Goal: Task Accomplishment & Management: Manage account settings

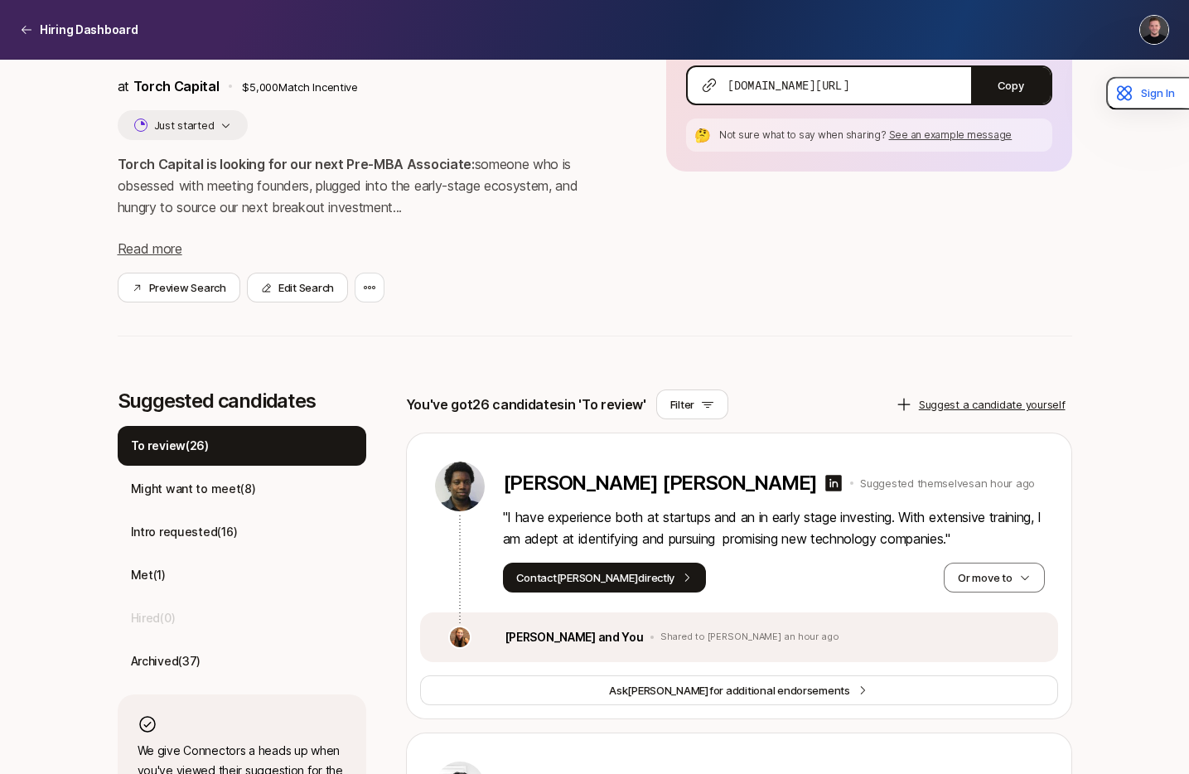
scroll to position [139, 0]
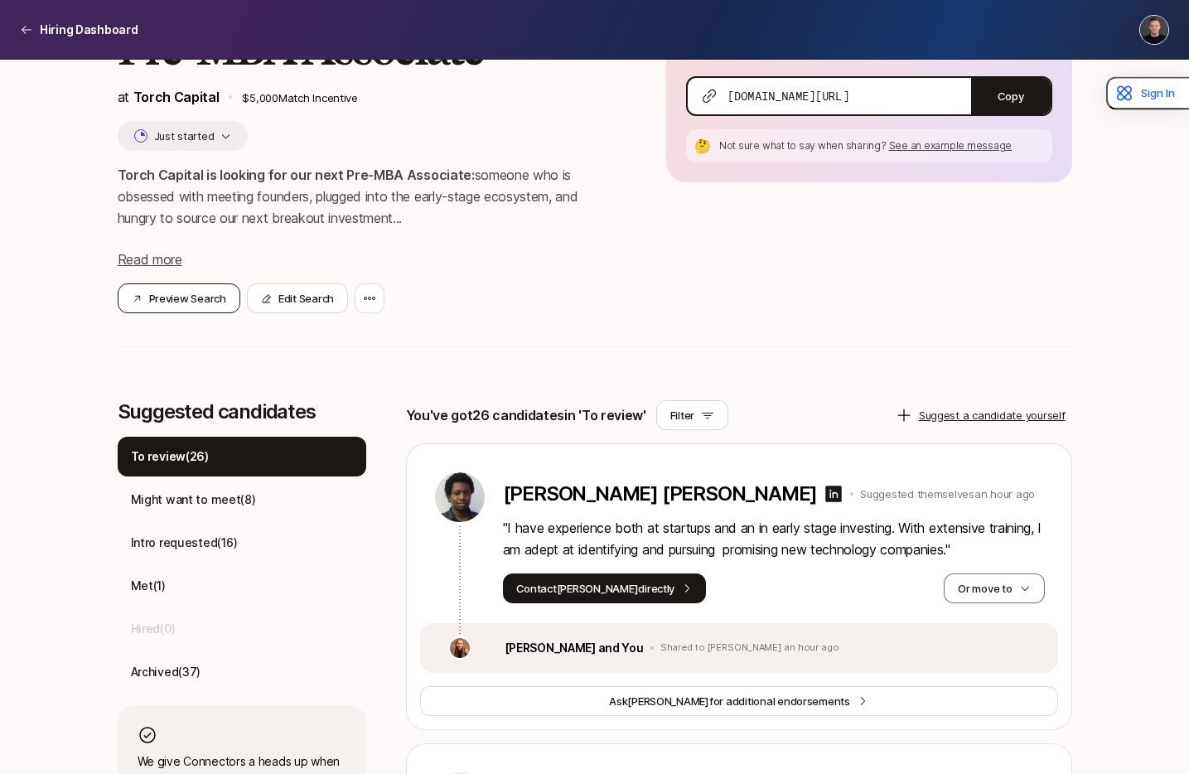
click at [171, 289] on button "Preview Search" at bounding box center [179, 298] width 123 height 30
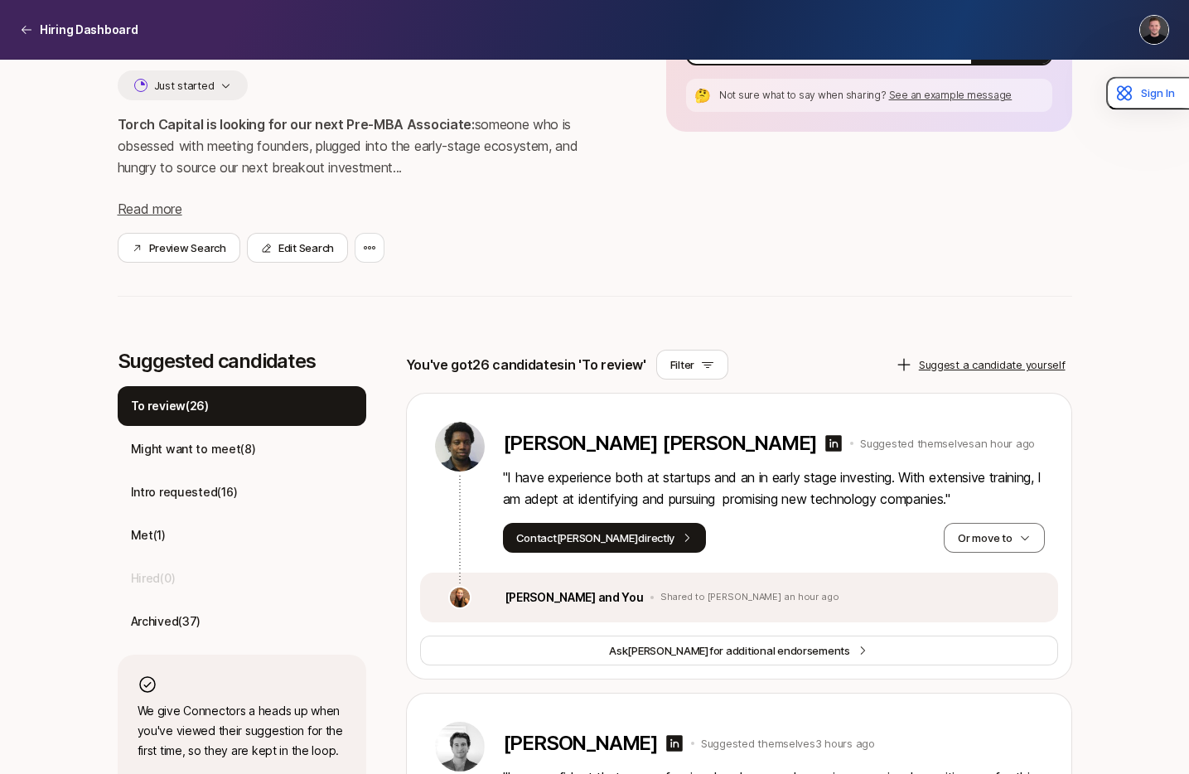
scroll to position [191, 0]
click at [196, 456] on p "Might want to meet ( 8 )" at bounding box center [193, 448] width 125 height 20
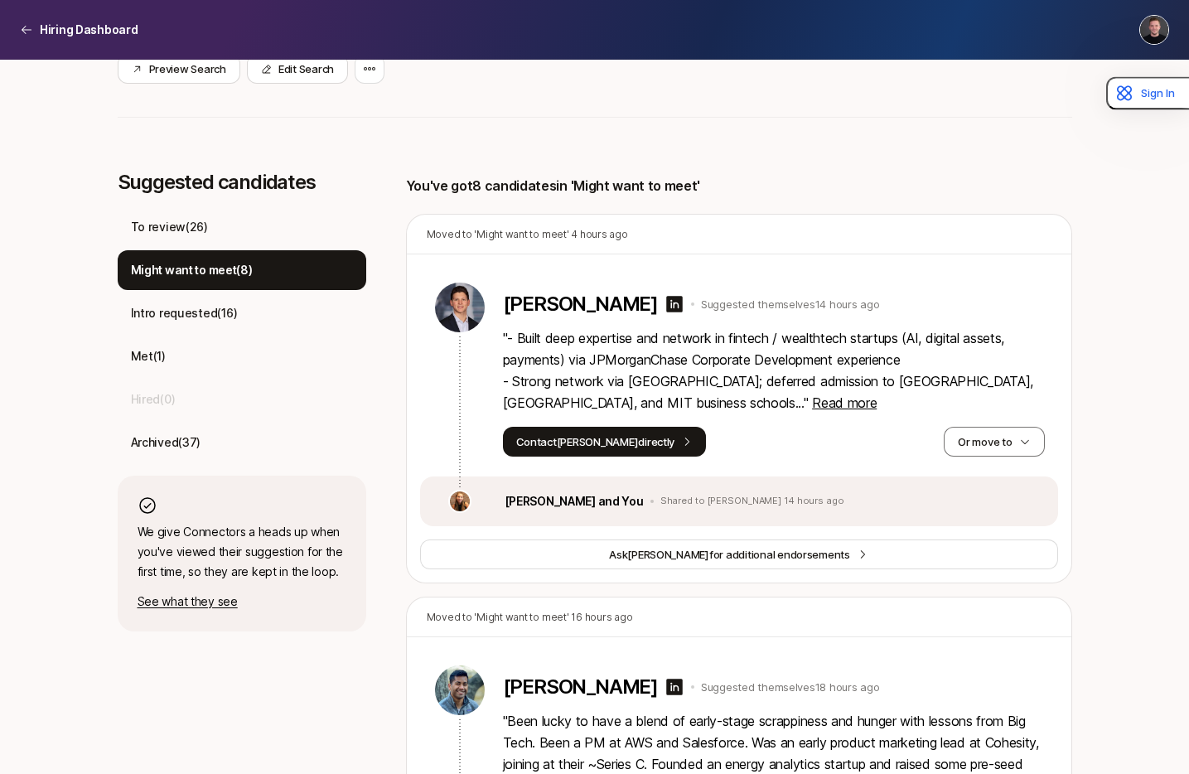
scroll to position [405, 0]
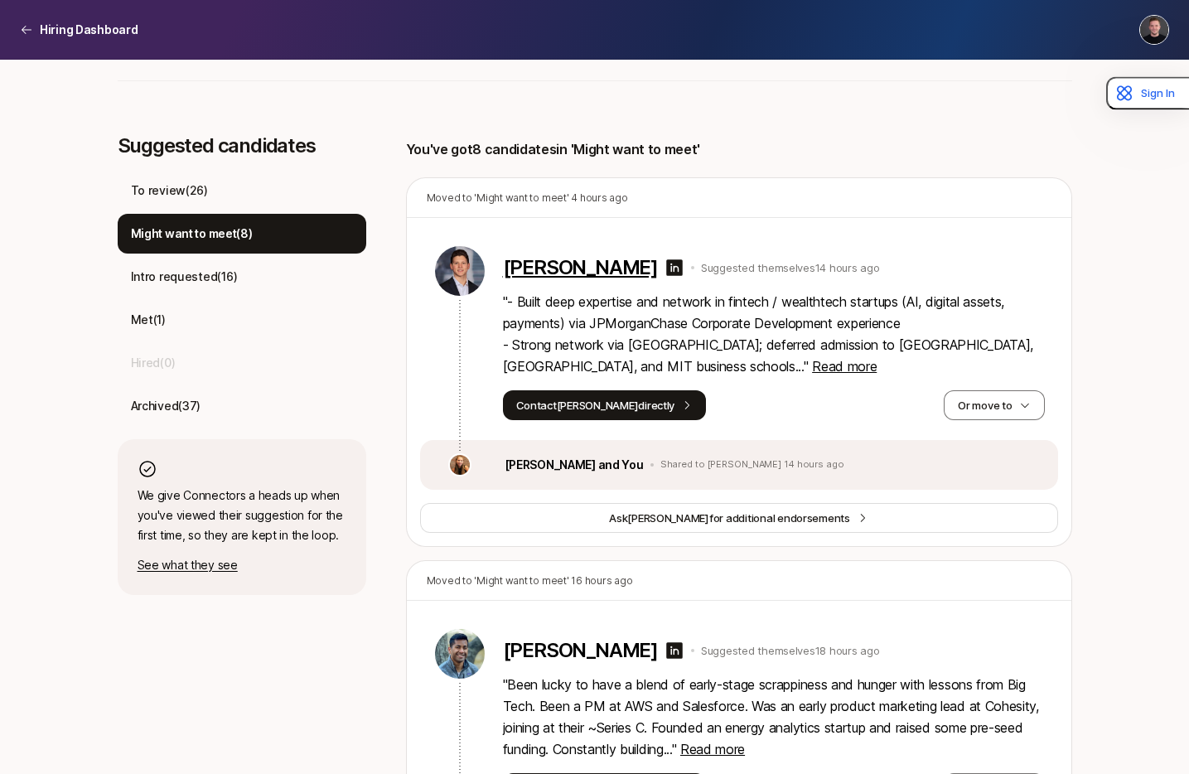
click at [598, 271] on p "Sammy Sobel" at bounding box center [580, 267] width 155 height 23
click at [993, 406] on button "Or move to" at bounding box center [994, 405] width 100 height 30
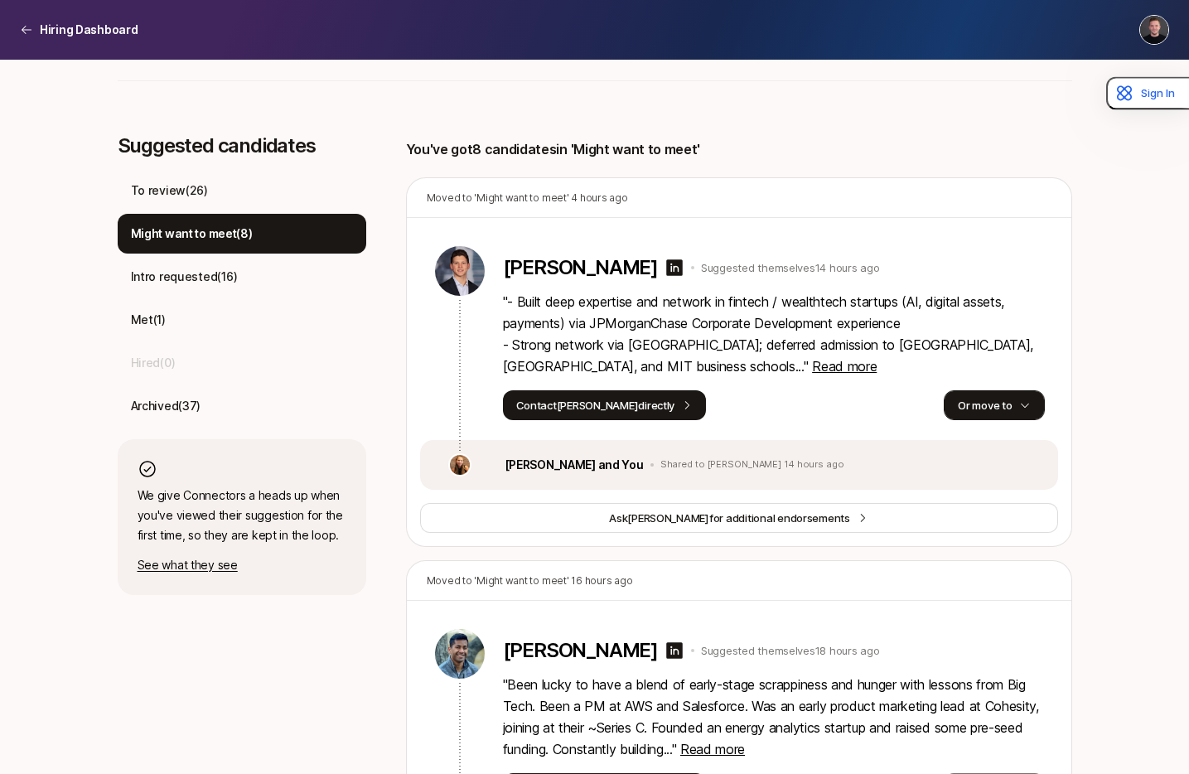
click at [963, 403] on button "Or move to" at bounding box center [994, 405] width 100 height 30
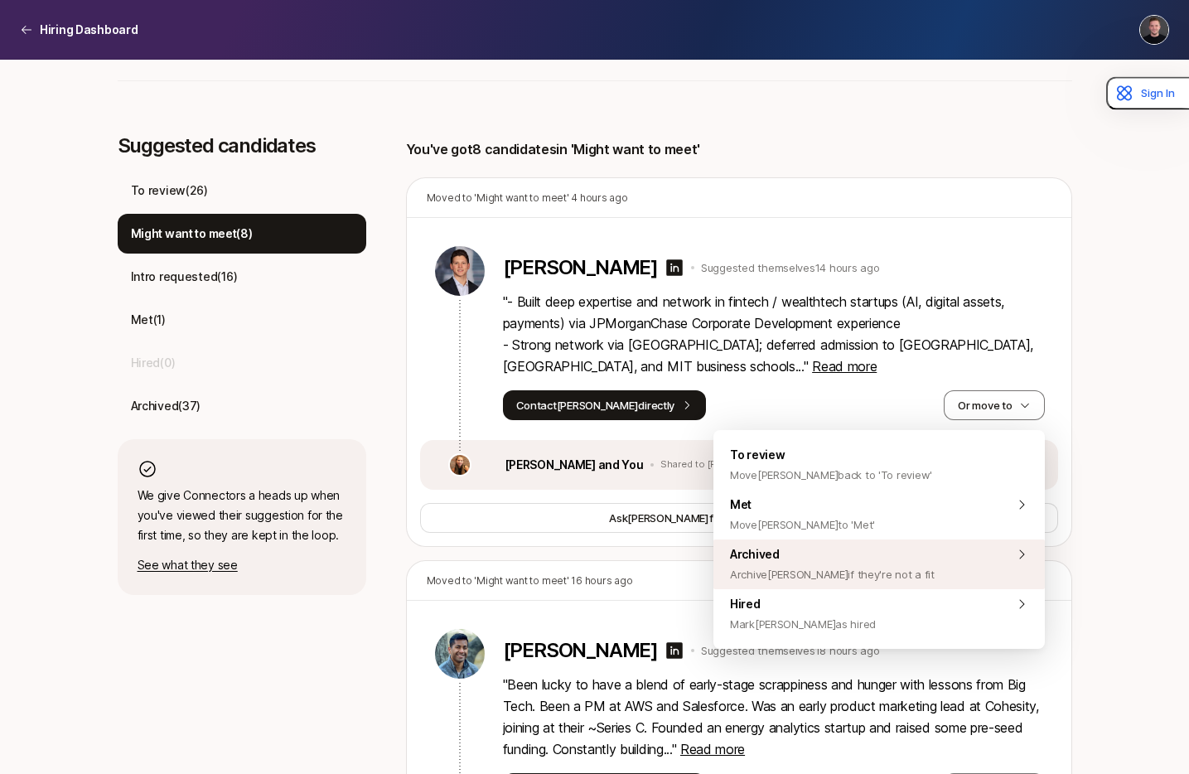
click at [836, 564] on span "Archive Sammy if they're not a fit" at bounding box center [832, 574] width 205 height 20
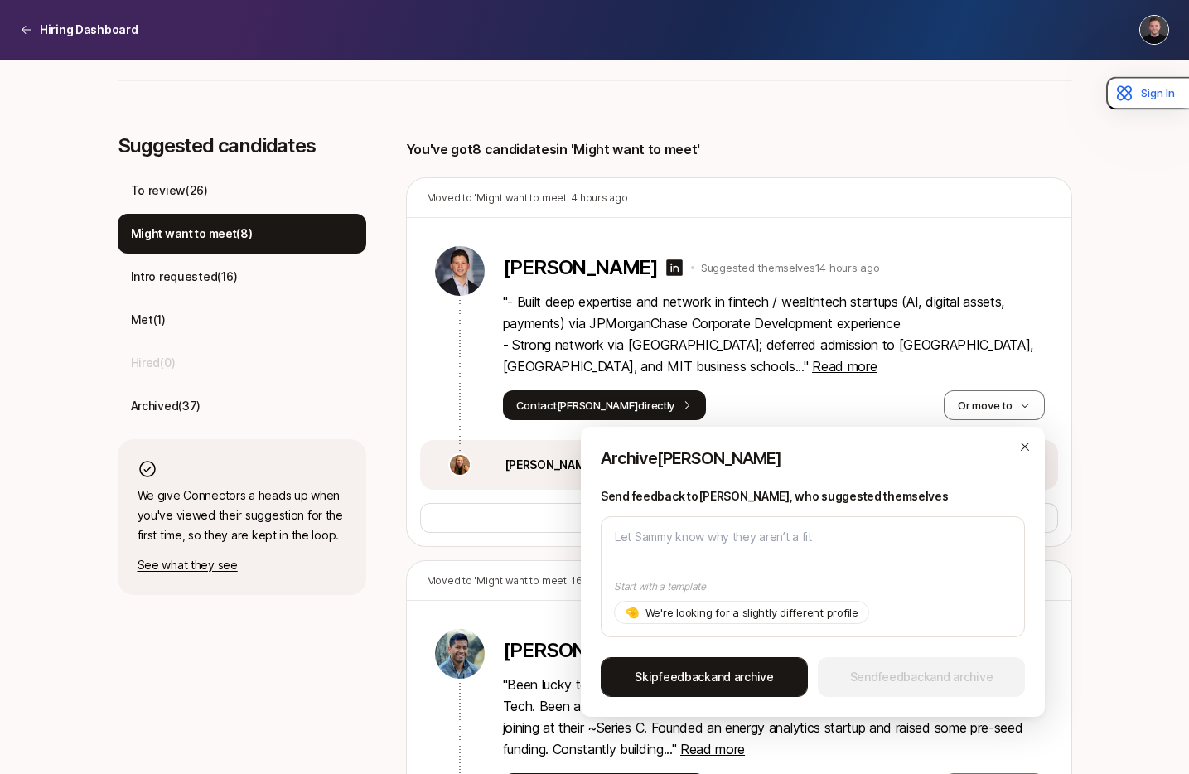
click at [756, 674] on span "Skip feedback and archive" at bounding box center [704, 677] width 139 height 20
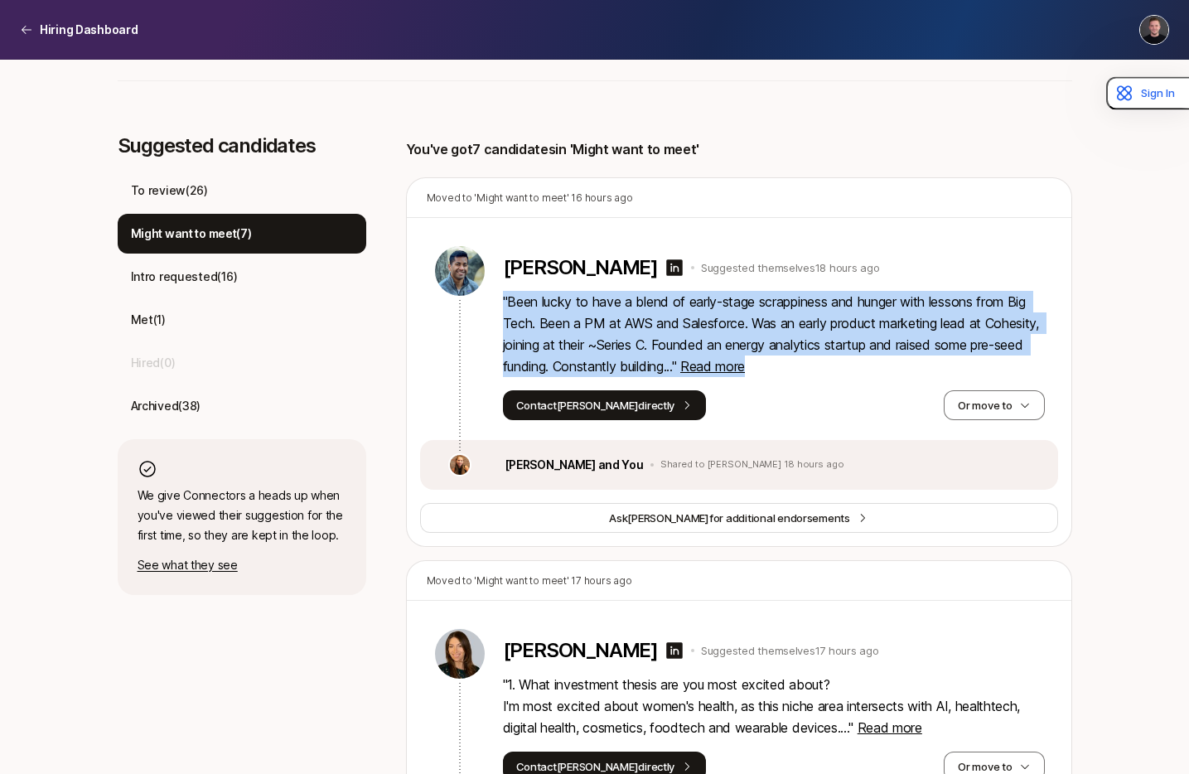
drag, startPoint x: 824, startPoint y: 374, endPoint x: 500, endPoint y: 302, distance: 332.8
click at [500, 302] on div "Srini Sekaran Suggested themselves 18 hours ago " Been lucky to have a blend of…" at bounding box center [739, 329] width 638 height 222
click at [519, 306] on p "" Been lucky to have a blend of early-stage scrappiness and hunger with lessons…" at bounding box center [774, 334] width 542 height 86
drag, startPoint x: 512, startPoint y: 307, endPoint x: 709, endPoint y: 365, distance: 205.5
click at [709, 365] on p "" Been lucky to have a blend of early-stage scrappiness and hunger with lessons…" at bounding box center [774, 334] width 542 height 86
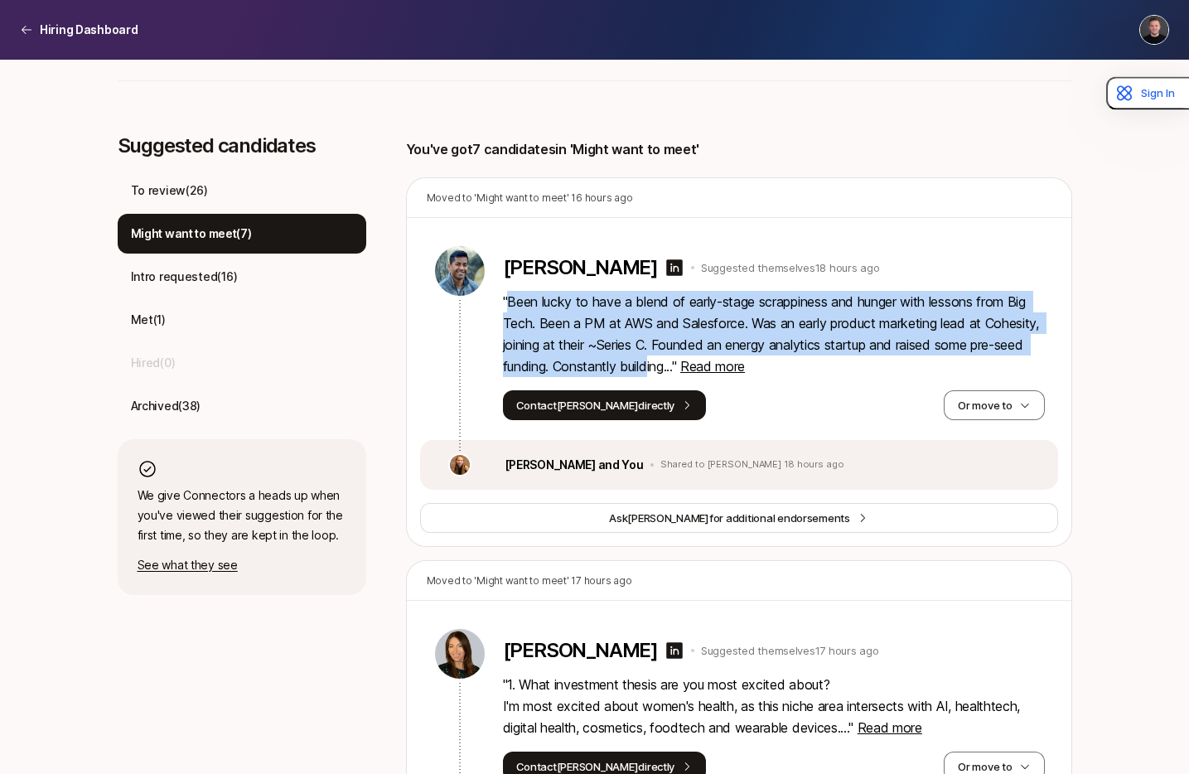
click at [643, 344] on p "" Been lucky to have a blend of early-stage scrappiness and hunger with lessons…" at bounding box center [774, 334] width 542 height 86
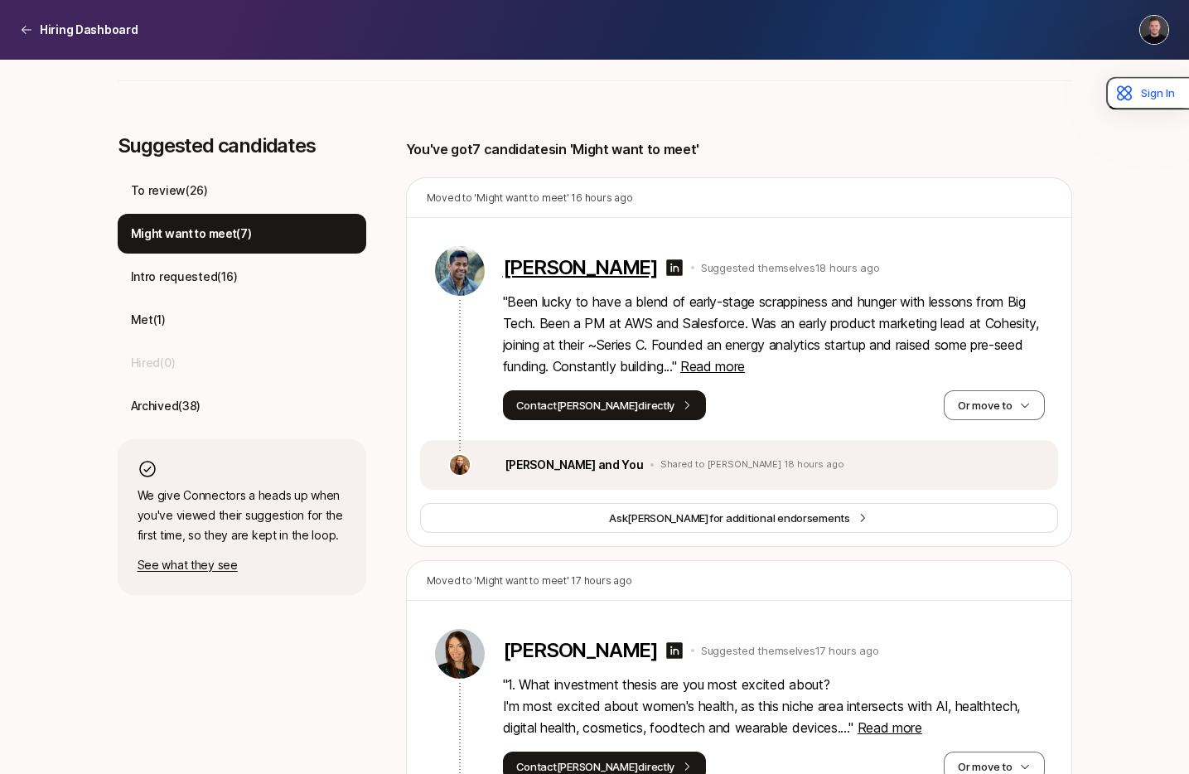
click at [585, 262] on p "Srini Sekaran" at bounding box center [580, 267] width 155 height 23
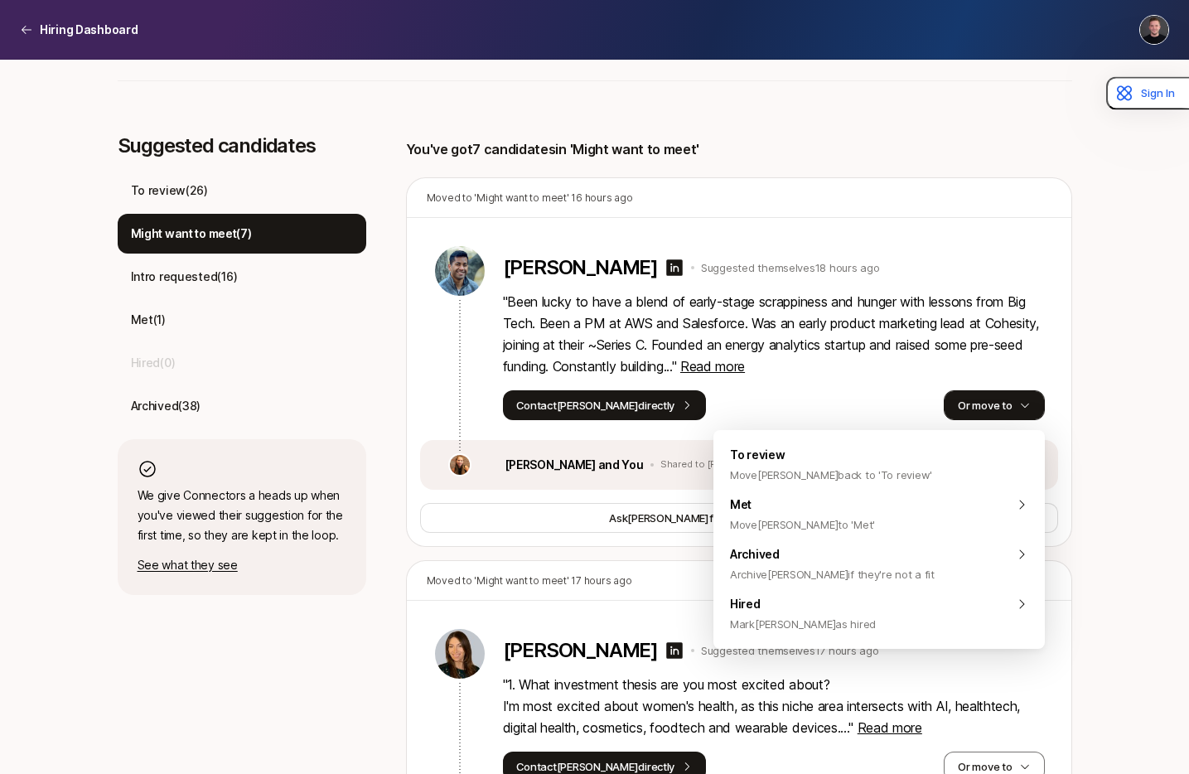
click at [988, 407] on button "Or move to" at bounding box center [994, 405] width 100 height 30
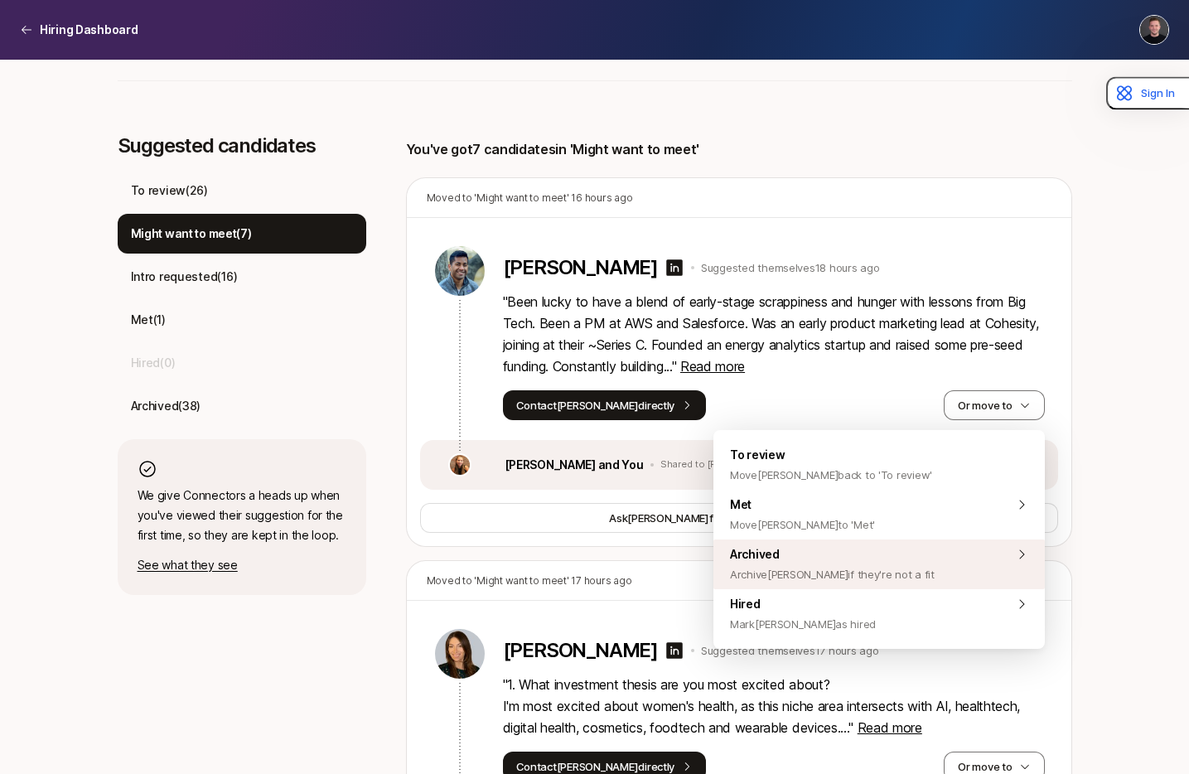
click at [794, 570] on span "Archive Srini if they're not a fit" at bounding box center [832, 574] width 205 height 20
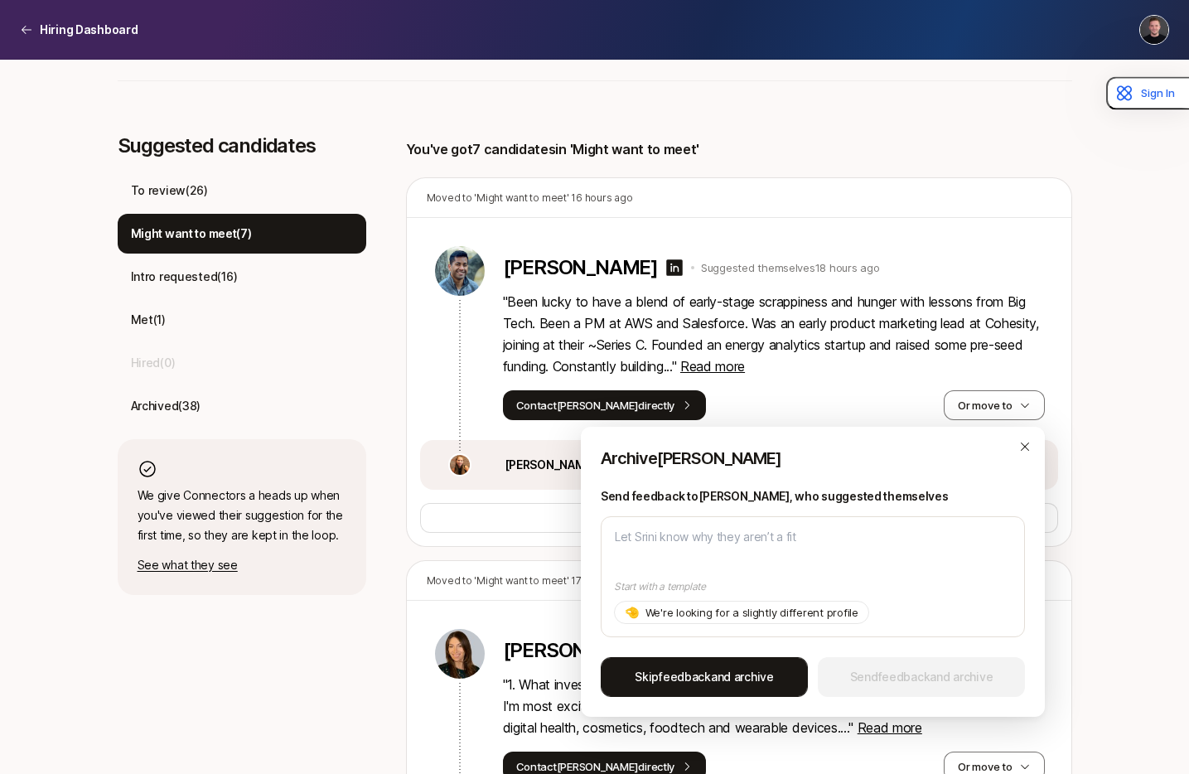
click at [715, 675] on span "Skip feedback and archive" at bounding box center [704, 677] width 139 height 20
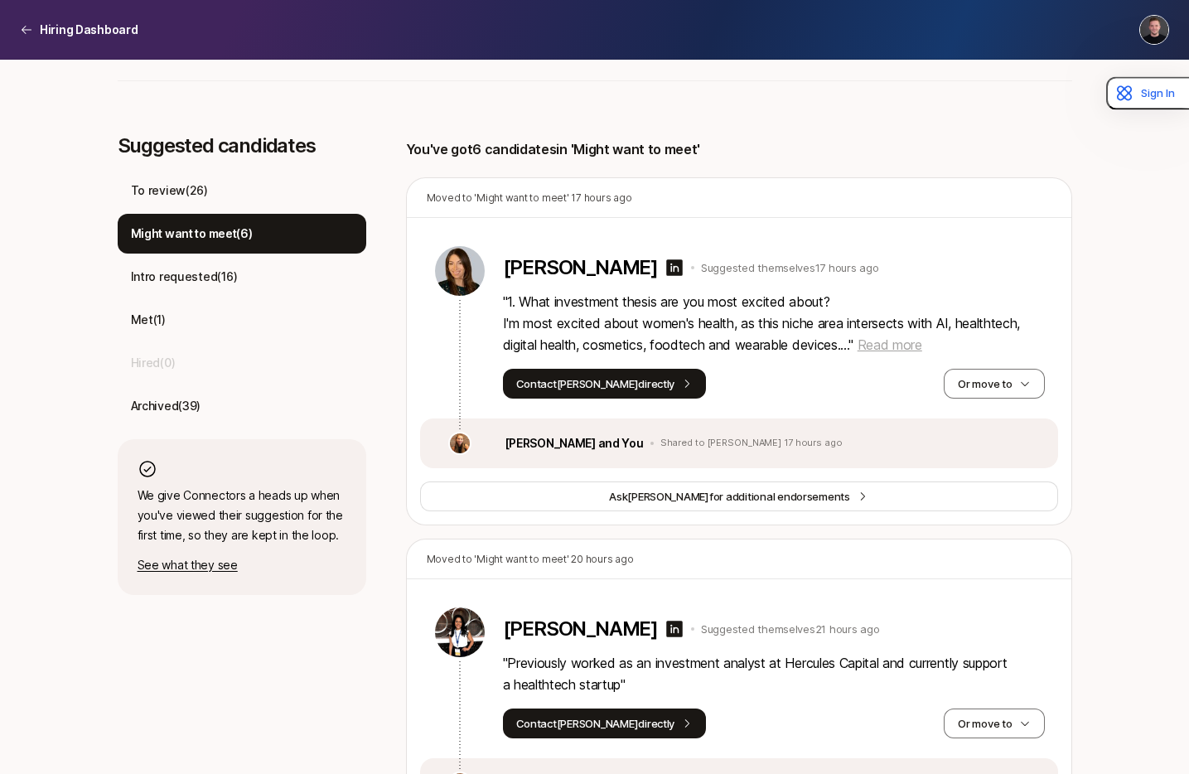
click at [887, 352] on span "Read more" at bounding box center [889, 344] width 65 height 17
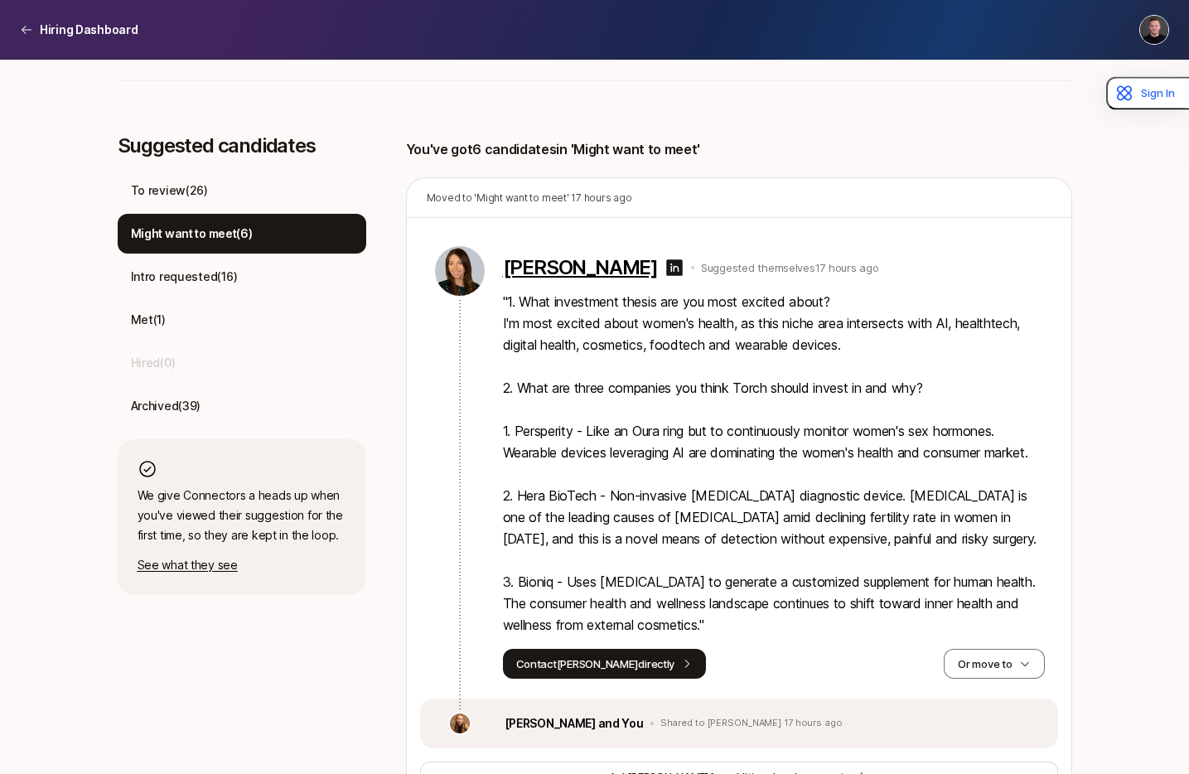
click at [560, 268] on p "Julia Leodori" at bounding box center [580, 267] width 155 height 23
click at [1012, 662] on button "Or move to" at bounding box center [994, 664] width 100 height 30
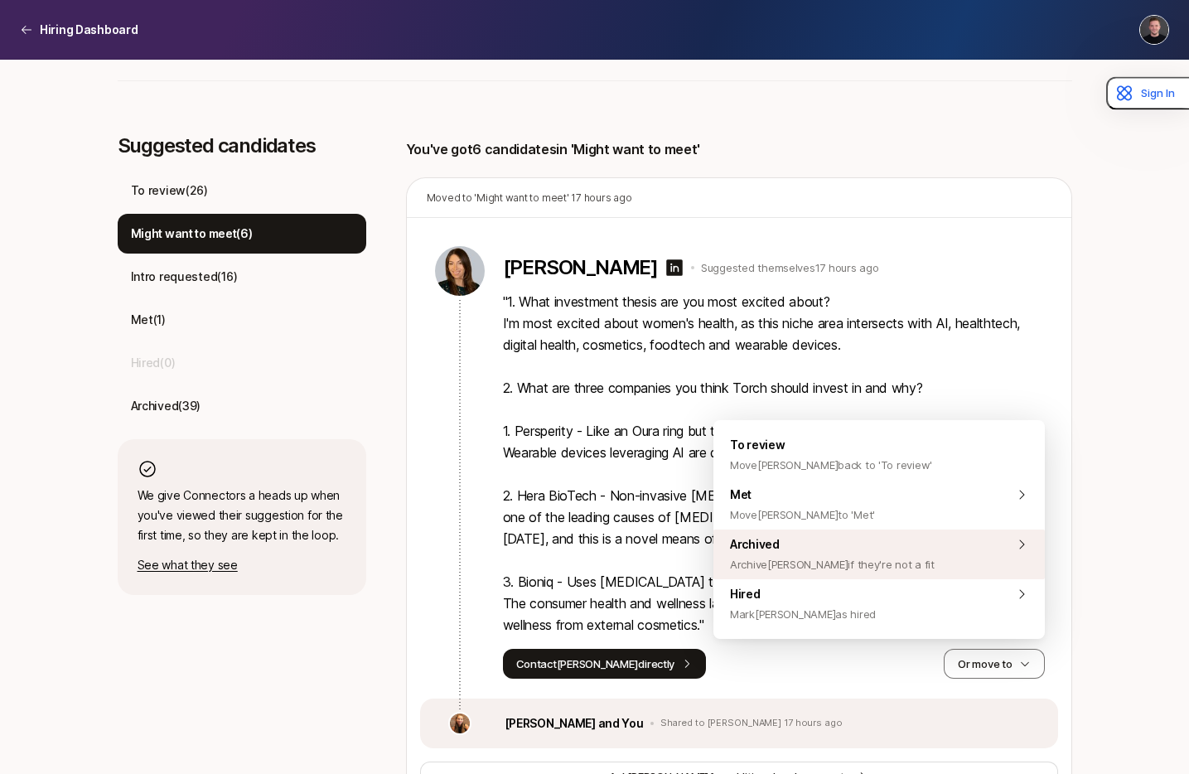
click at [809, 564] on span "Archive Julia if they're not a fit" at bounding box center [832, 564] width 205 height 20
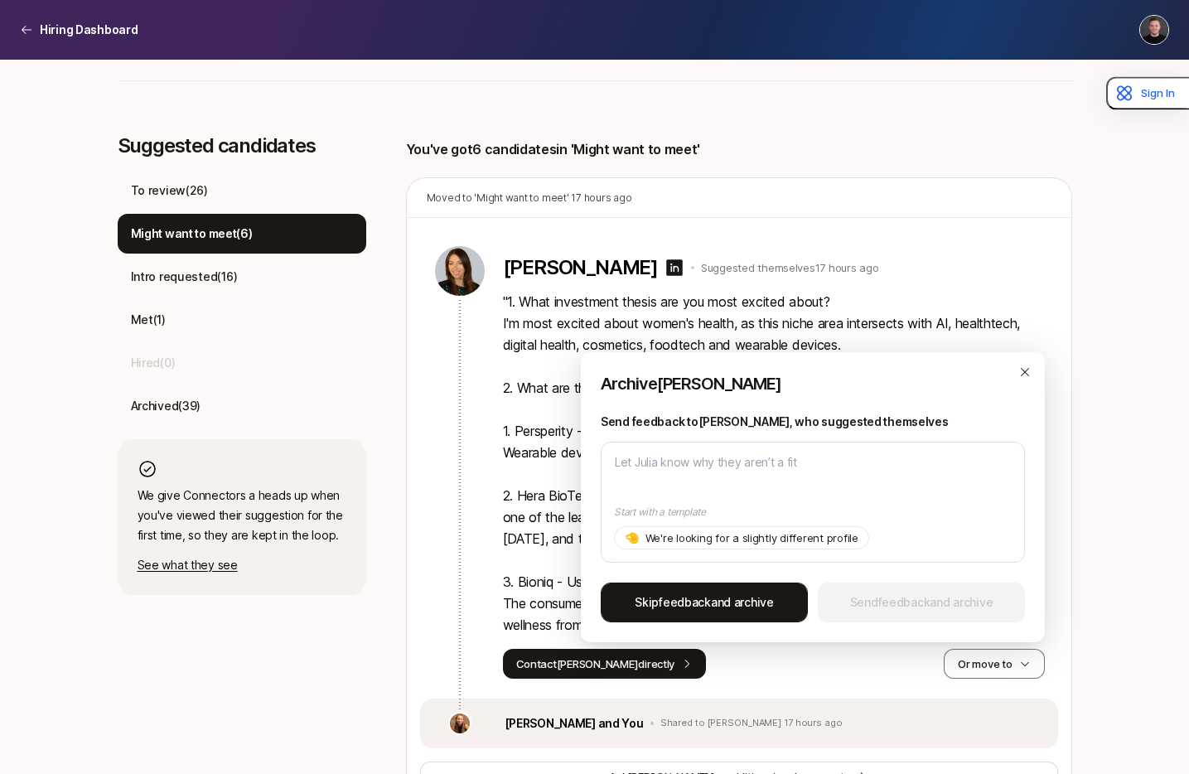
click at [710, 599] on span "Skip feedback and archive" at bounding box center [704, 602] width 139 height 20
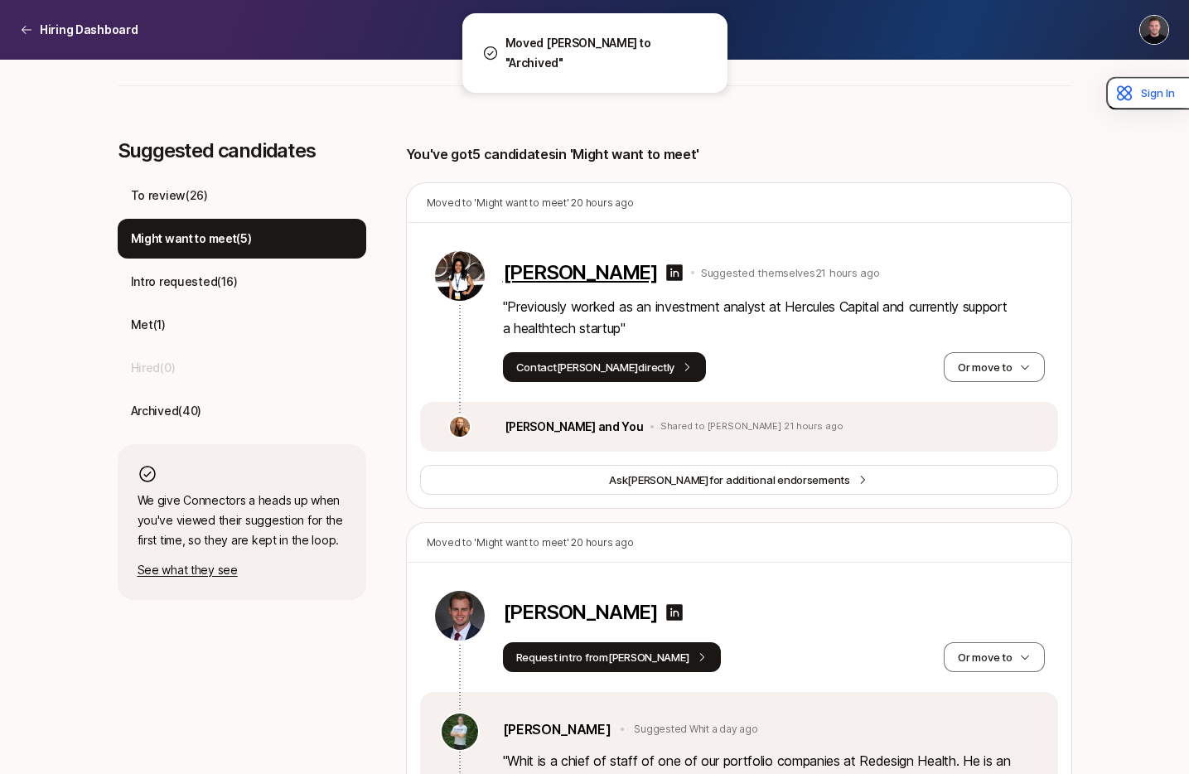
scroll to position [398, 0]
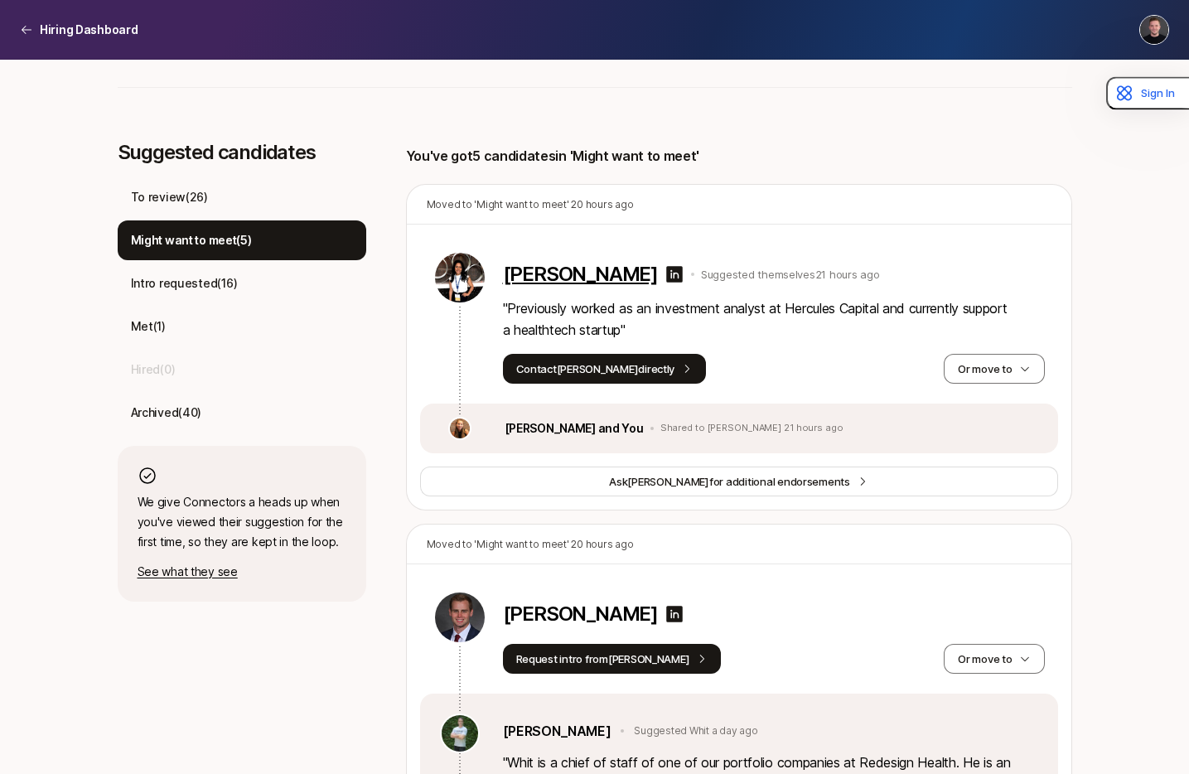
click at [552, 273] on p "Aastha Das" at bounding box center [580, 274] width 155 height 23
click at [982, 378] on button "Or move to" at bounding box center [994, 369] width 100 height 30
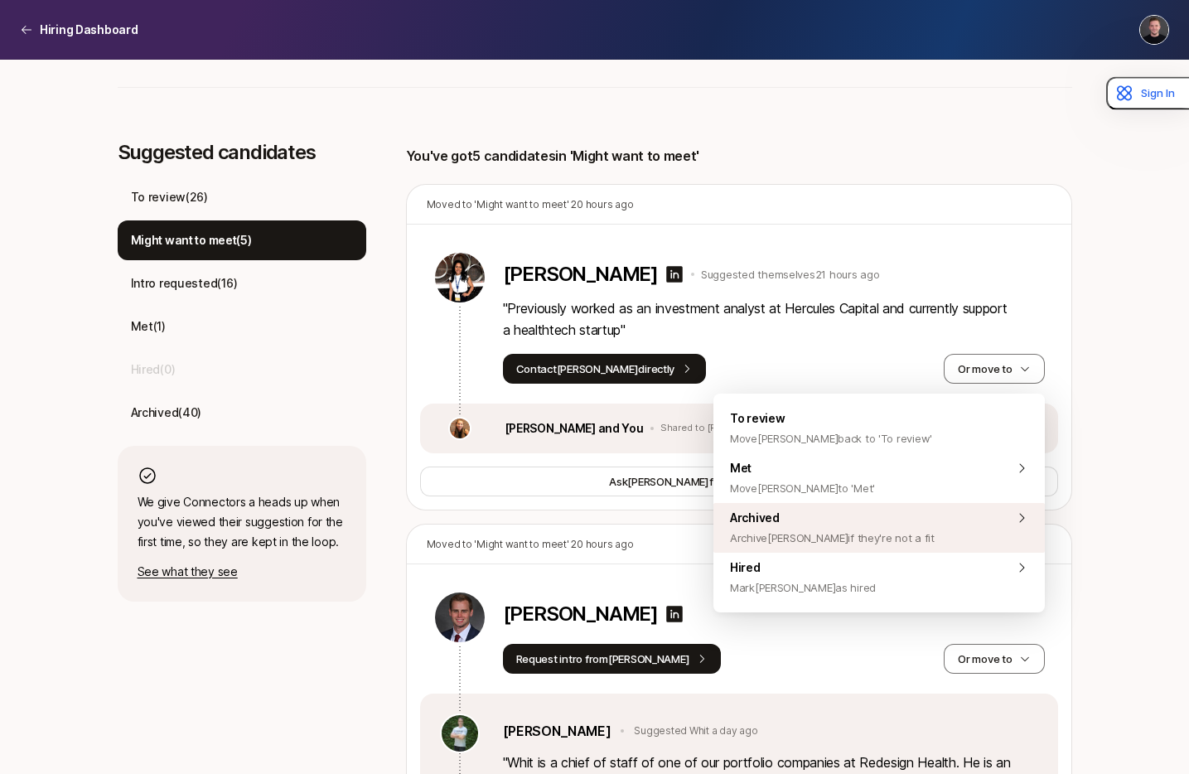
click at [798, 541] on span "Archive Aastha if they're not a fit" at bounding box center [832, 538] width 205 height 20
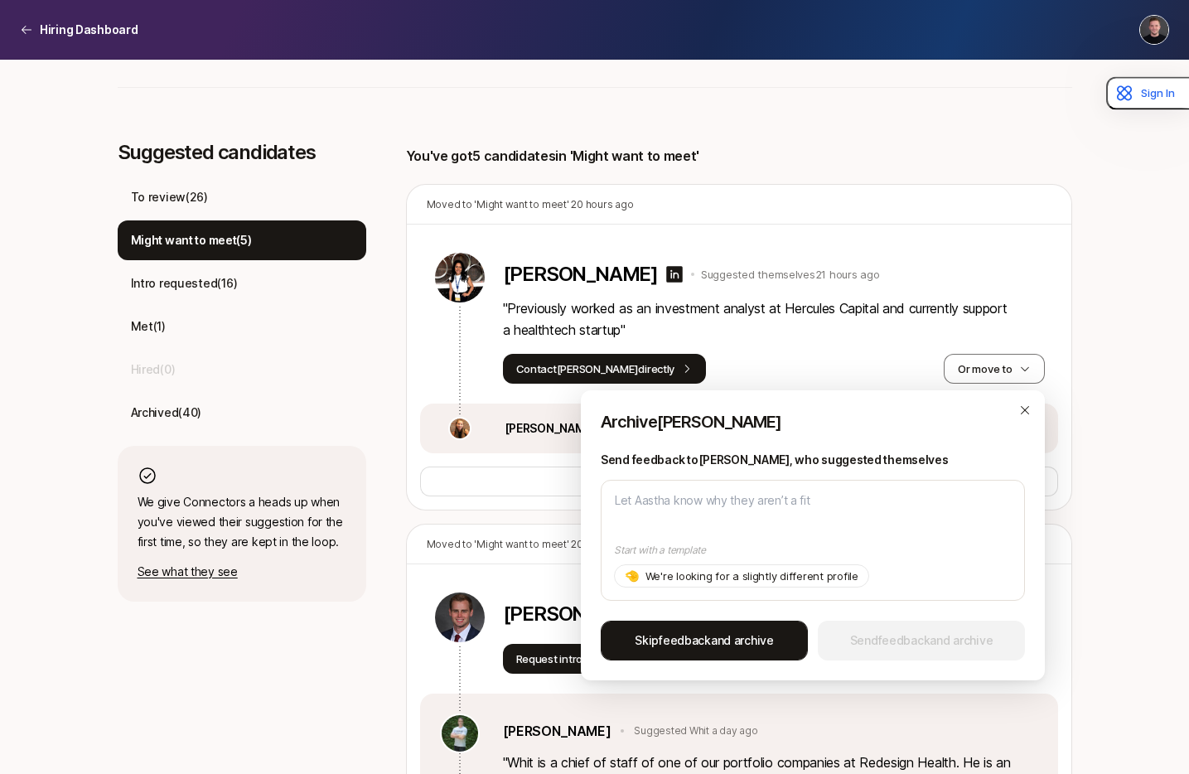
click at [692, 647] on span "Skip feedback and archive" at bounding box center [704, 640] width 139 height 20
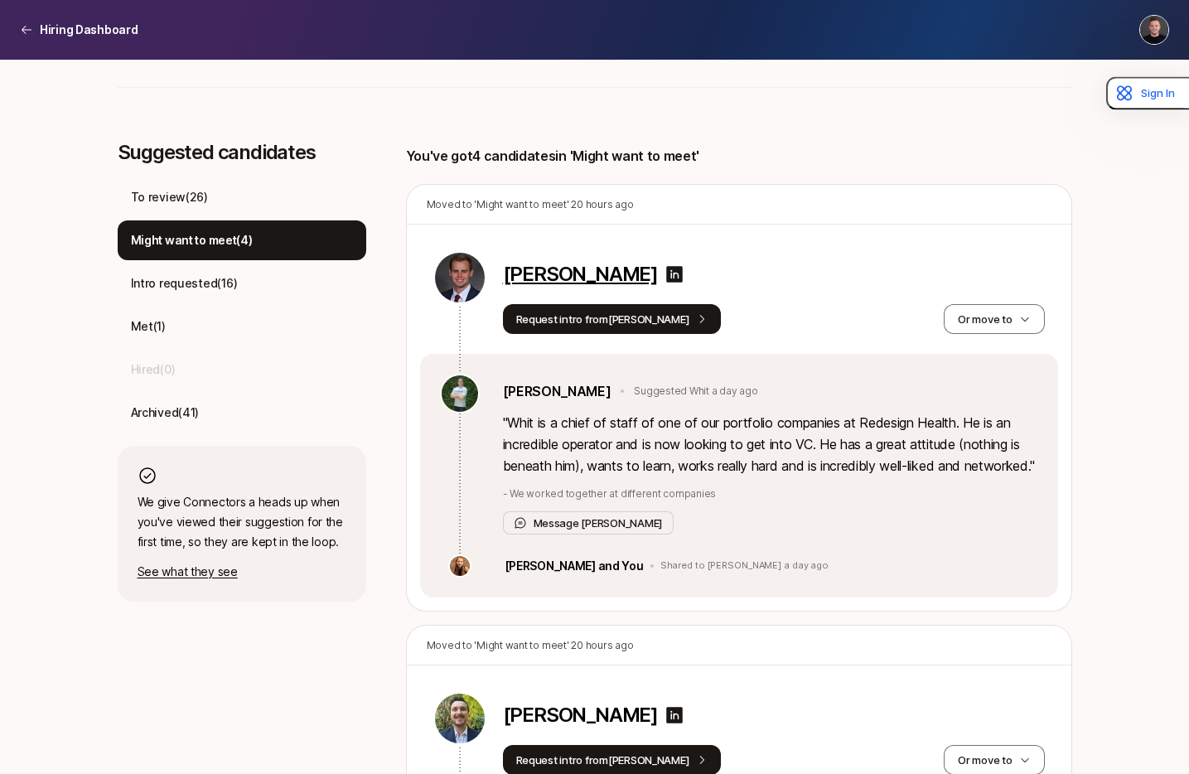
click at [563, 271] on p "Whit Emerson" at bounding box center [580, 274] width 155 height 23
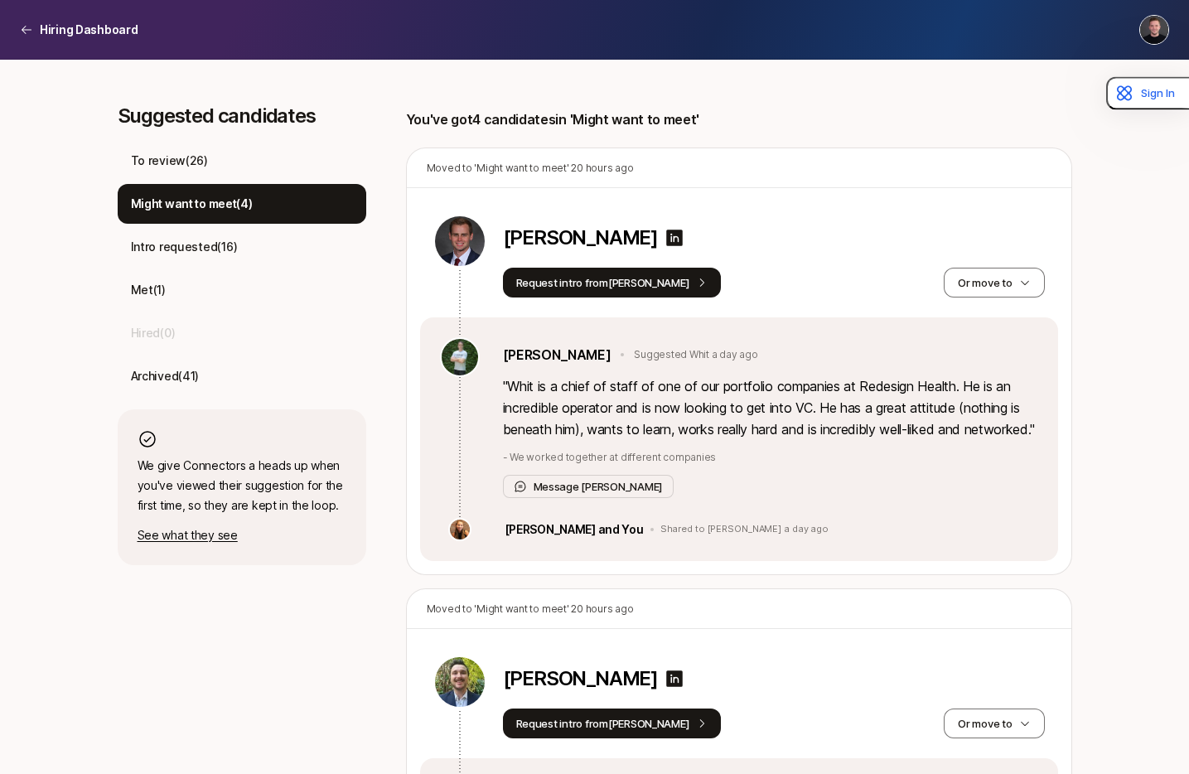
scroll to position [405, 0]
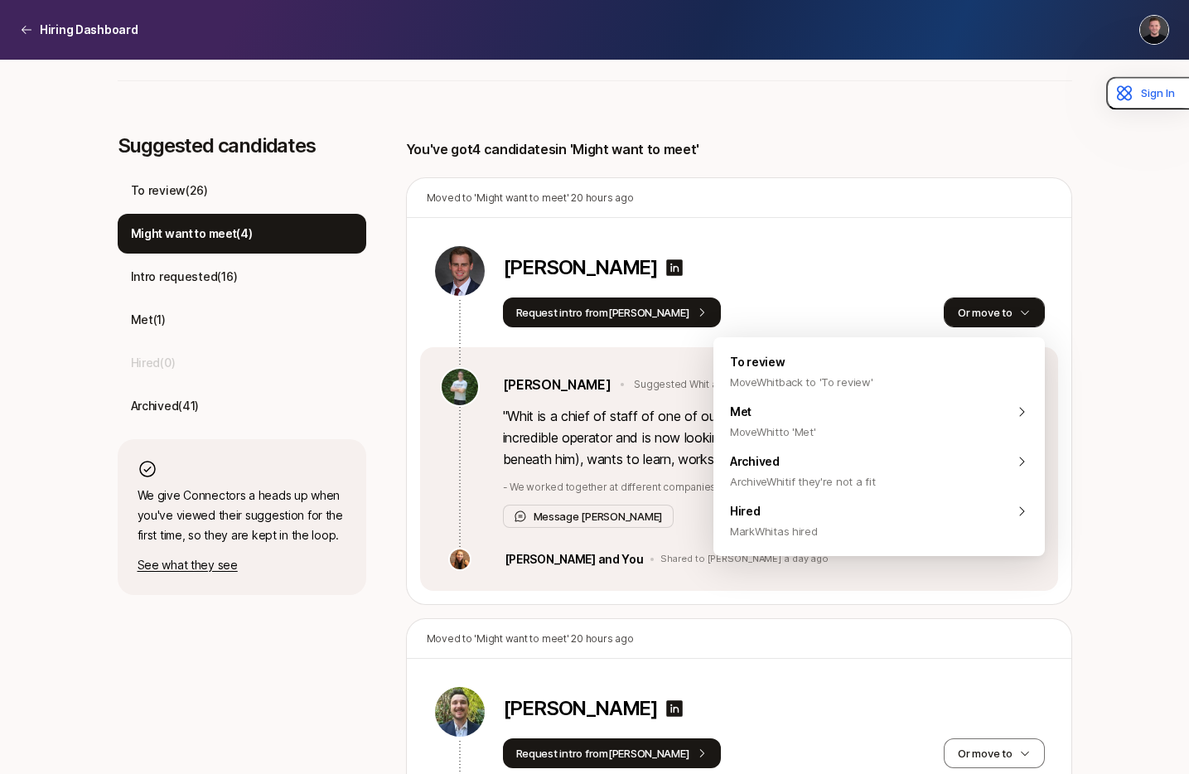
click at [1022, 312] on icon "button" at bounding box center [1025, 313] width 8 height 4
click at [1127, 423] on div "Pre-MBA Associate at Torch Capital $5,000 Match Incentive Just started Torch Ca…" at bounding box center [594, 747] width 1189 height 2185
click at [977, 312] on button "Or move to" at bounding box center [994, 312] width 100 height 30
click at [1120, 500] on div "Pre-MBA Associate at Torch Capital $5,000 Match Incentive Just started Torch Ca…" at bounding box center [594, 747] width 1189 height 2185
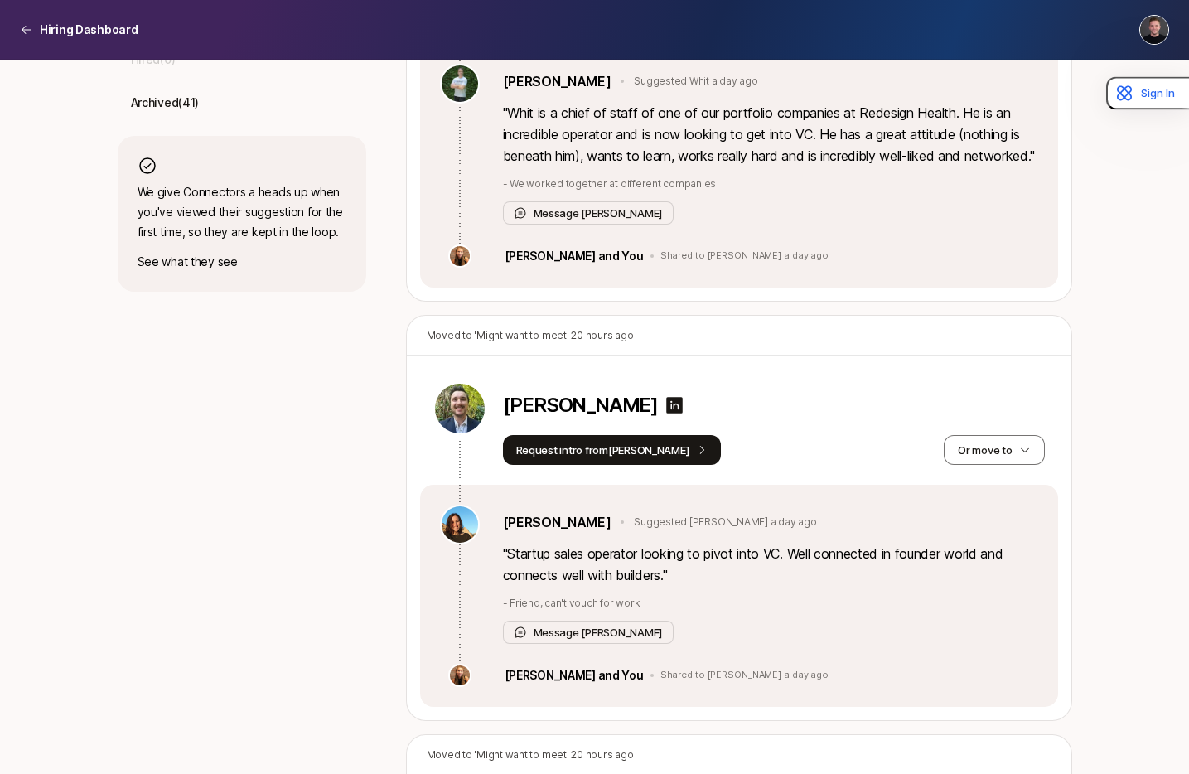
scroll to position [832, 0]
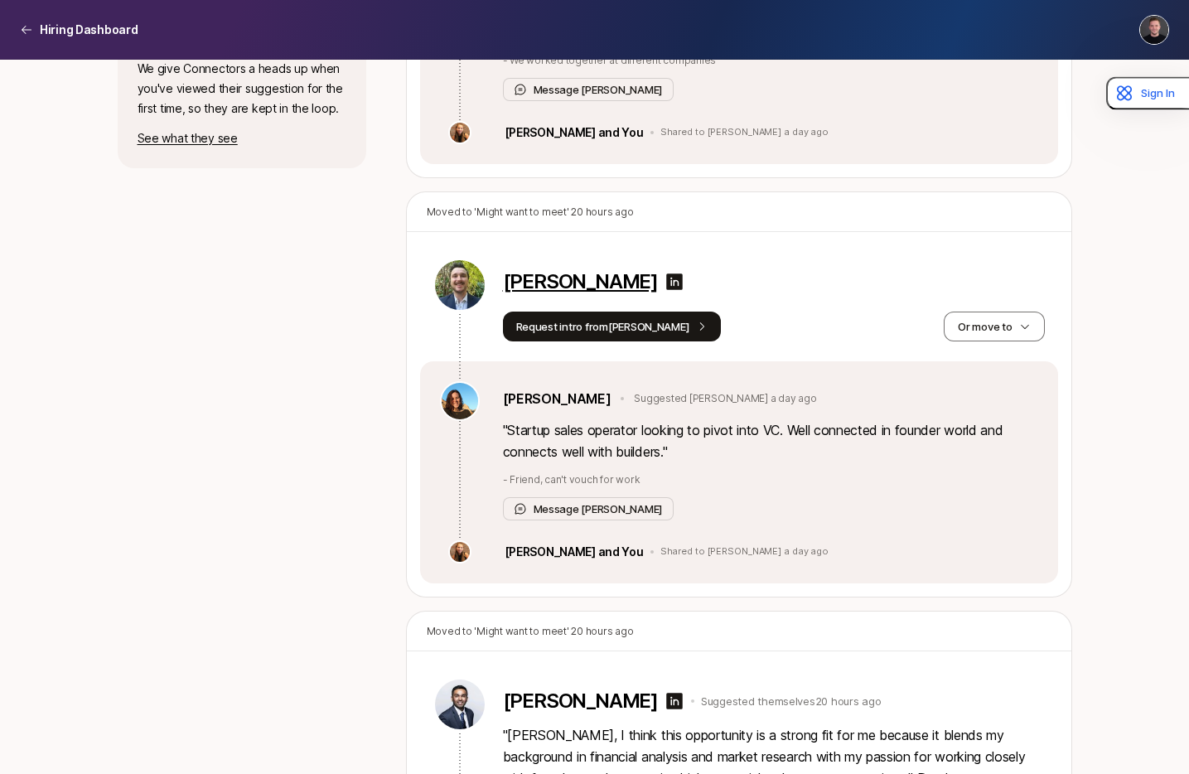
click at [553, 293] on p "Justin Munro" at bounding box center [580, 281] width 155 height 23
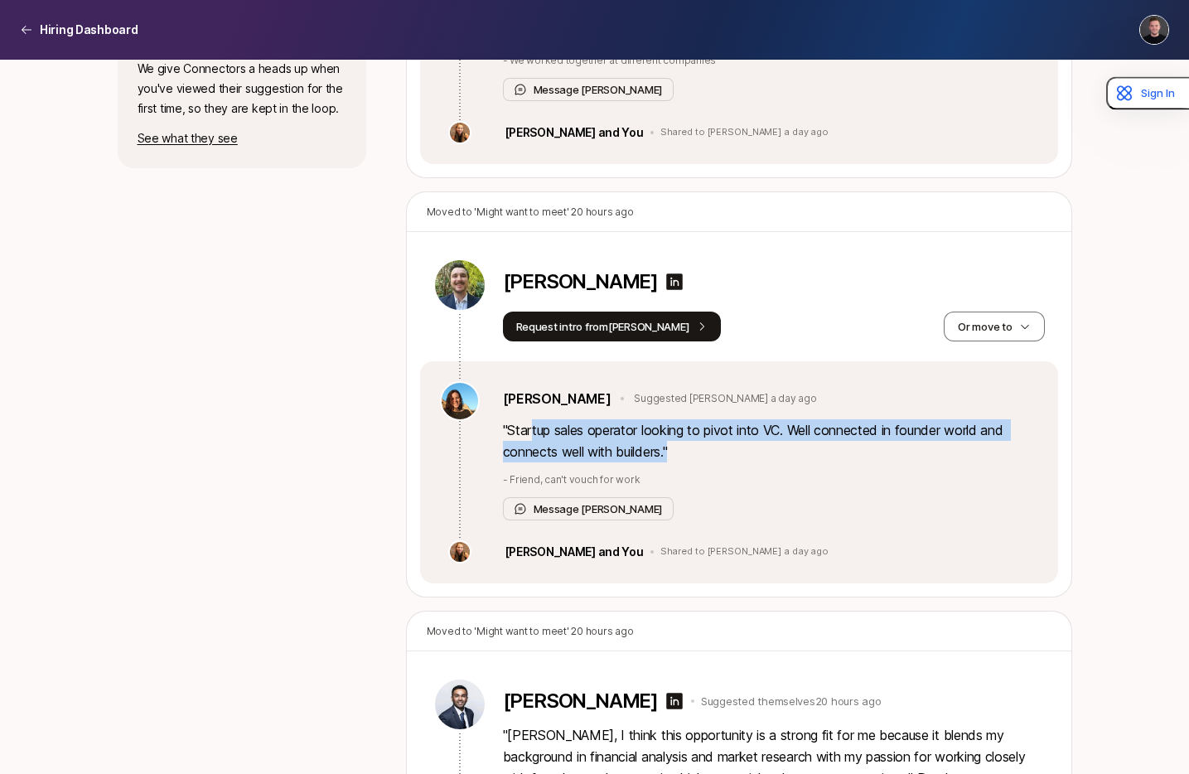
drag, startPoint x: 671, startPoint y: 474, endPoint x: 531, endPoint y: 454, distance: 141.4
click at [531, 454] on p "" Startup sales operator looking to pivot into VC. Well connected in founder wo…" at bounding box center [770, 440] width 535 height 43
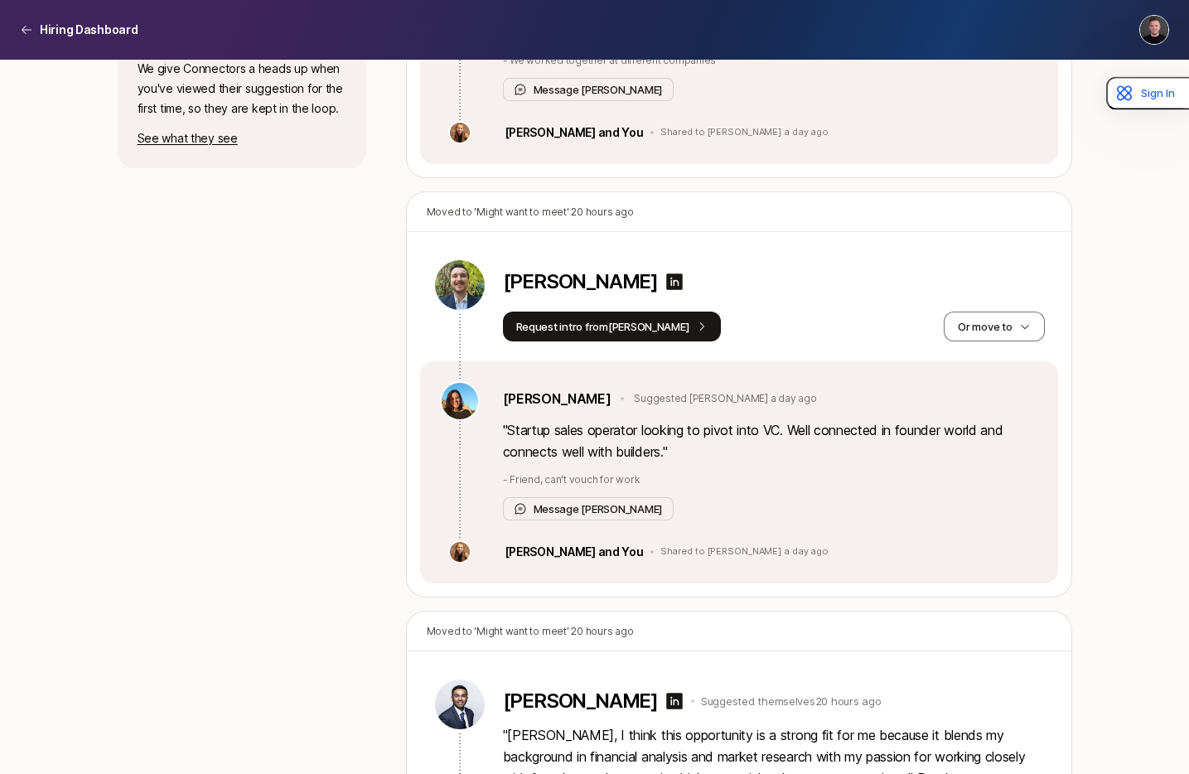
click at [522, 459] on p "" Startup sales operator looking to pivot into VC. Well connected in founder wo…" at bounding box center [770, 440] width 535 height 43
click at [1020, 332] on icon "button" at bounding box center [1025, 327] width 12 height 12
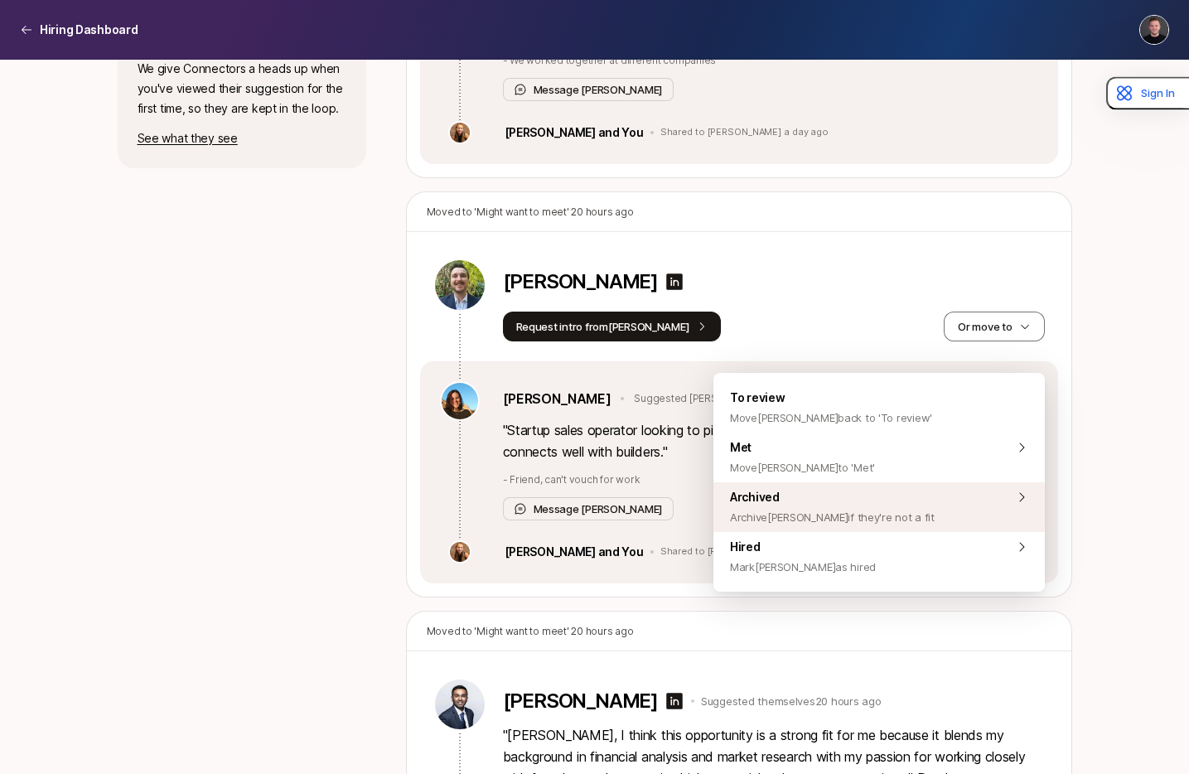
click at [851, 510] on span "Archive Justin if they're not a fit" at bounding box center [832, 517] width 205 height 20
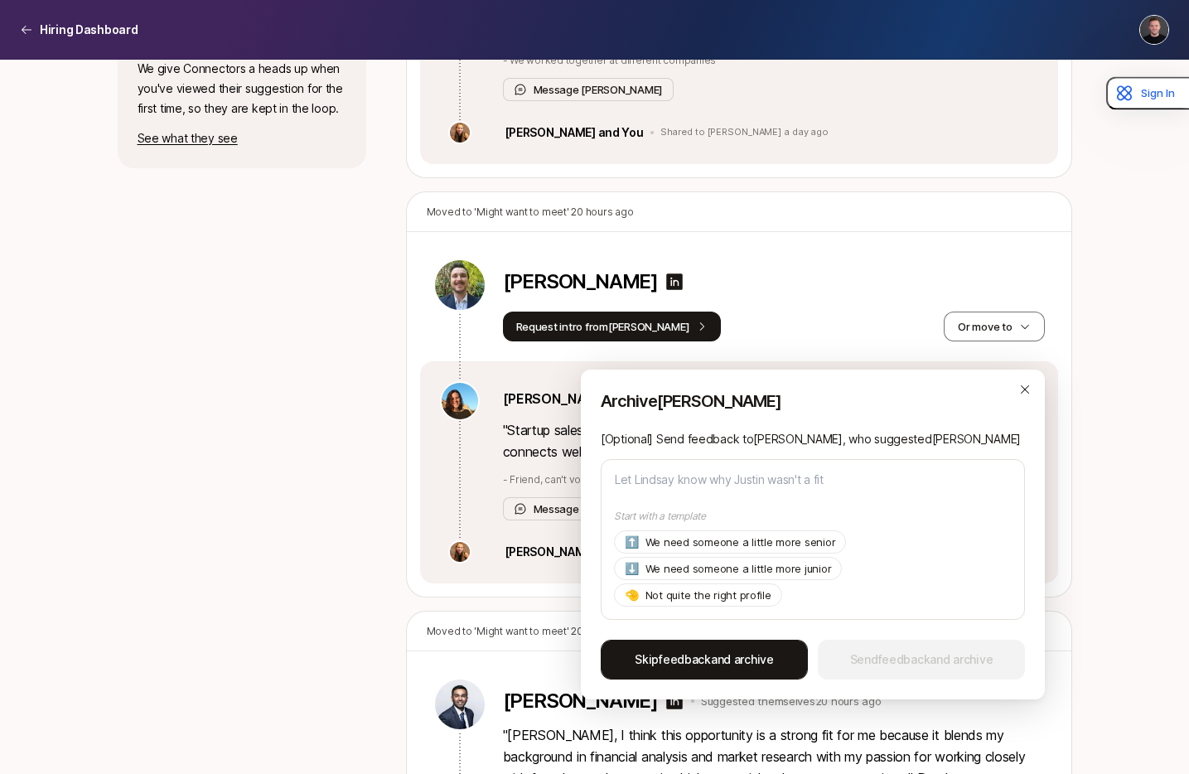
click at [766, 662] on span "Skip feedback and archive" at bounding box center [704, 660] width 139 height 20
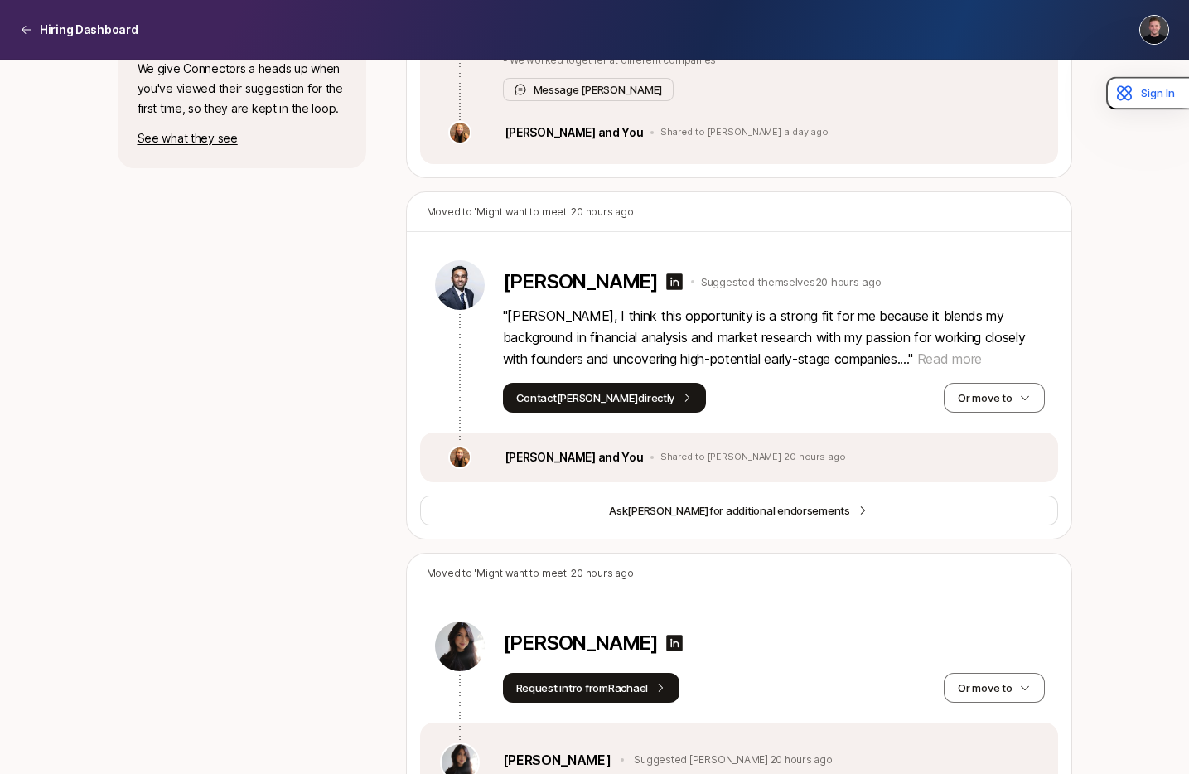
click at [917, 367] on span "Read more" at bounding box center [949, 358] width 65 height 17
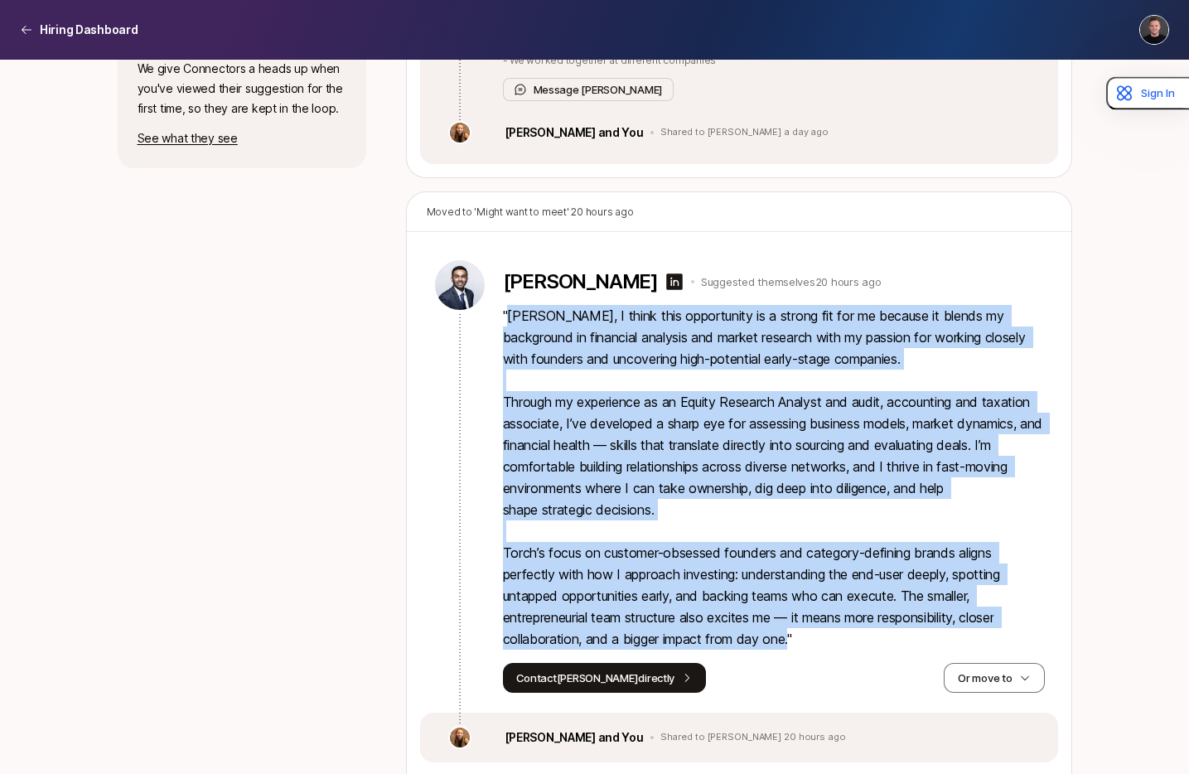
drag, startPoint x: 510, startPoint y: 338, endPoint x: 794, endPoint y: 664, distance: 432.8
click at [794, 650] on p "" Katie, I think this opportunity is a strong fit for me because it blends my b…" at bounding box center [774, 477] width 542 height 345
click at [668, 474] on p "" Katie, I think this opportunity is a strong fit for me because it blends my b…" at bounding box center [774, 477] width 542 height 345
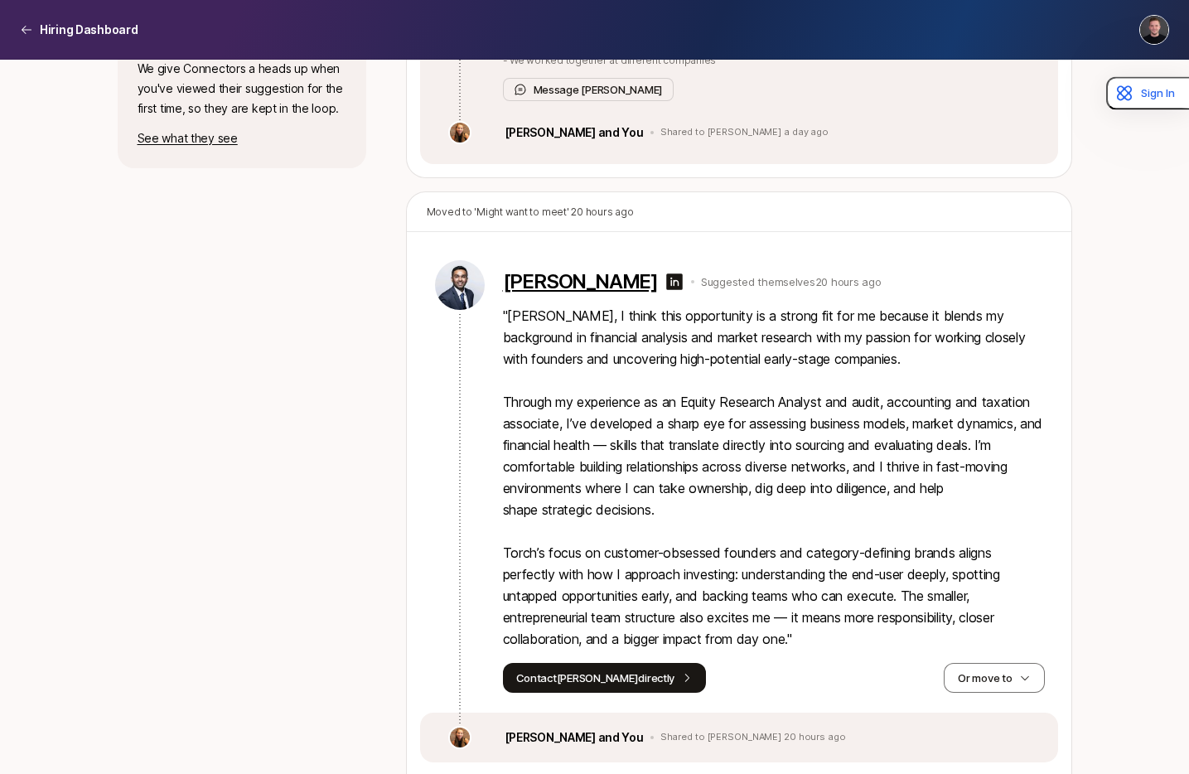
click at [535, 293] on p "Rohan Shah" at bounding box center [580, 281] width 155 height 23
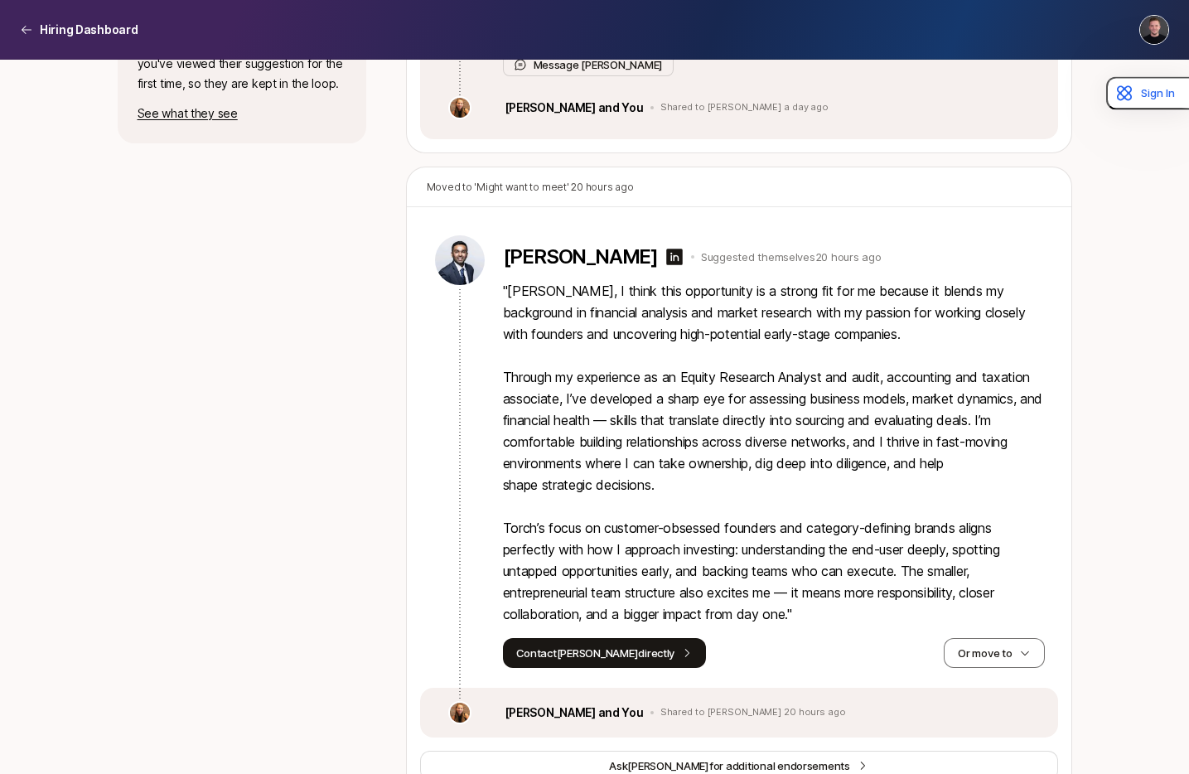
scroll to position [889, 0]
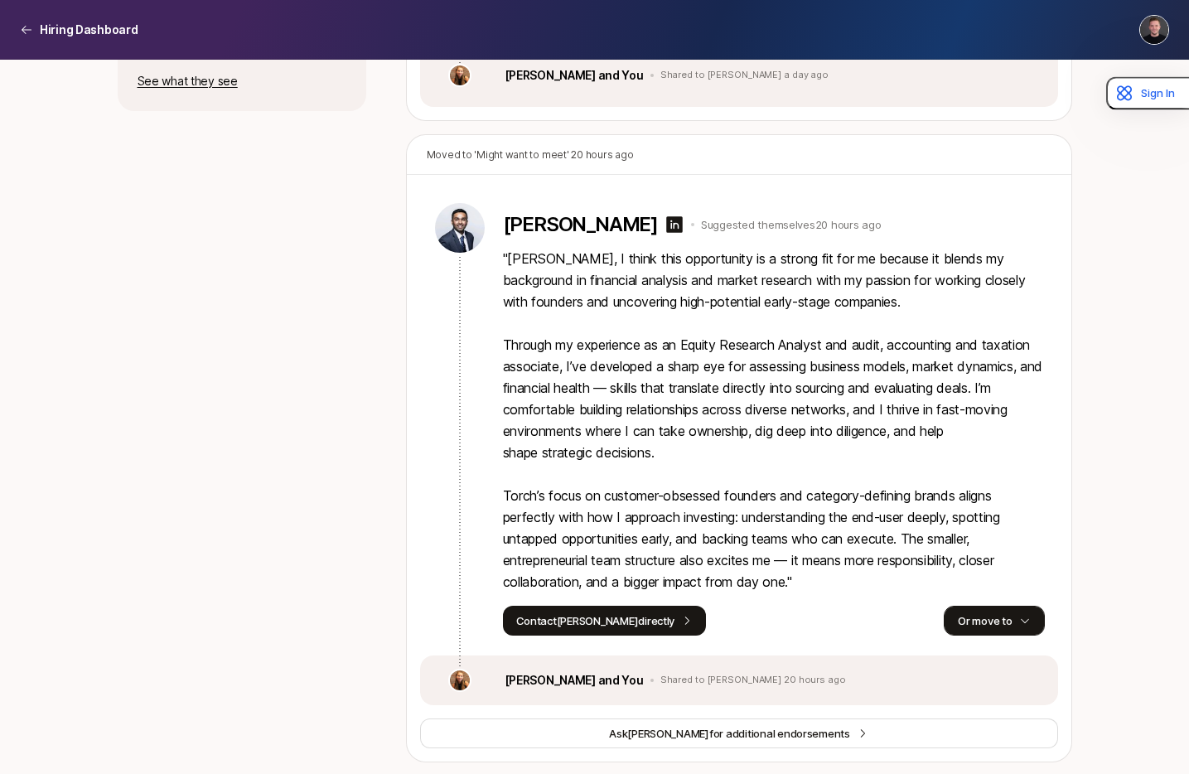
click at [993, 635] on button "Or move to" at bounding box center [994, 621] width 100 height 30
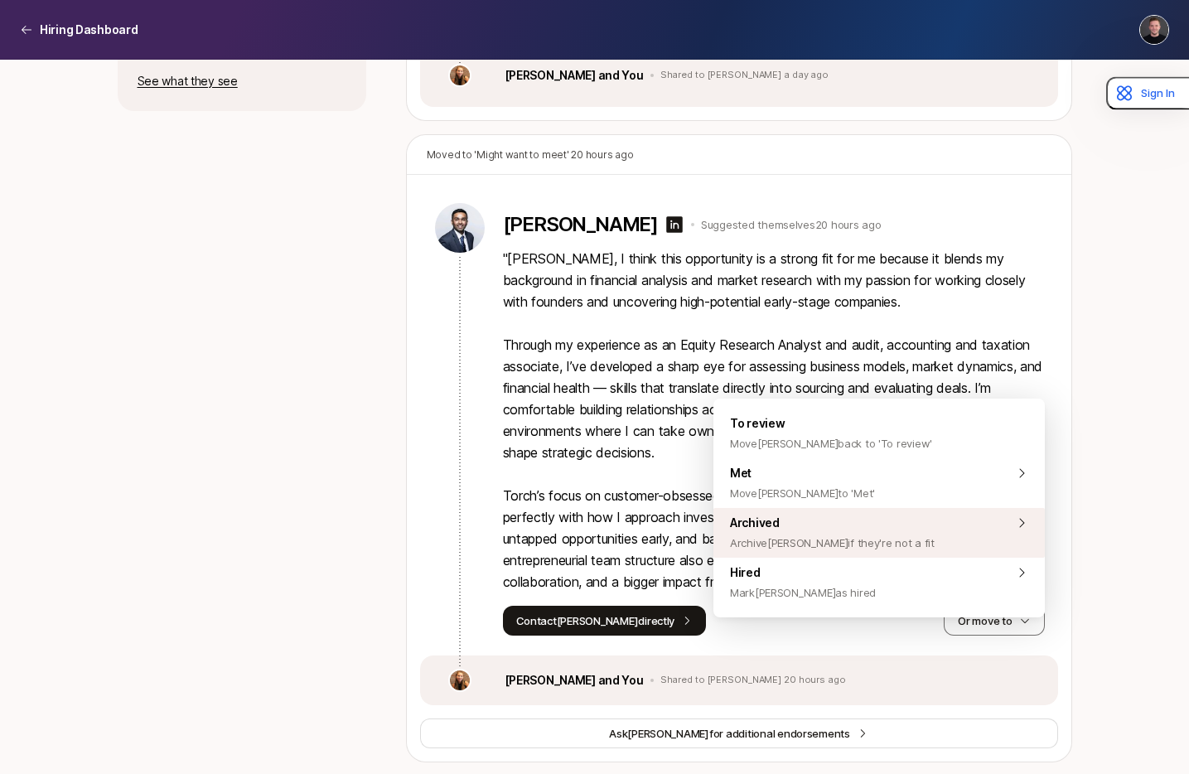
click at [818, 534] on span "Archive Rohan if they're not a fit" at bounding box center [832, 543] width 205 height 20
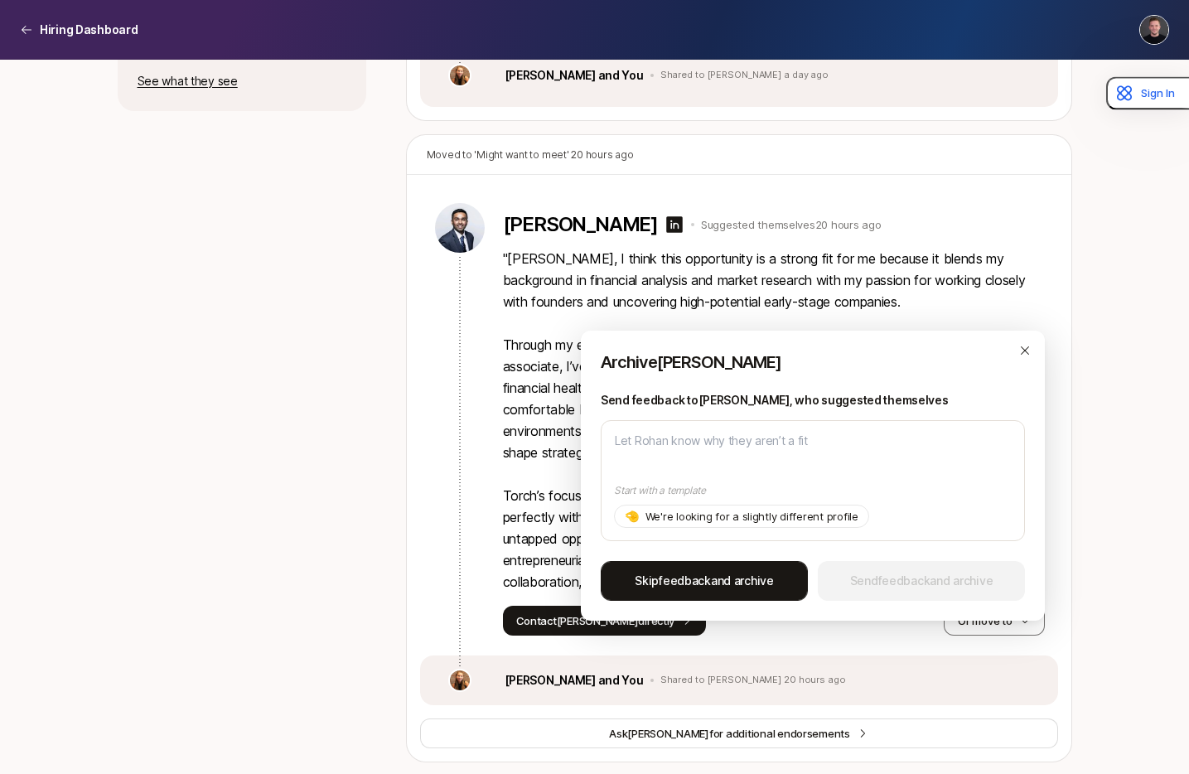
click at [731, 587] on span "Skip feedback and archive" at bounding box center [704, 581] width 139 height 20
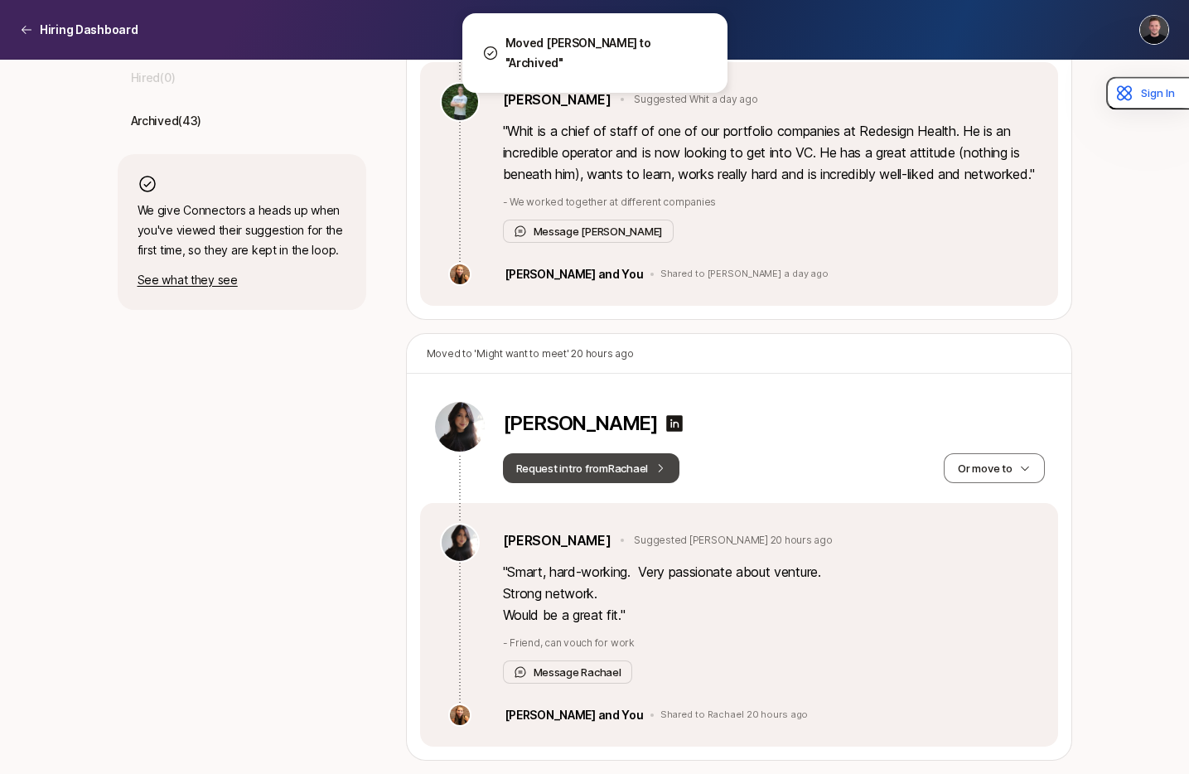
scroll to position [712, 0]
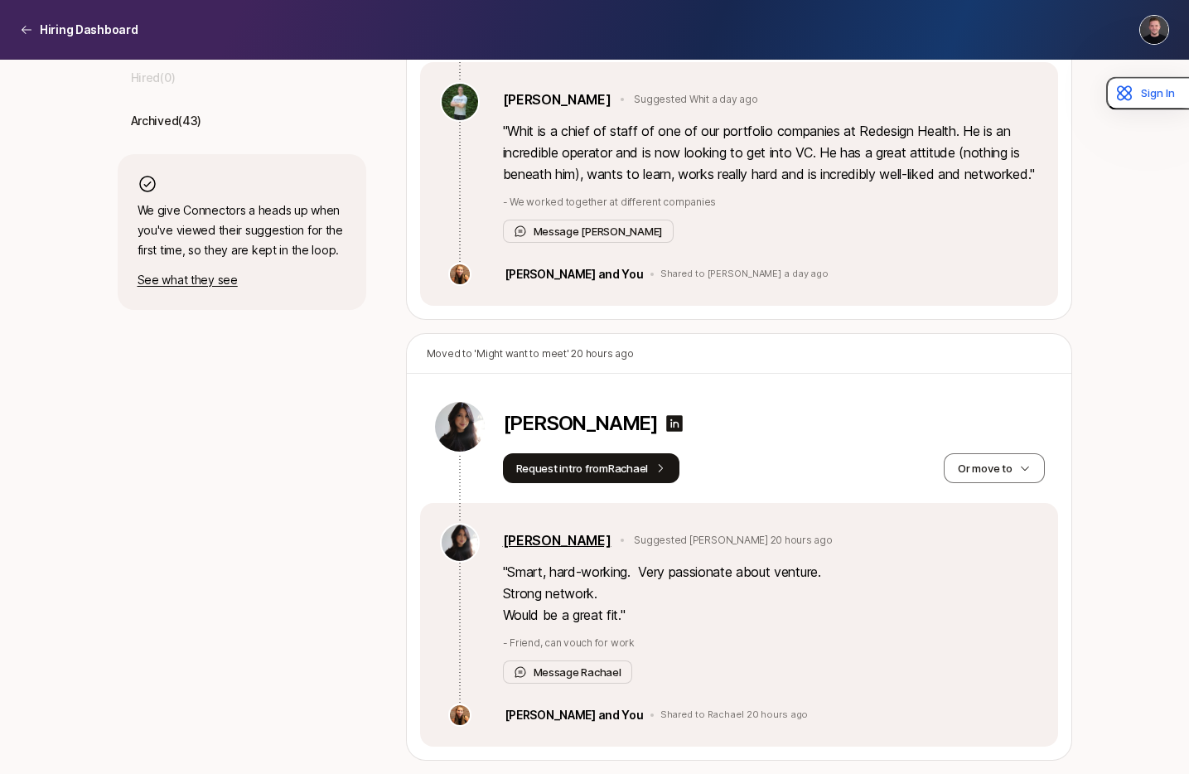
click at [548, 543] on link "Rachael Nomburg" at bounding box center [557, 540] width 109 height 22
click at [565, 541] on link "Rachael Nomburg" at bounding box center [557, 540] width 109 height 22
click at [993, 453] on button "Or move to" at bounding box center [994, 468] width 100 height 30
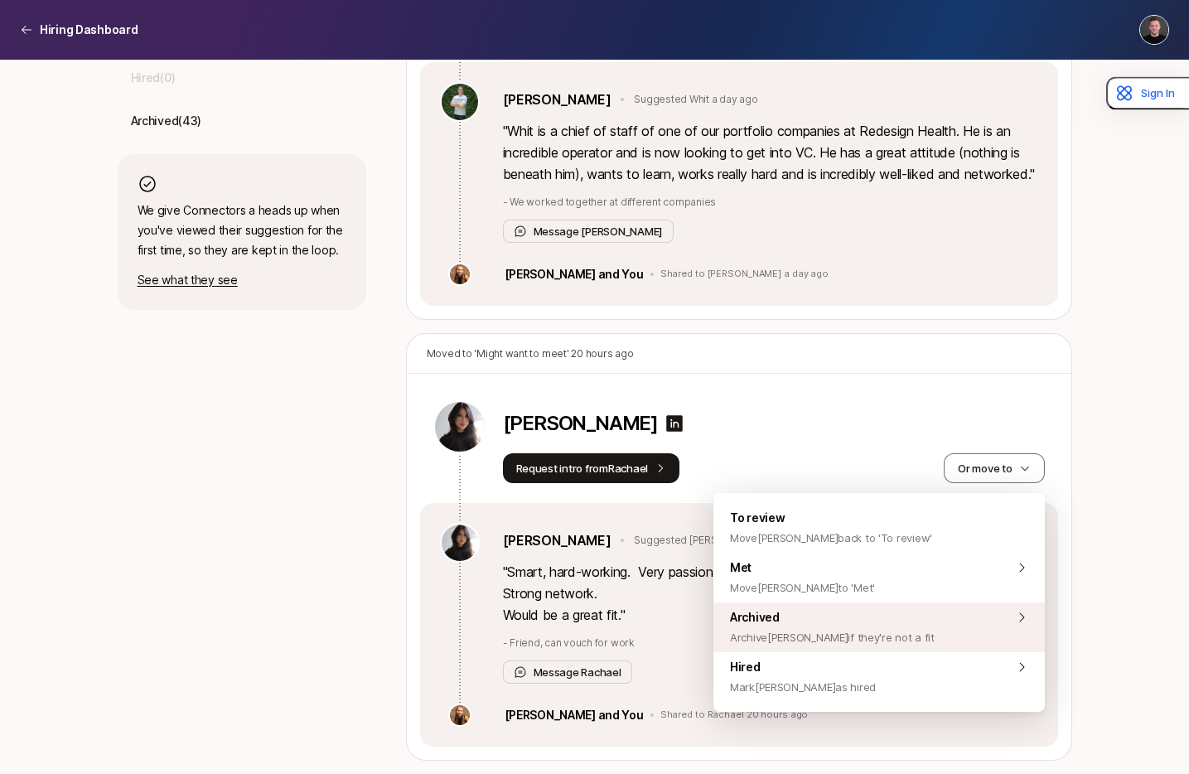
click at [848, 614] on span "Archived Archive Janet if they're not a fit" at bounding box center [832, 627] width 205 height 40
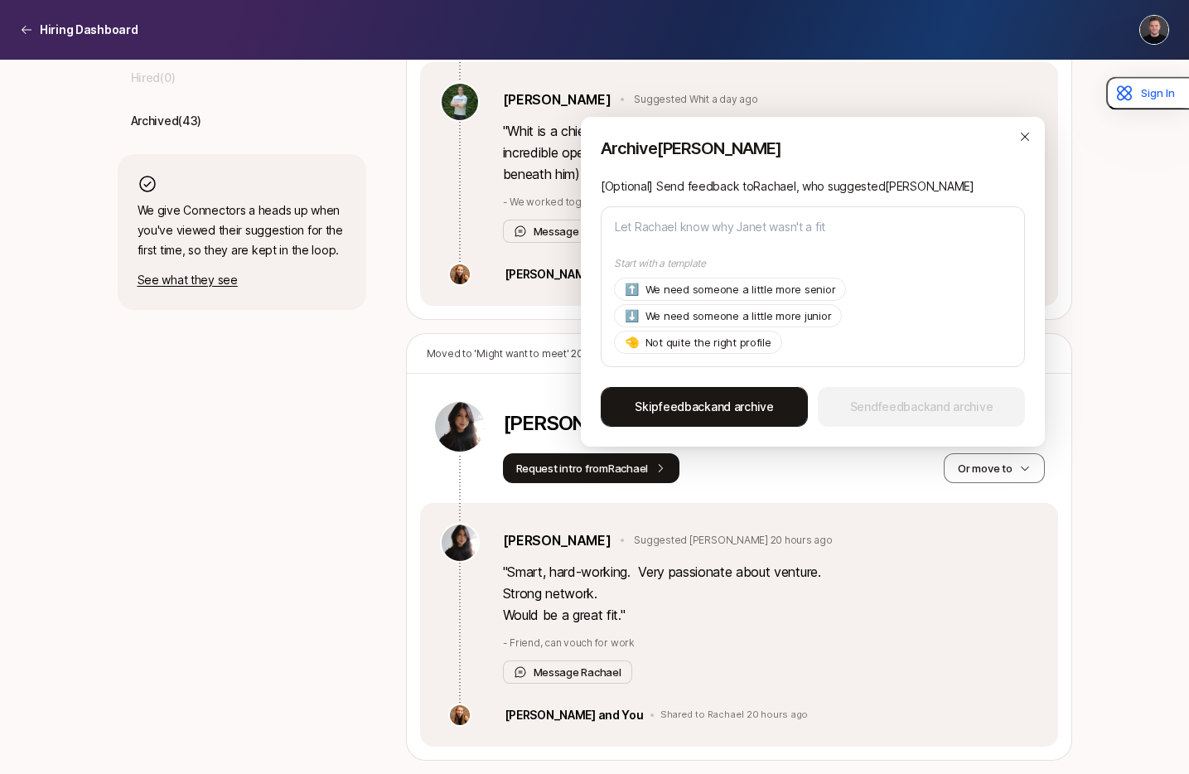
click at [712, 407] on span "Skip feedback and archive" at bounding box center [704, 407] width 139 height 20
type textarea "x"
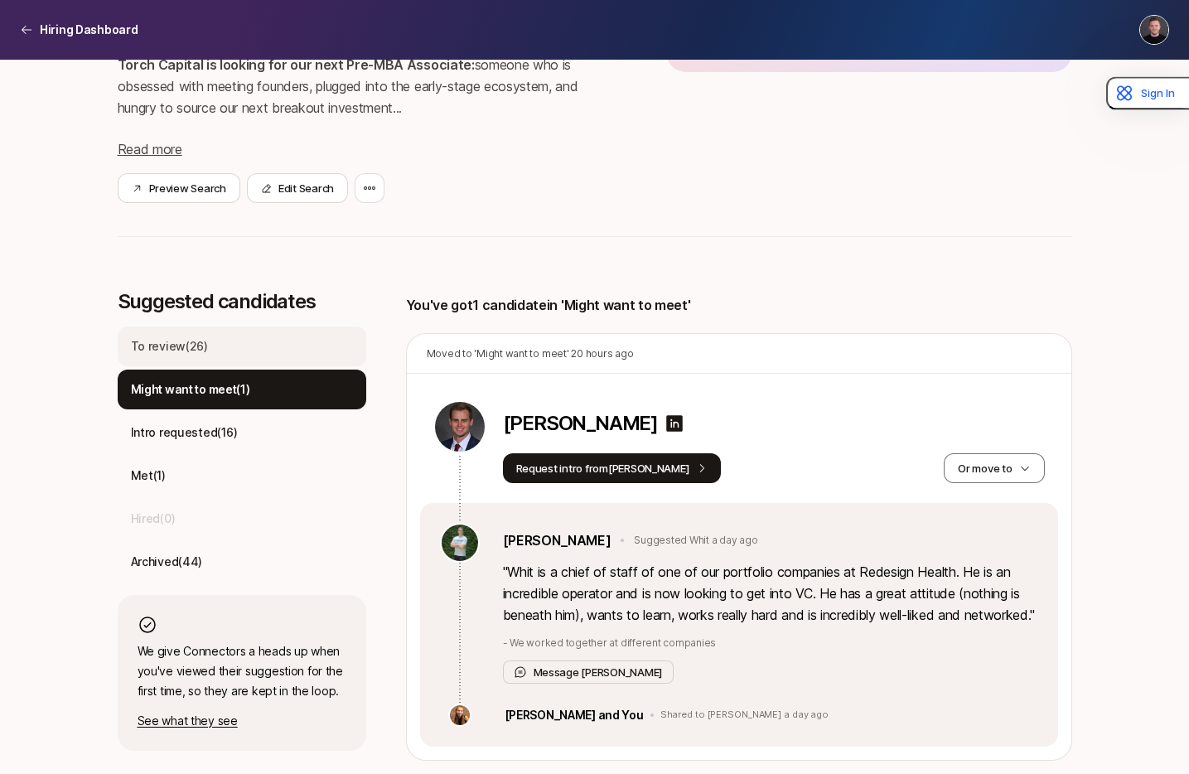
click at [241, 326] on div "To review ( 26 )" at bounding box center [242, 346] width 249 height 40
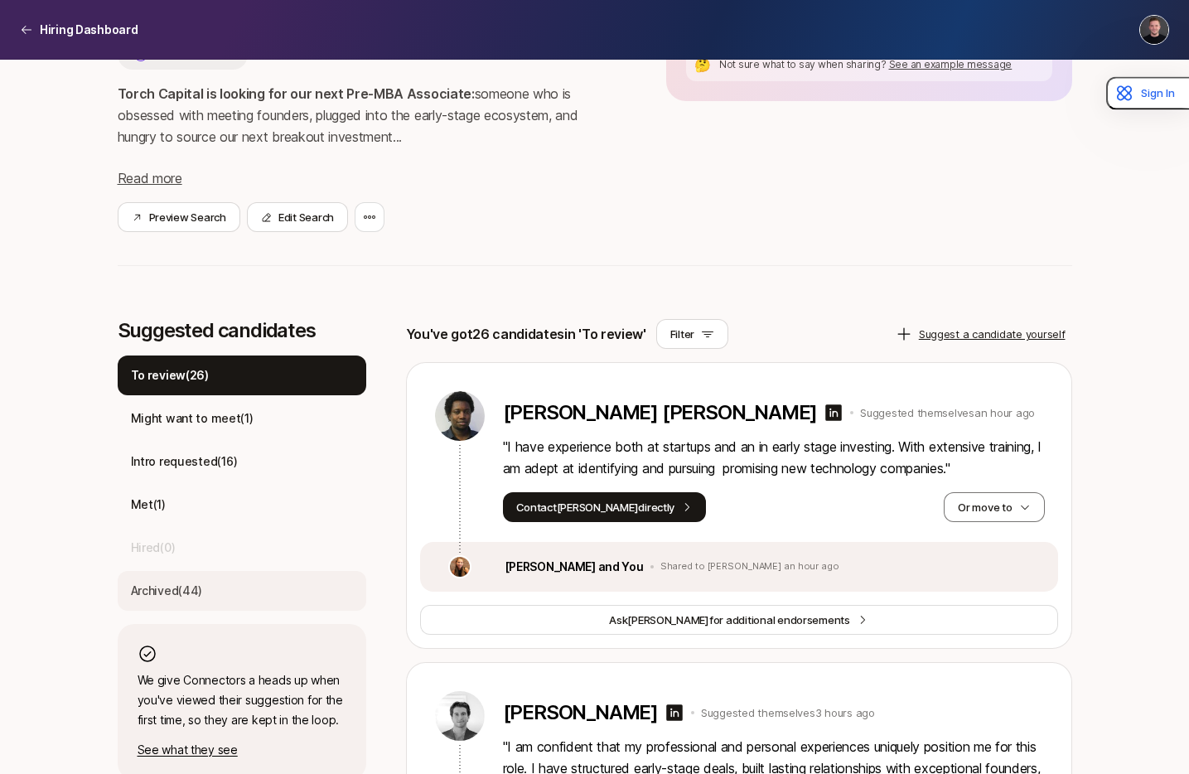
scroll to position [337, 0]
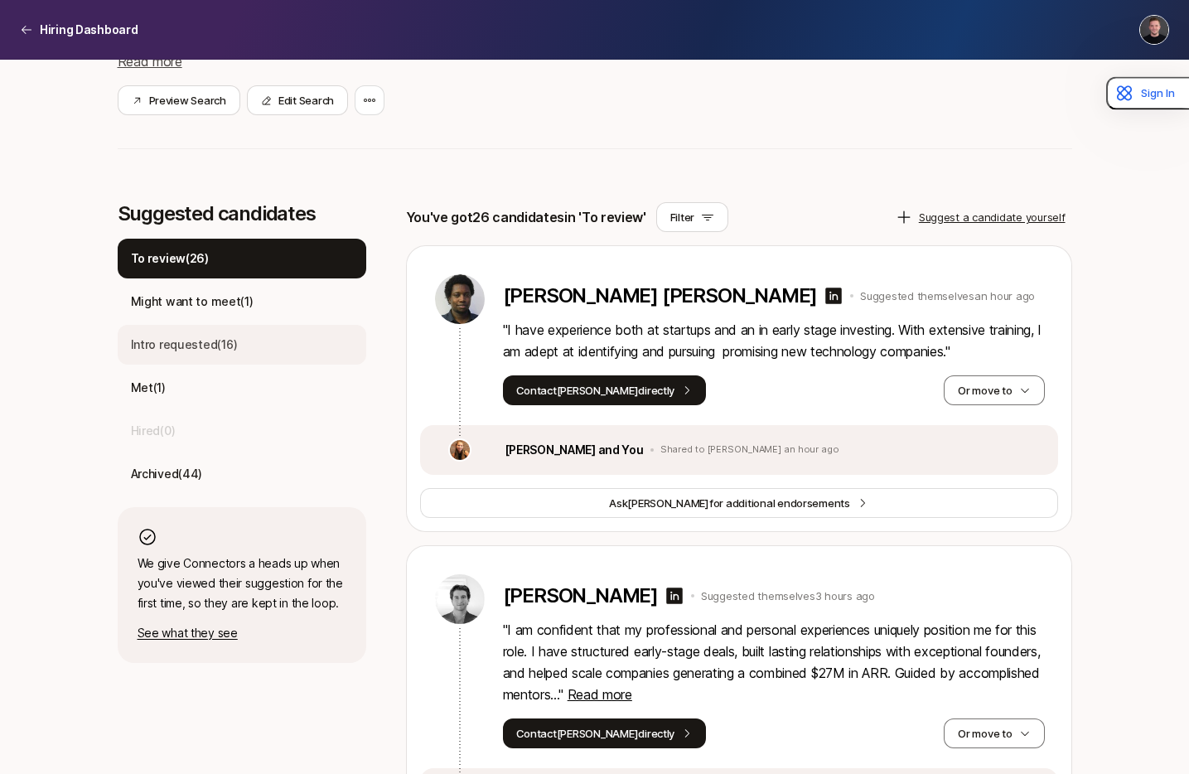
click at [220, 359] on div "Intro requested ( 16 )" at bounding box center [242, 345] width 249 height 40
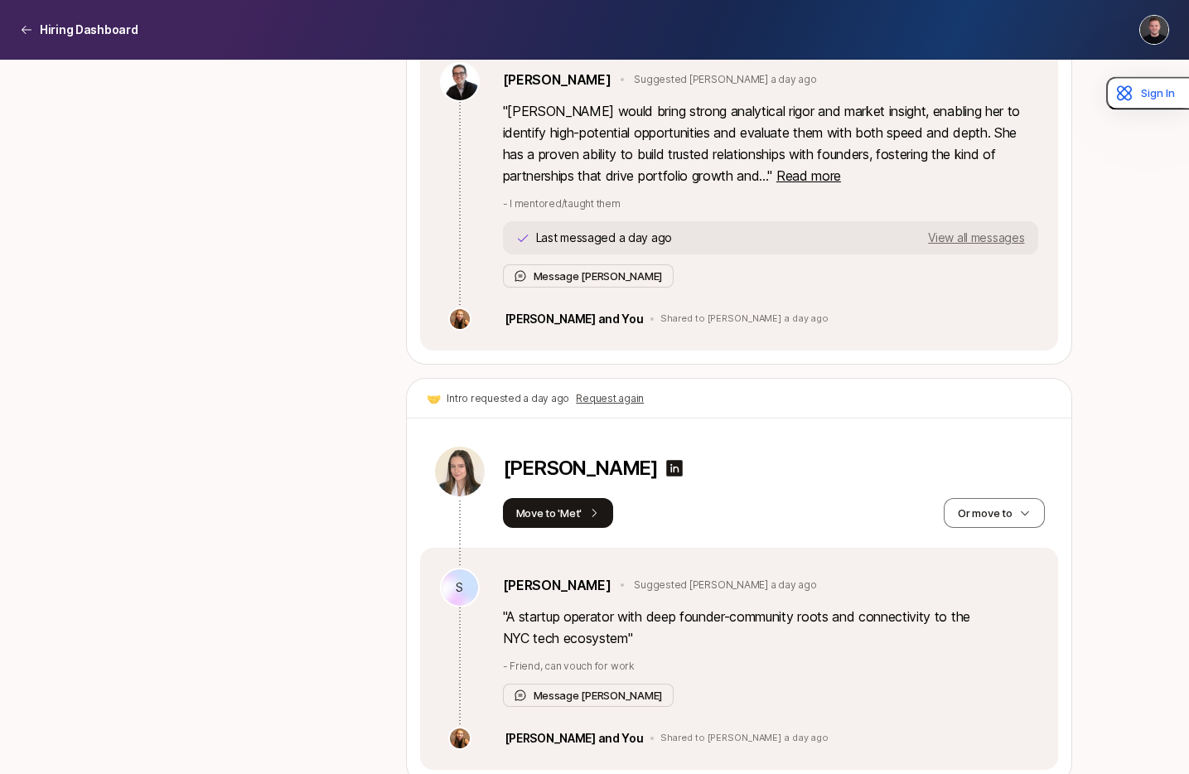
scroll to position [6466, 0]
click at [533, 455] on p "Isabella Samutin" at bounding box center [580, 466] width 155 height 23
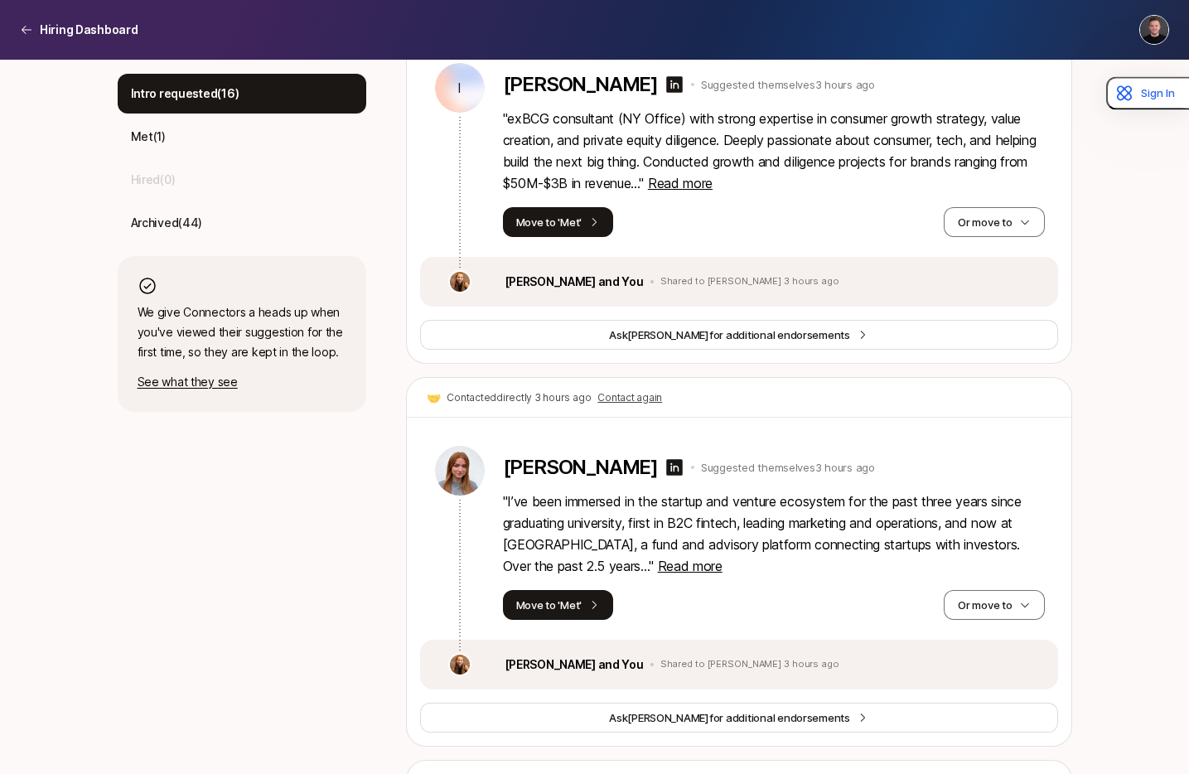
scroll to position [0, 0]
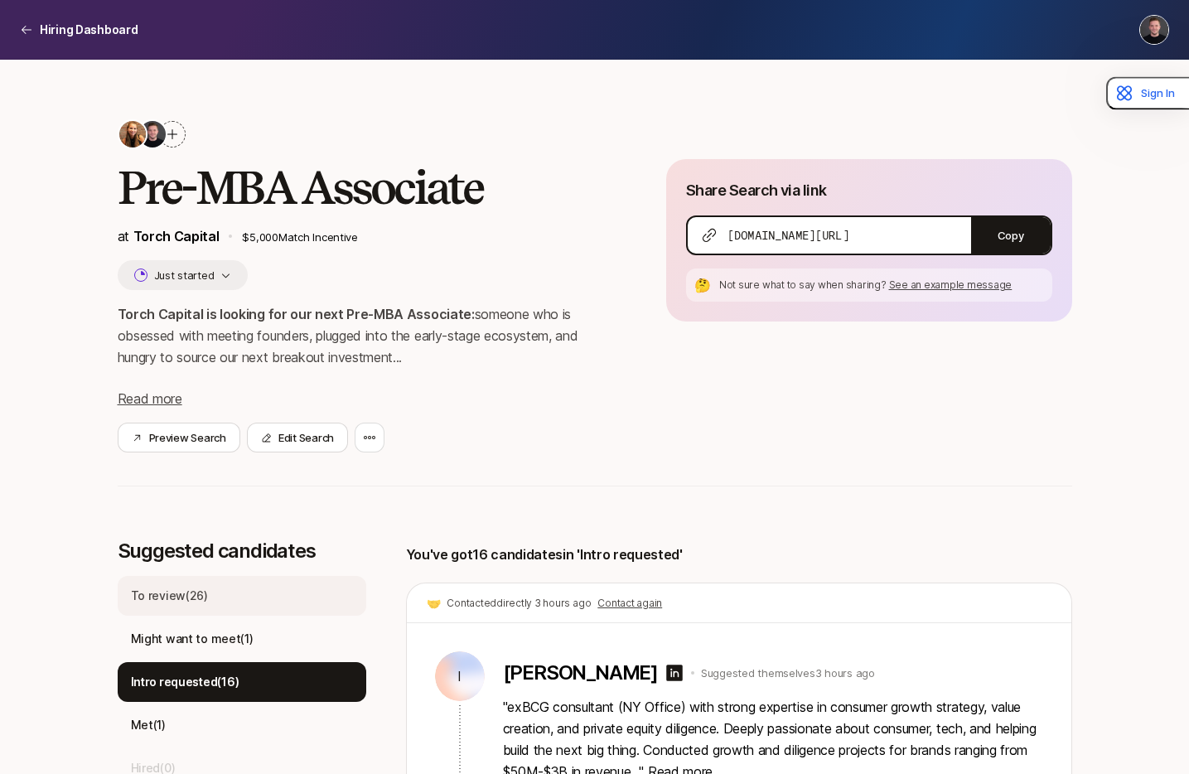
click at [224, 600] on div "To review ( 26 )" at bounding box center [242, 596] width 249 height 40
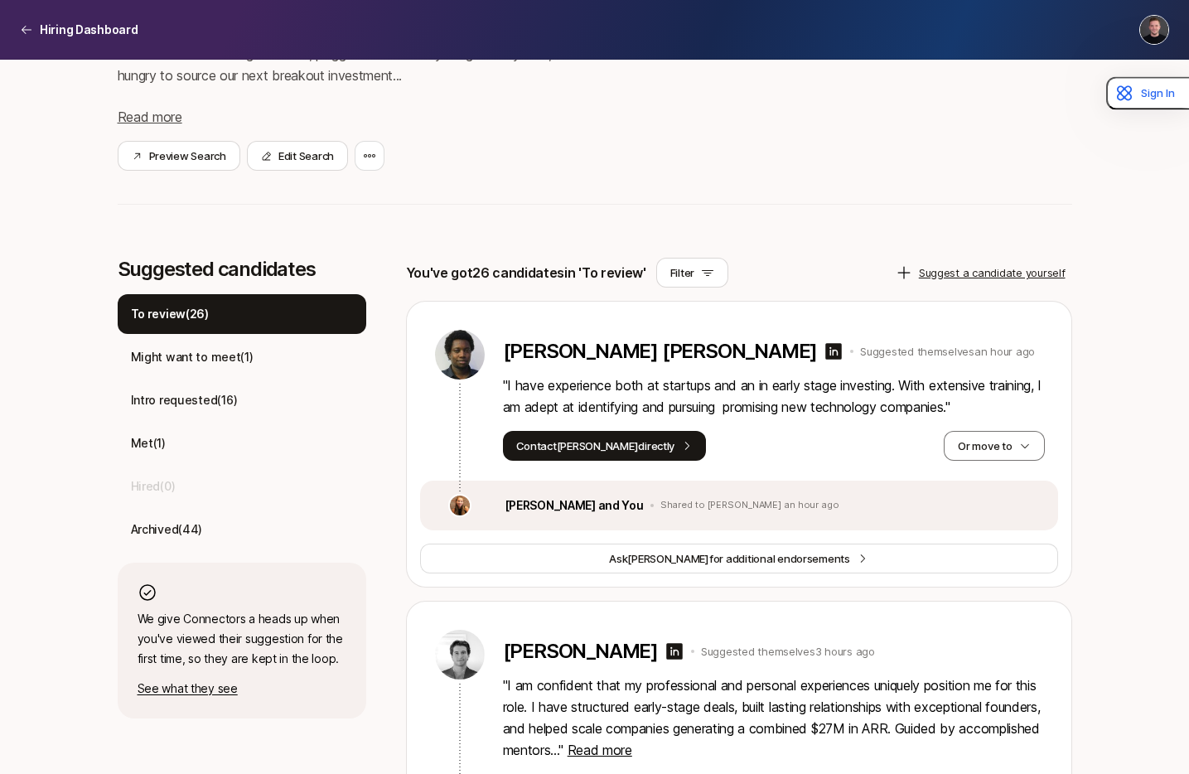
scroll to position [305, 0]
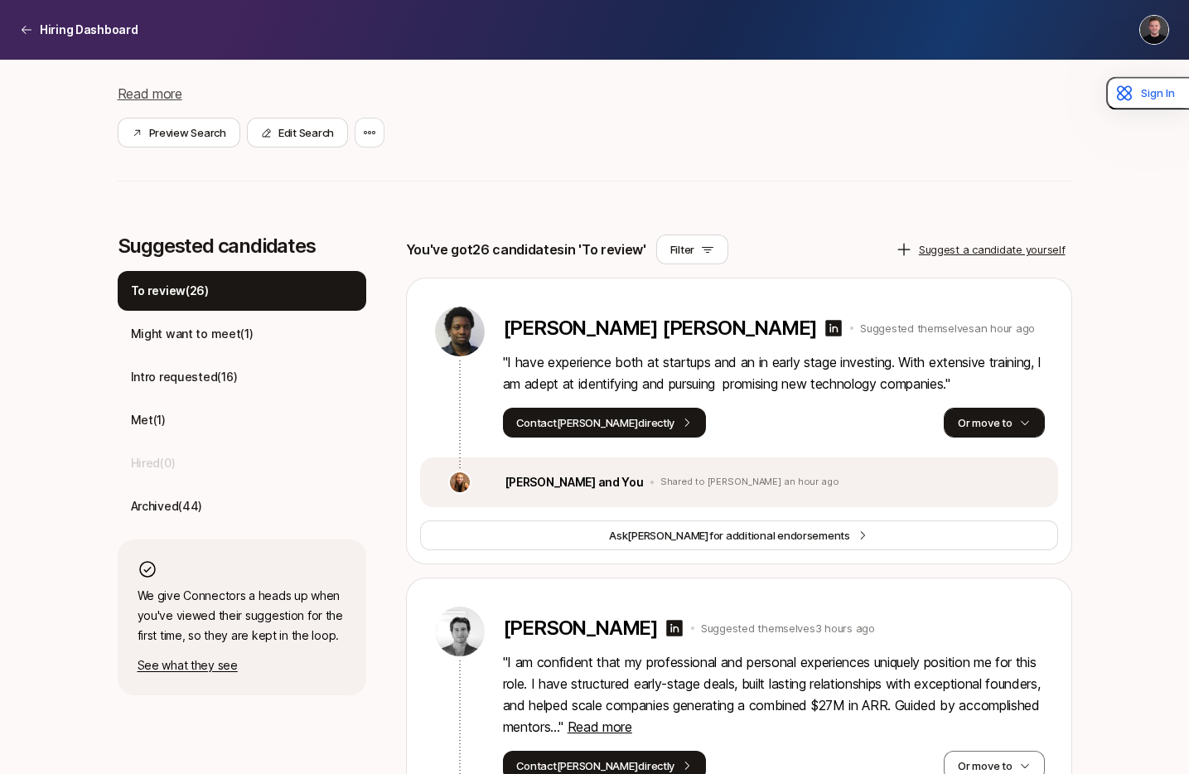
click at [979, 424] on button "Or move to" at bounding box center [994, 423] width 100 height 30
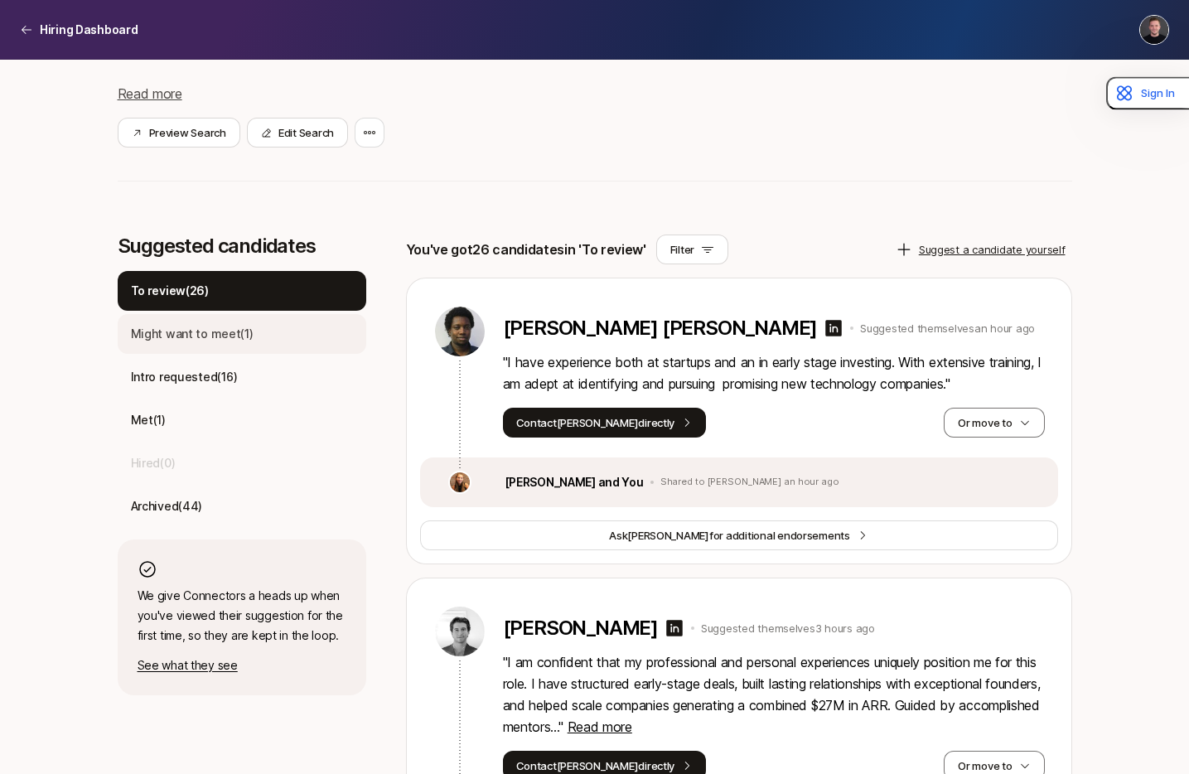
click at [248, 341] on p "Might want to meet ( 1 )" at bounding box center [192, 334] width 123 height 20
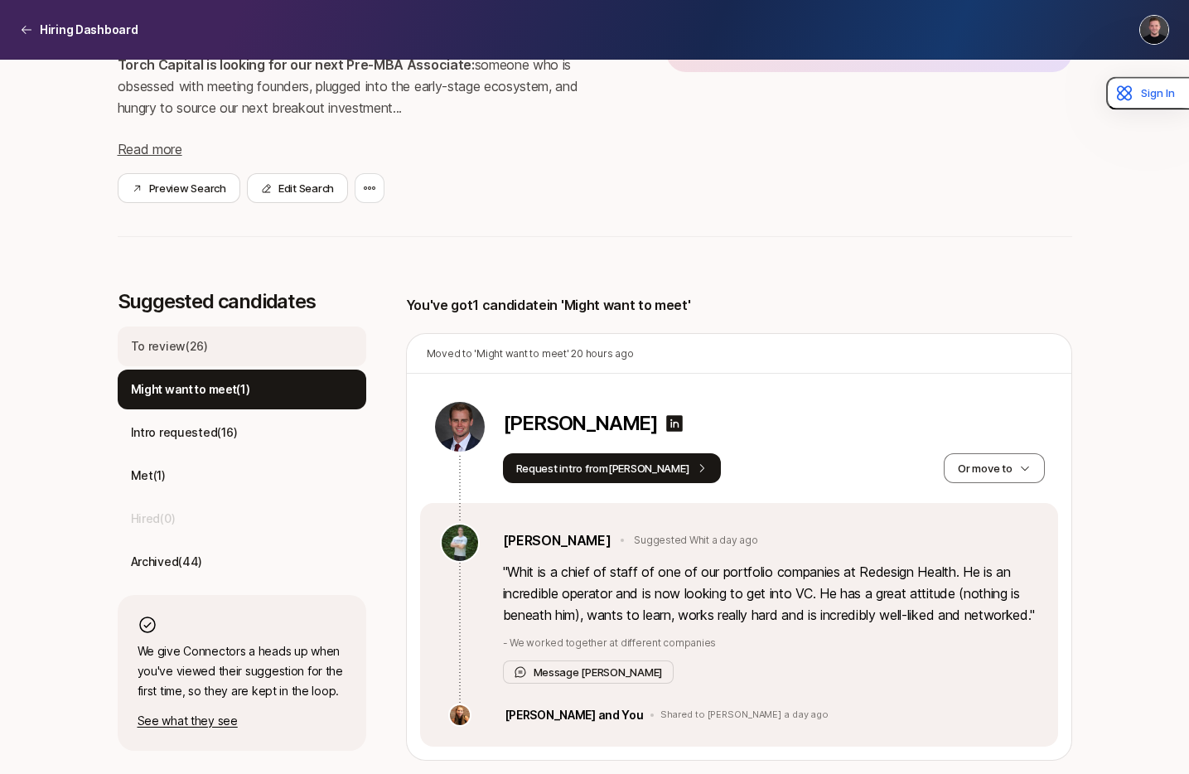
click at [228, 331] on div "To review ( 26 )" at bounding box center [242, 346] width 249 height 40
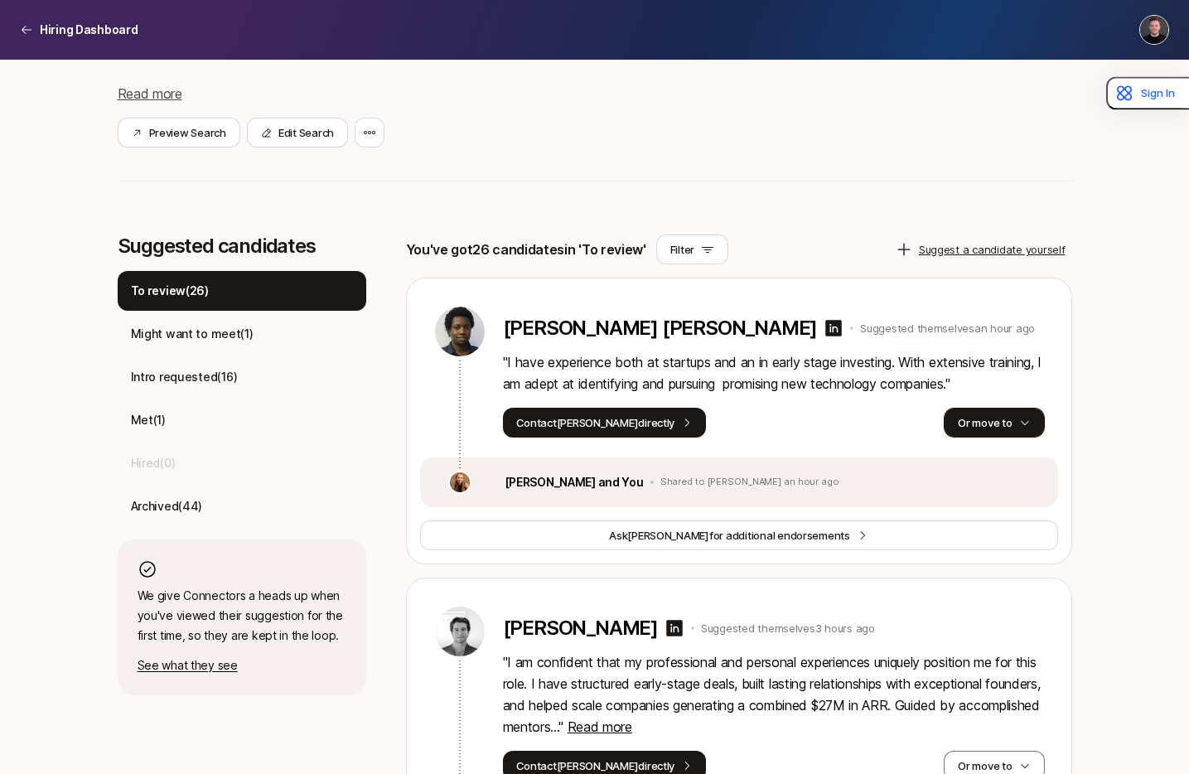
click at [1012, 427] on button "Or move to" at bounding box center [994, 423] width 100 height 30
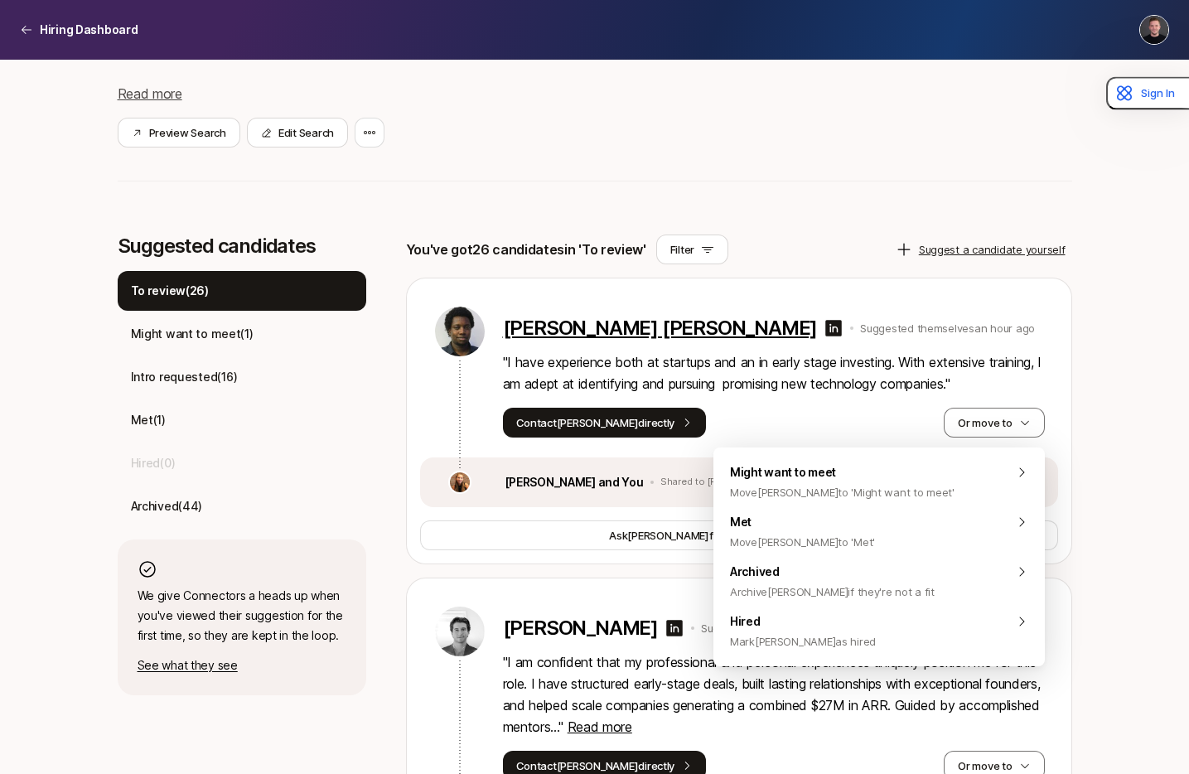
click at [640, 337] on p "Livingstone Mwaura Nganga" at bounding box center [660, 327] width 315 height 23
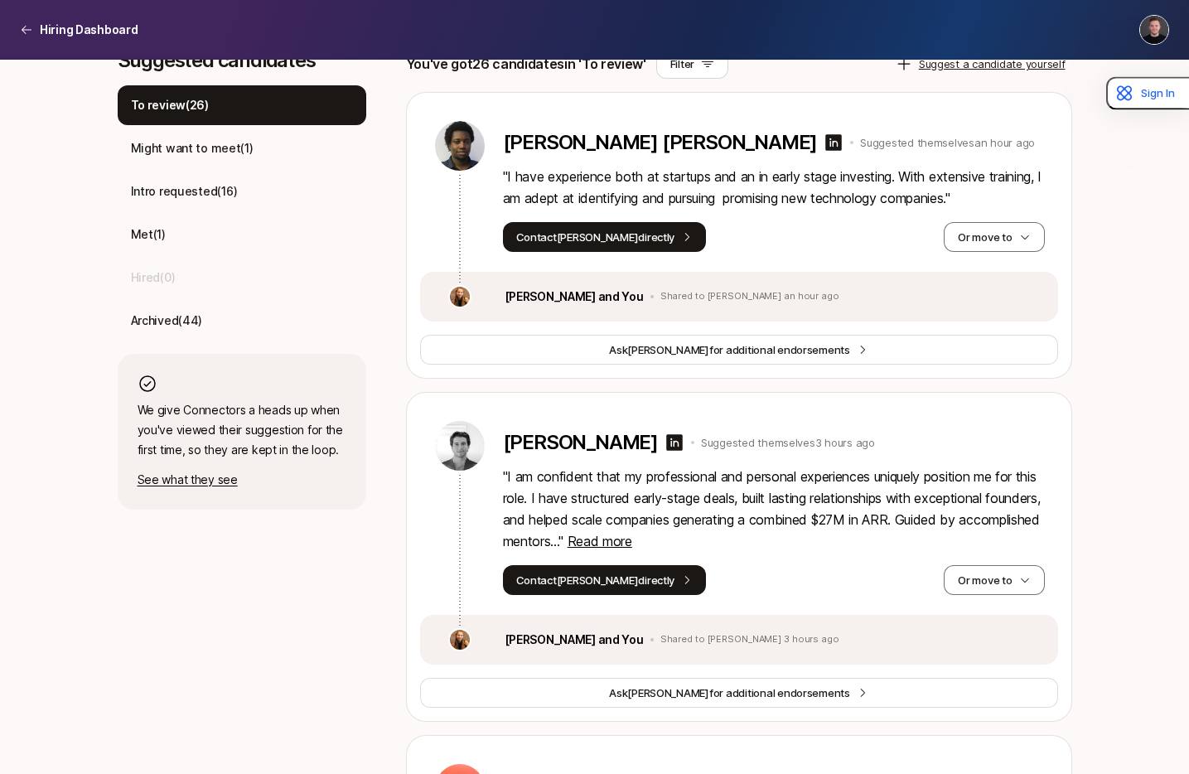
scroll to position [492, 0]
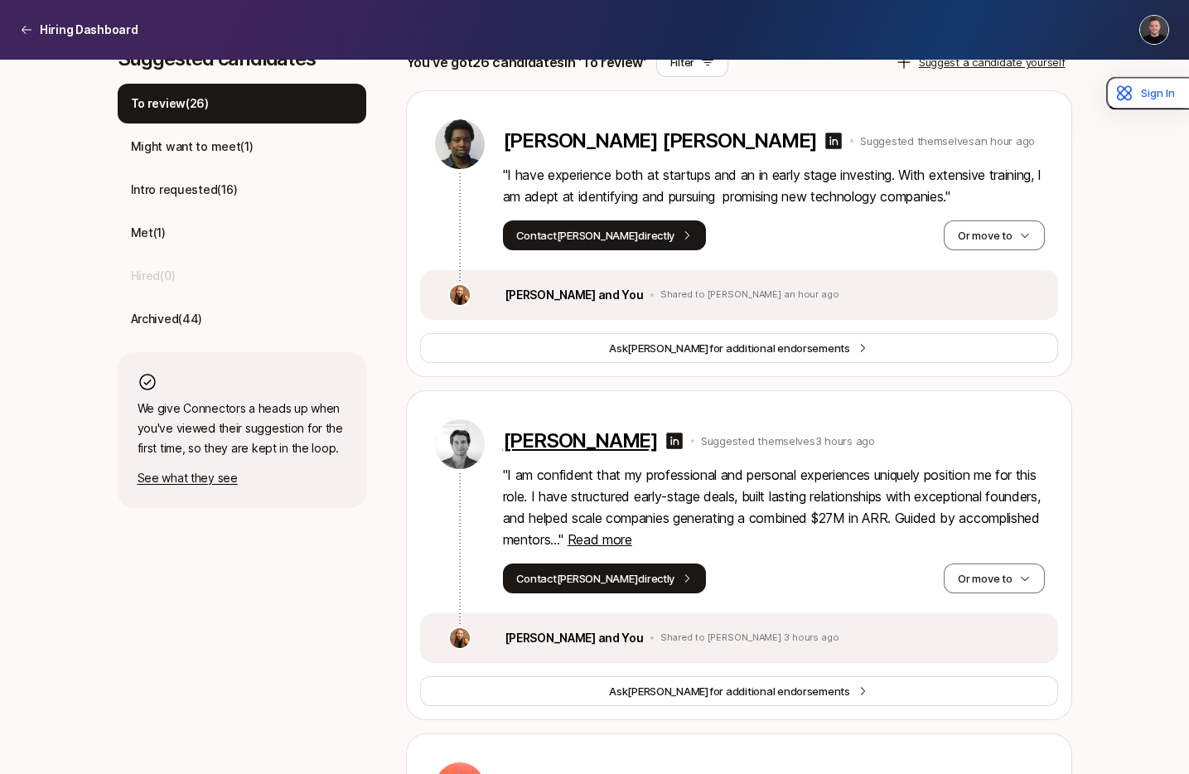
click at [570, 442] on p "Sam Stillman" at bounding box center [580, 440] width 155 height 23
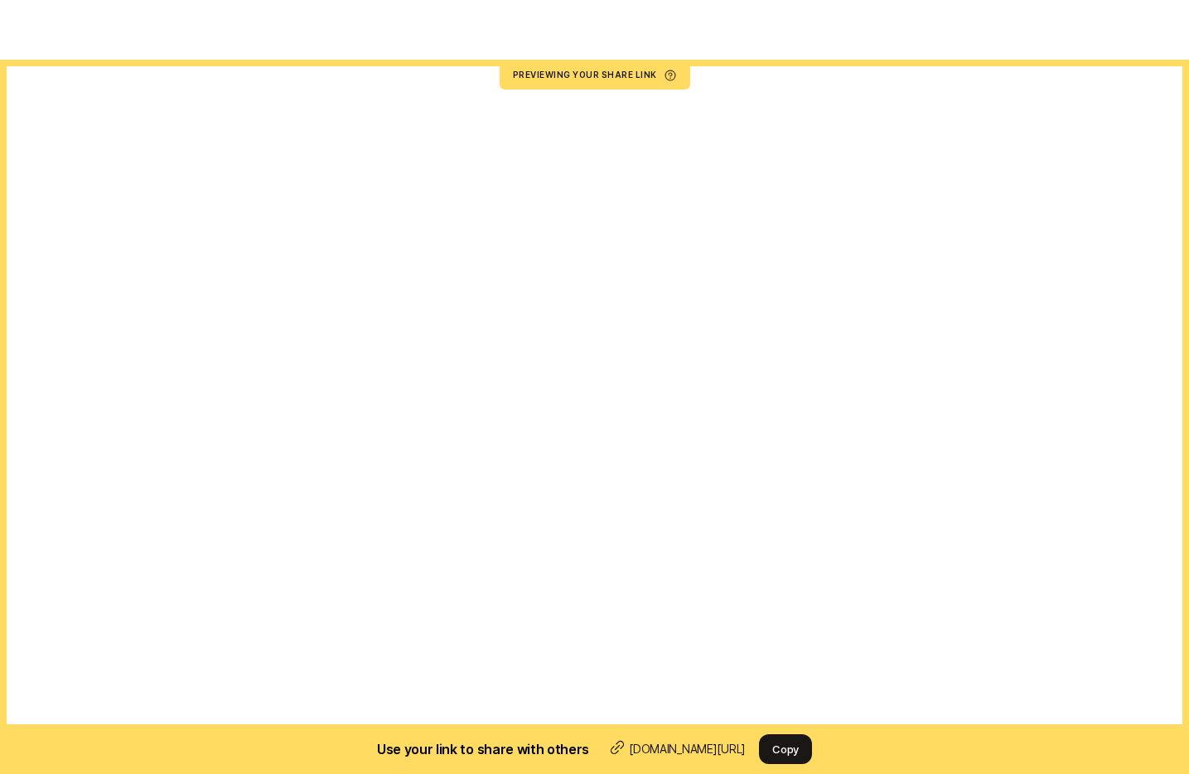
scroll to position [37, 0]
click at [851, 347] on p "Suggest yourself as a candidate" at bounding box center [834, 351] width 162 height 17
click at [822, 430] on textarea at bounding box center [873, 454] width 331 height 121
click at [716, 118] on div "Back" at bounding box center [873, 109] width 398 height 40
click at [819, 339] on p "I'm interested!" at bounding box center [802, 331] width 98 height 23
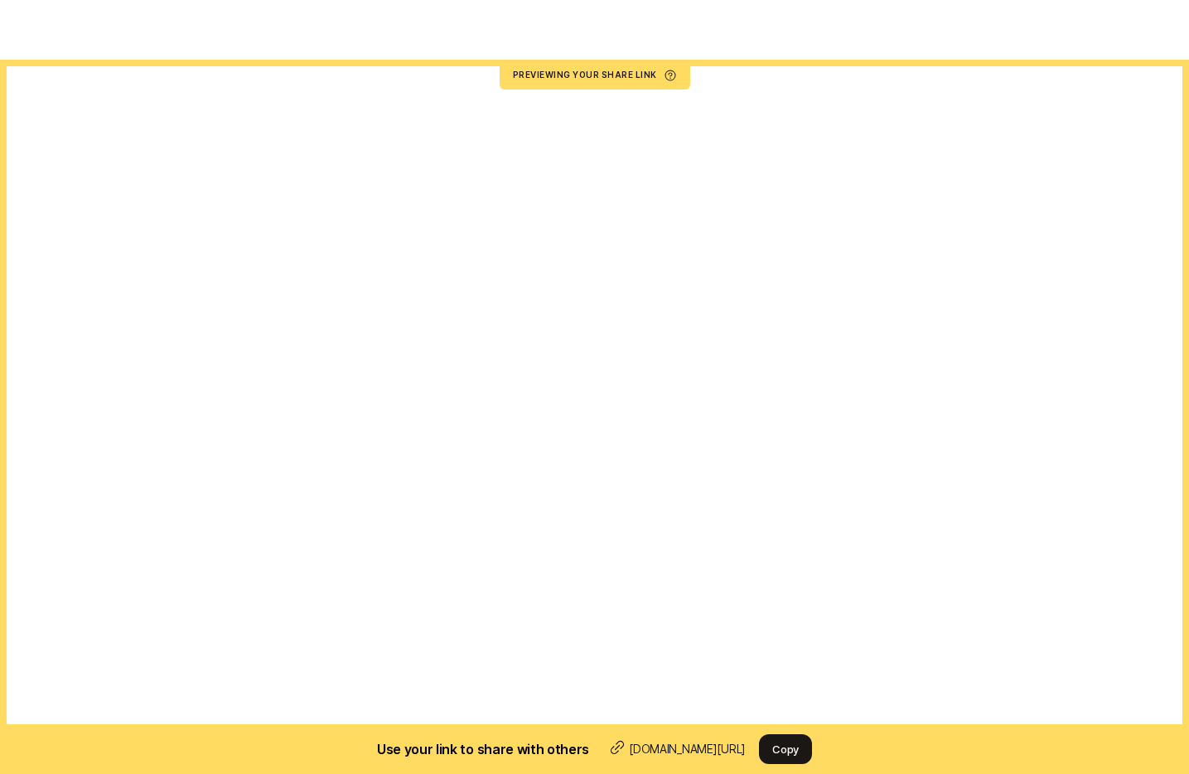
type textarea "x"
click at [730, 114] on p "Back" at bounding box center [730, 119] width 27 height 20
click at [54, 21] on p "Manage Search" at bounding box center [82, 30] width 84 height 20
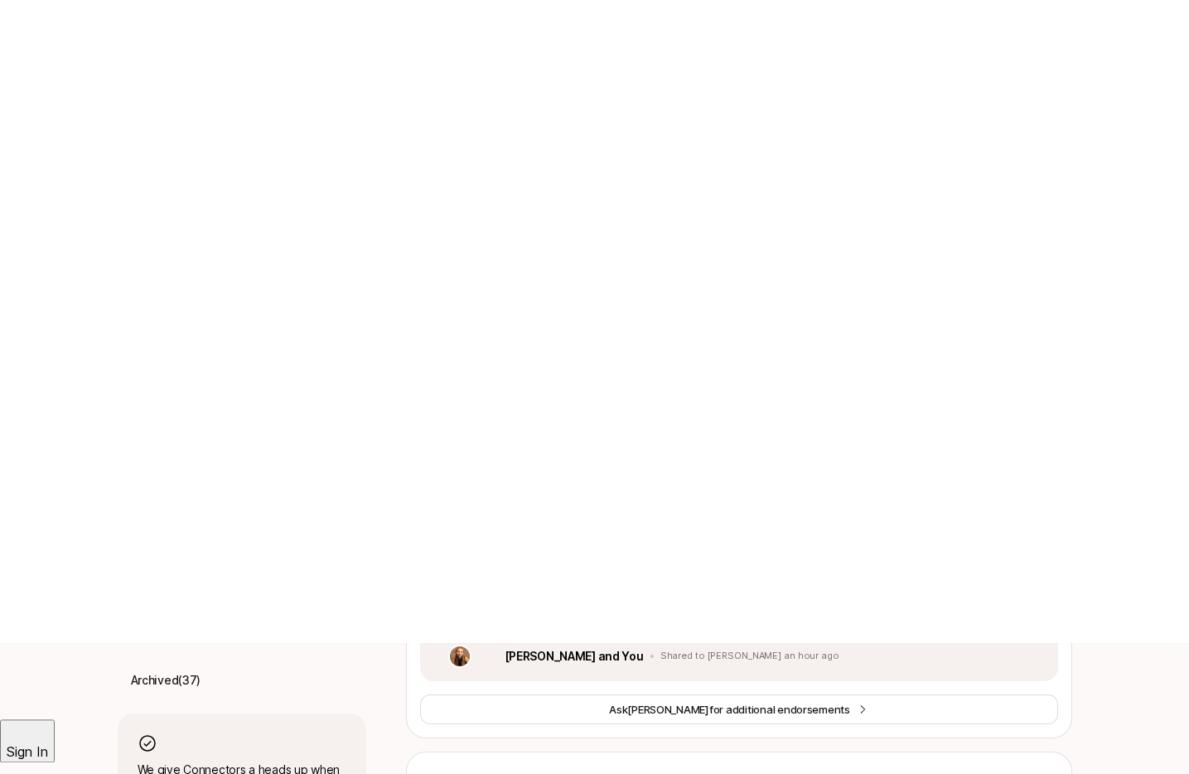
scroll to position [154, 0]
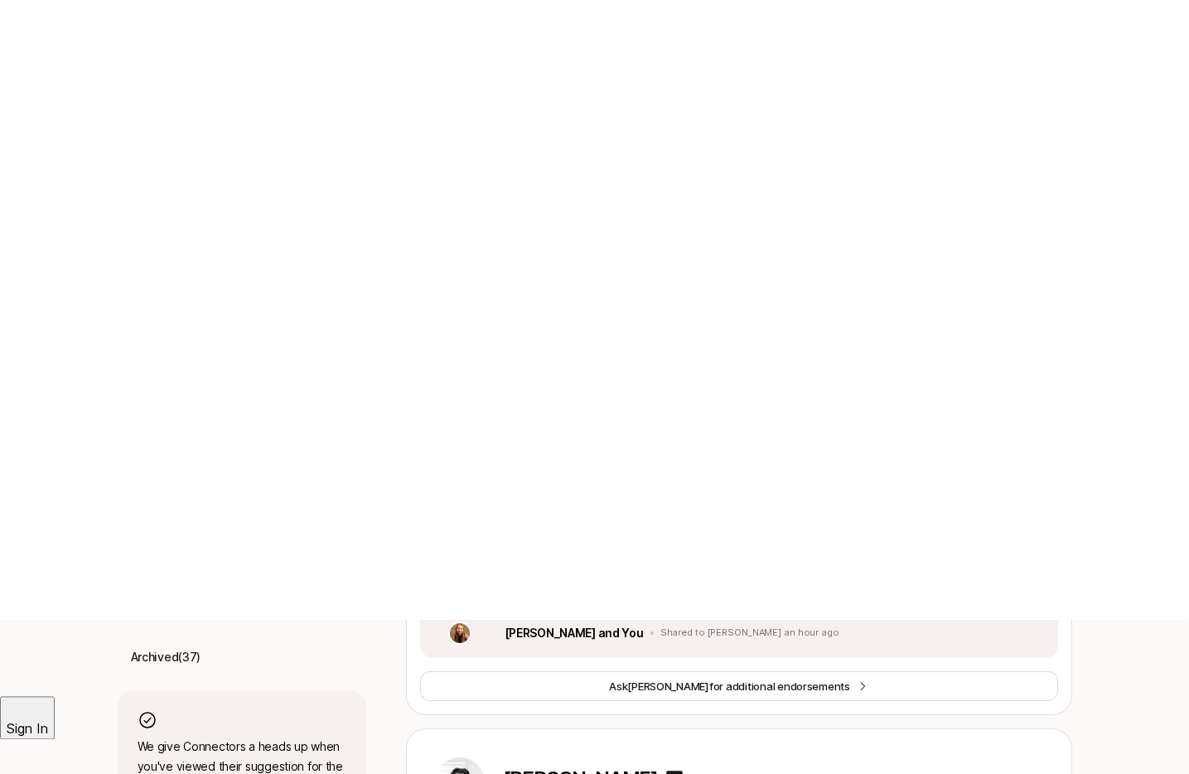
click at [616, 480] on p "Livingstone Mwaura Nganga" at bounding box center [660, 478] width 315 height 23
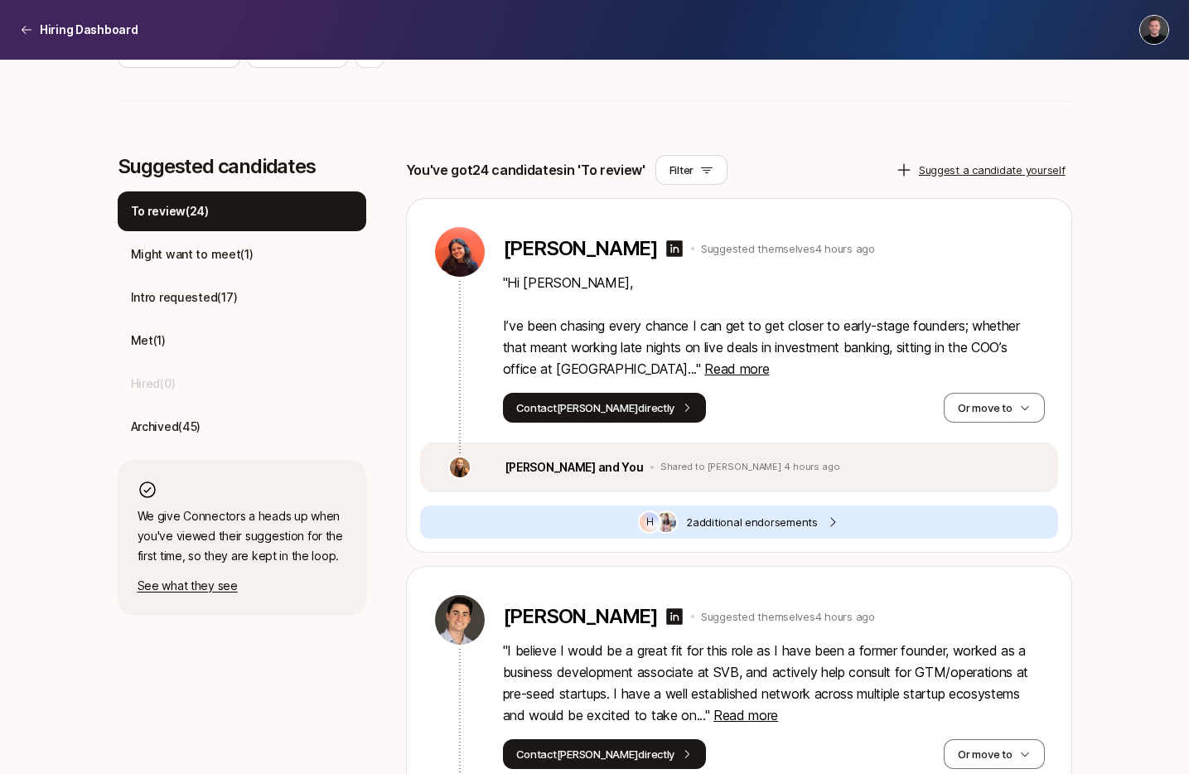
scroll to position [389, 0]
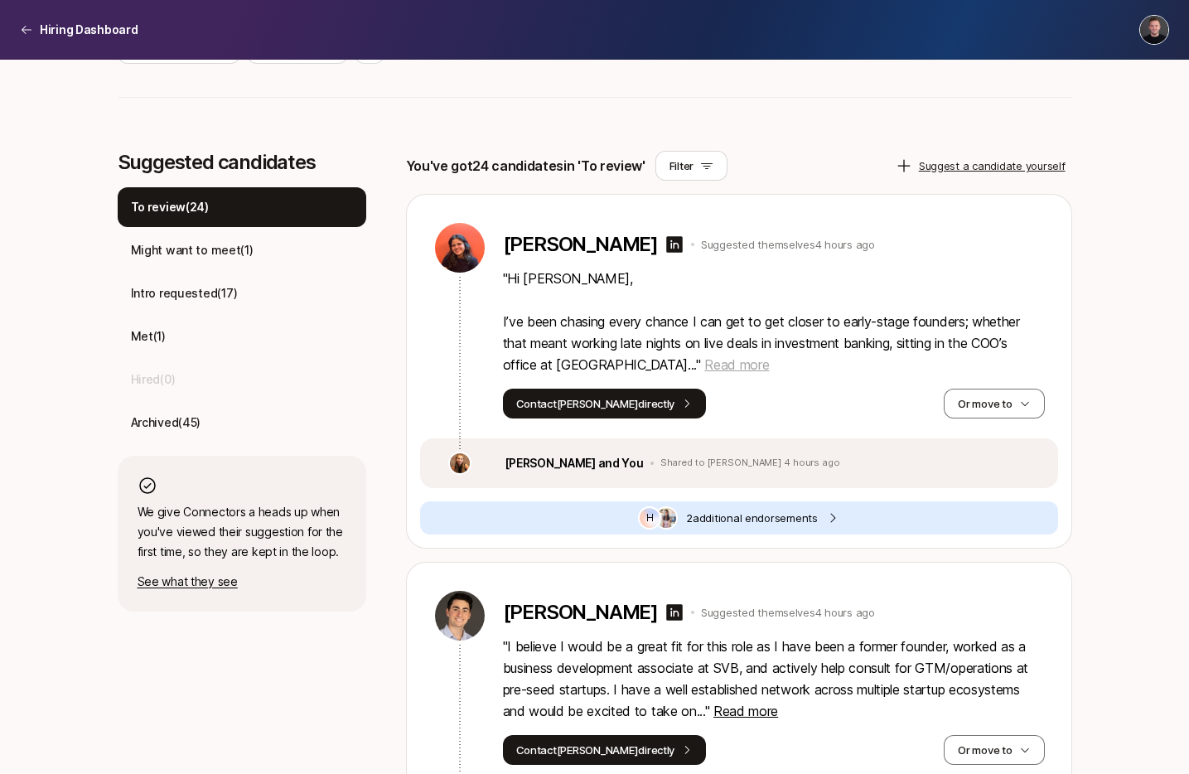
click at [704, 364] on span "Read more" at bounding box center [736, 364] width 65 height 17
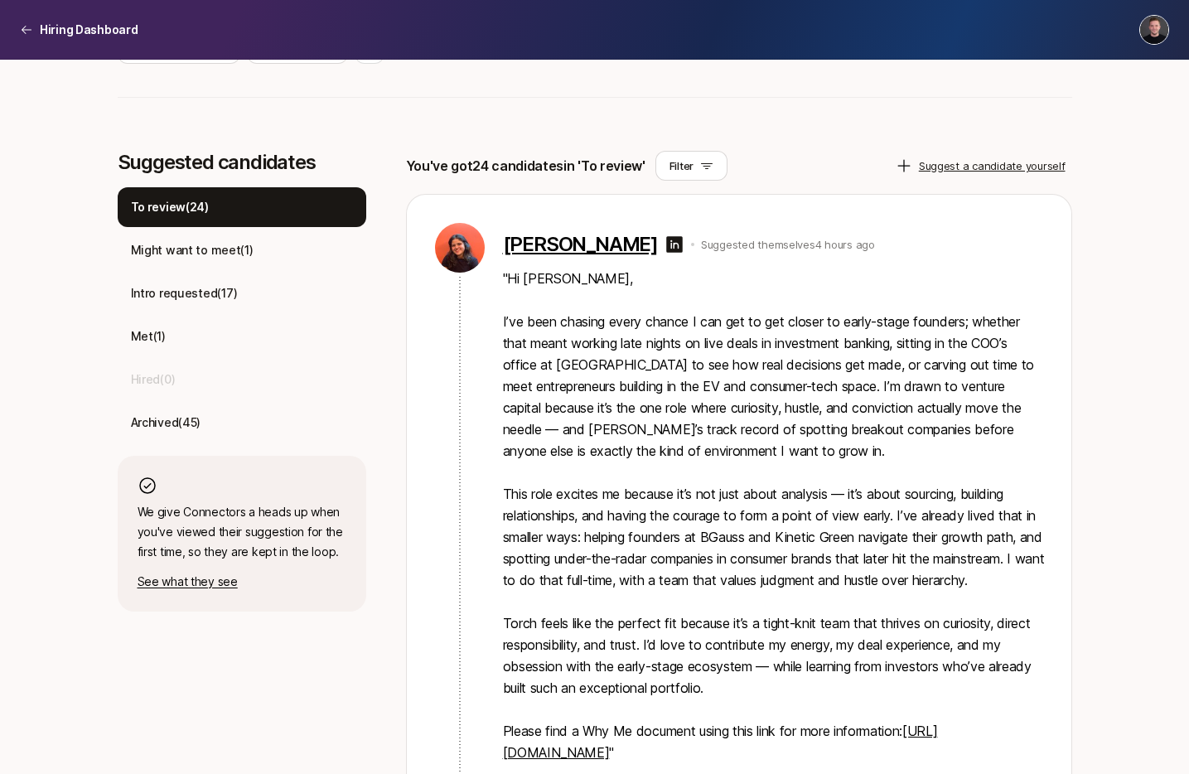
click at [539, 248] on p "[PERSON_NAME]" at bounding box center [580, 244] width 155 height 23
click at [810, 201] on div "[PERSON_NAME] Suggested themselves 4 hours ago " Hi [PERSON_NAME], I’ve been ch…" at bounding box center [739, 510] width 638 height 631
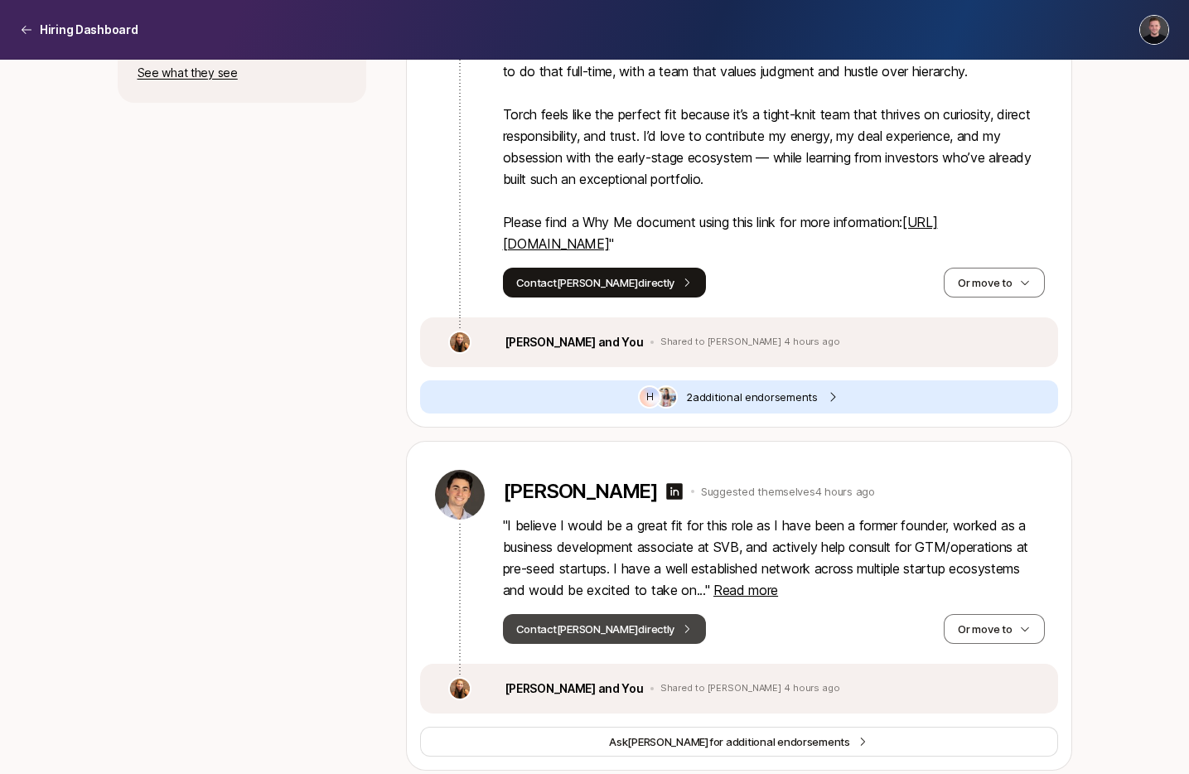
scroll to position [1086, 0]
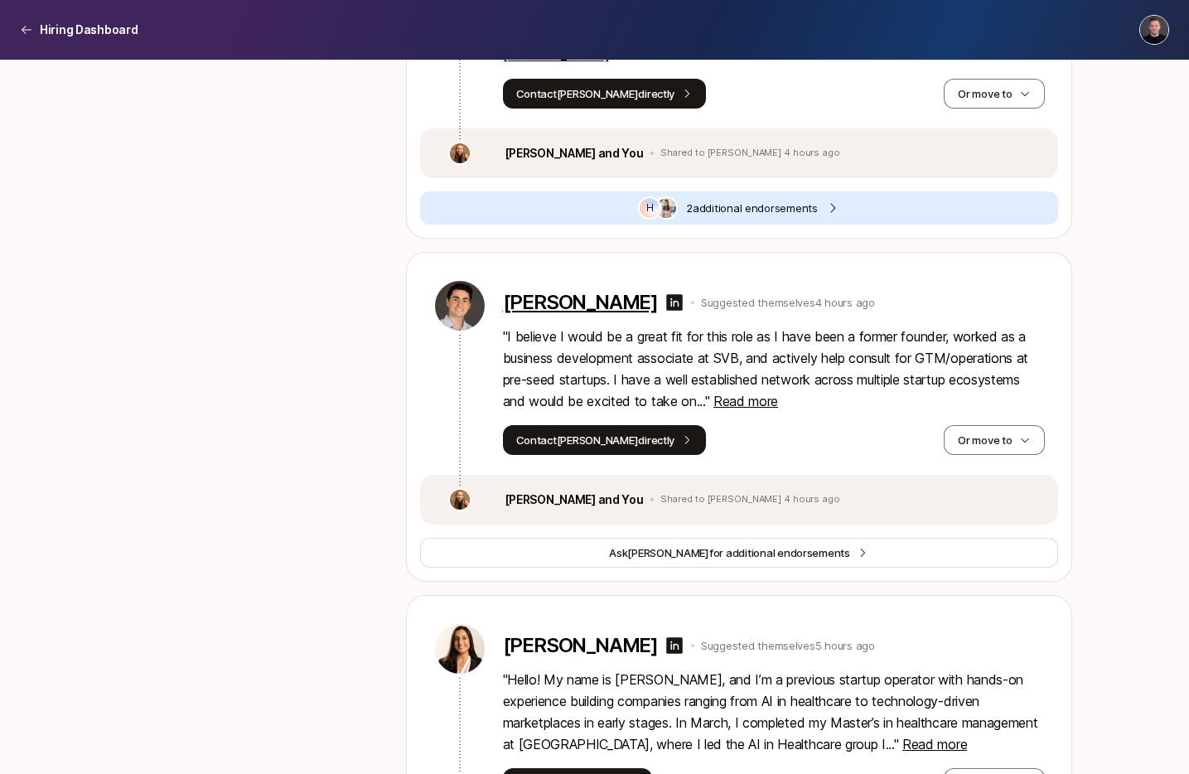
click at [559, 314] on p "[PERSON_NAME]" at bounding box center [580, 302] width 155 height 23
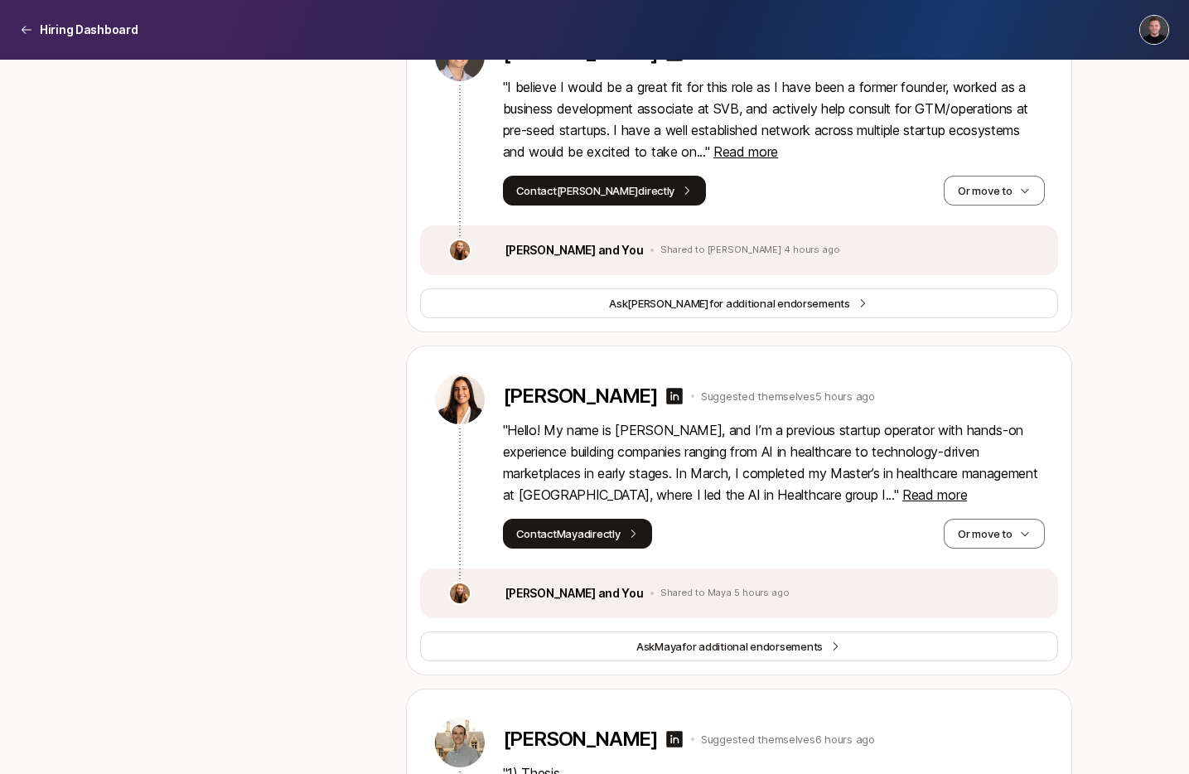
scroll to position [1353, 0]
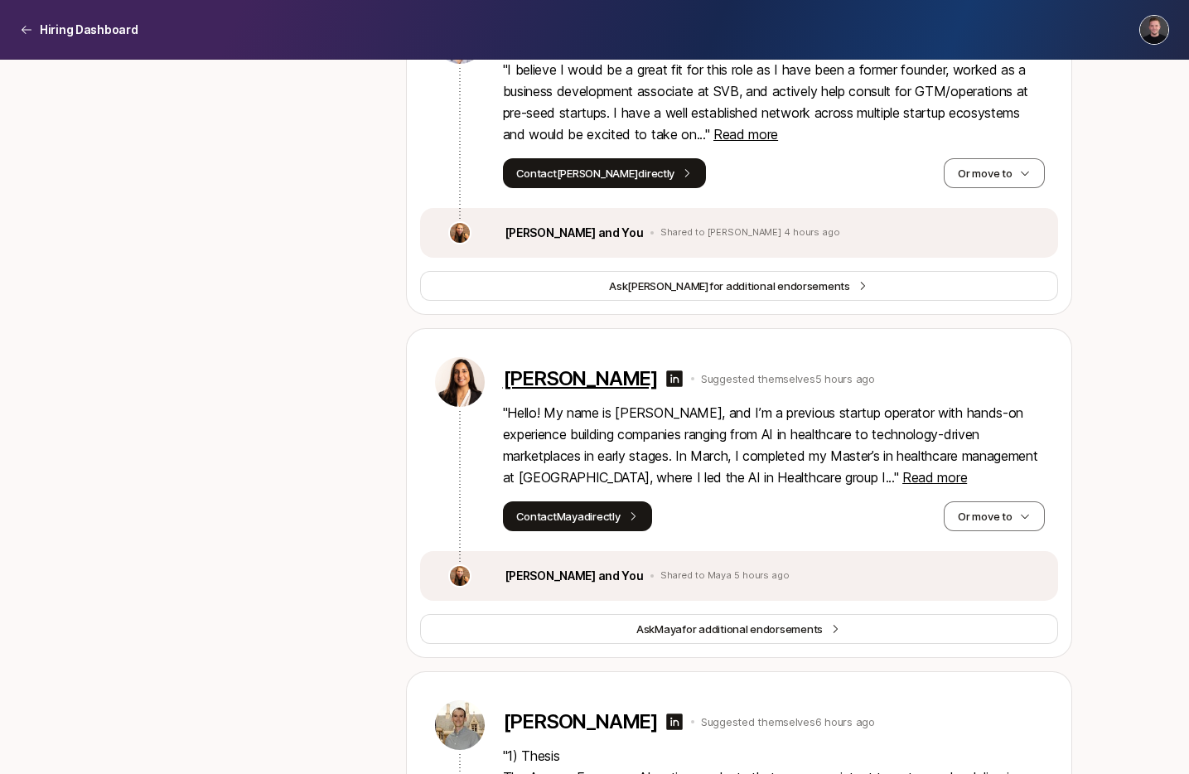
click at [601, 390] on p "[PERSON_NAME]" at bounding box center [580, 378] width 155 height 23
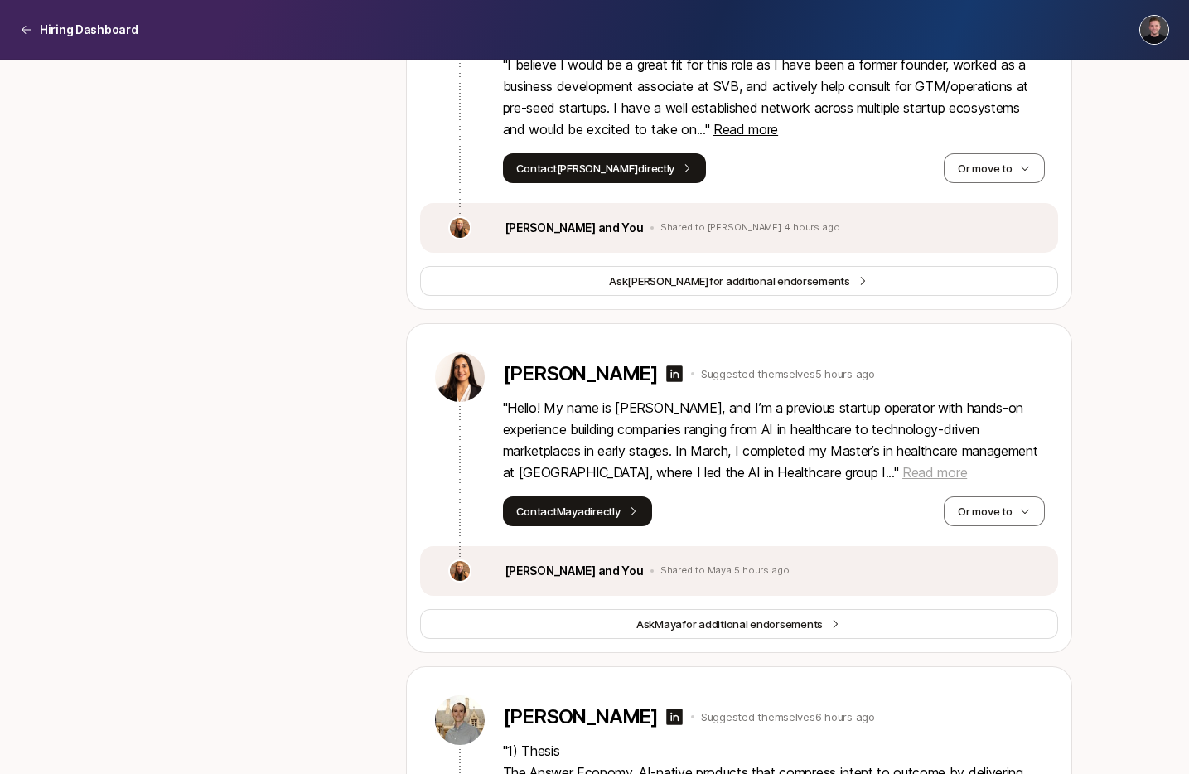
scroll to position [1360, 0]
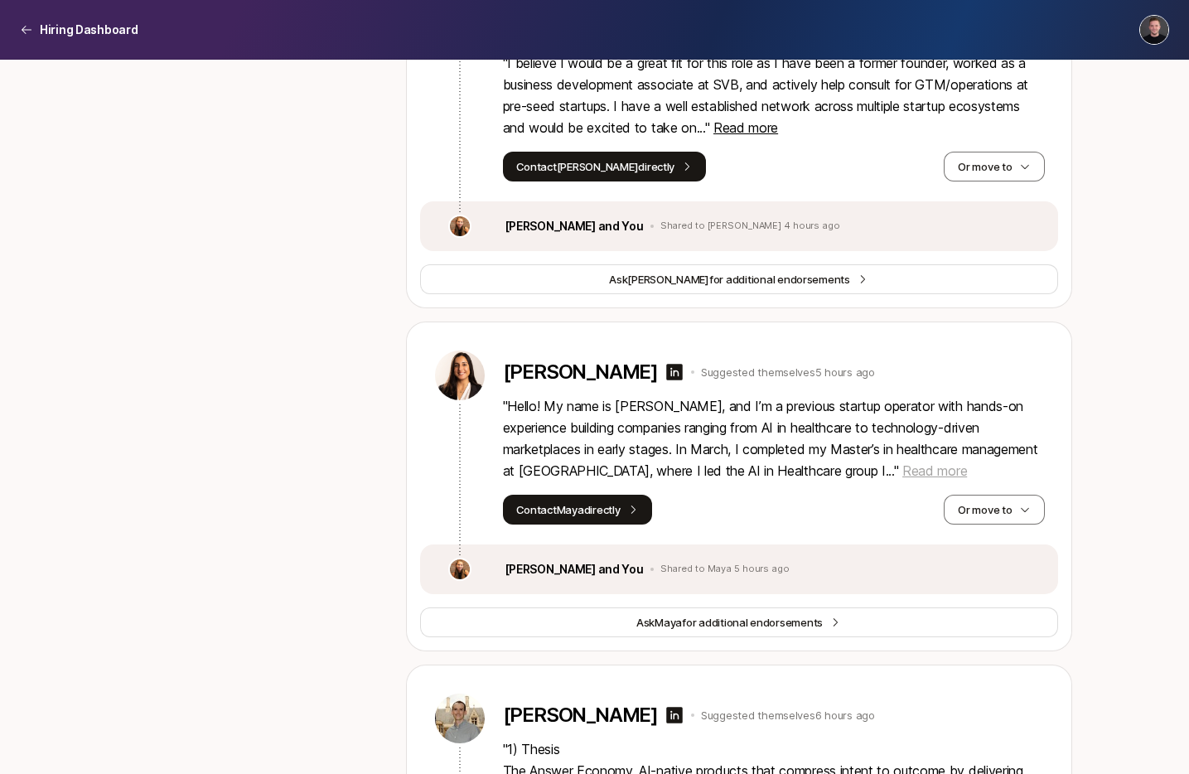
click at [902, 479] on span "Read more" at bounding box center [934, 470] width 65 height 17
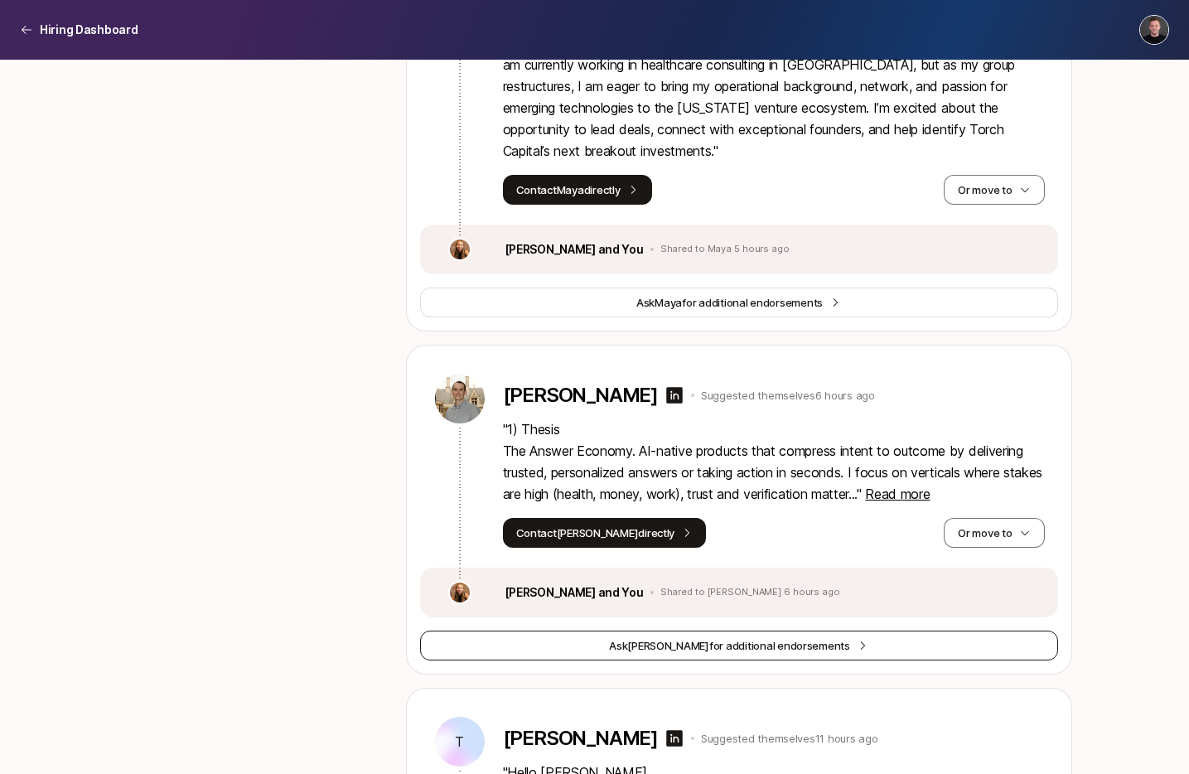
scroll to position [1968, 0]
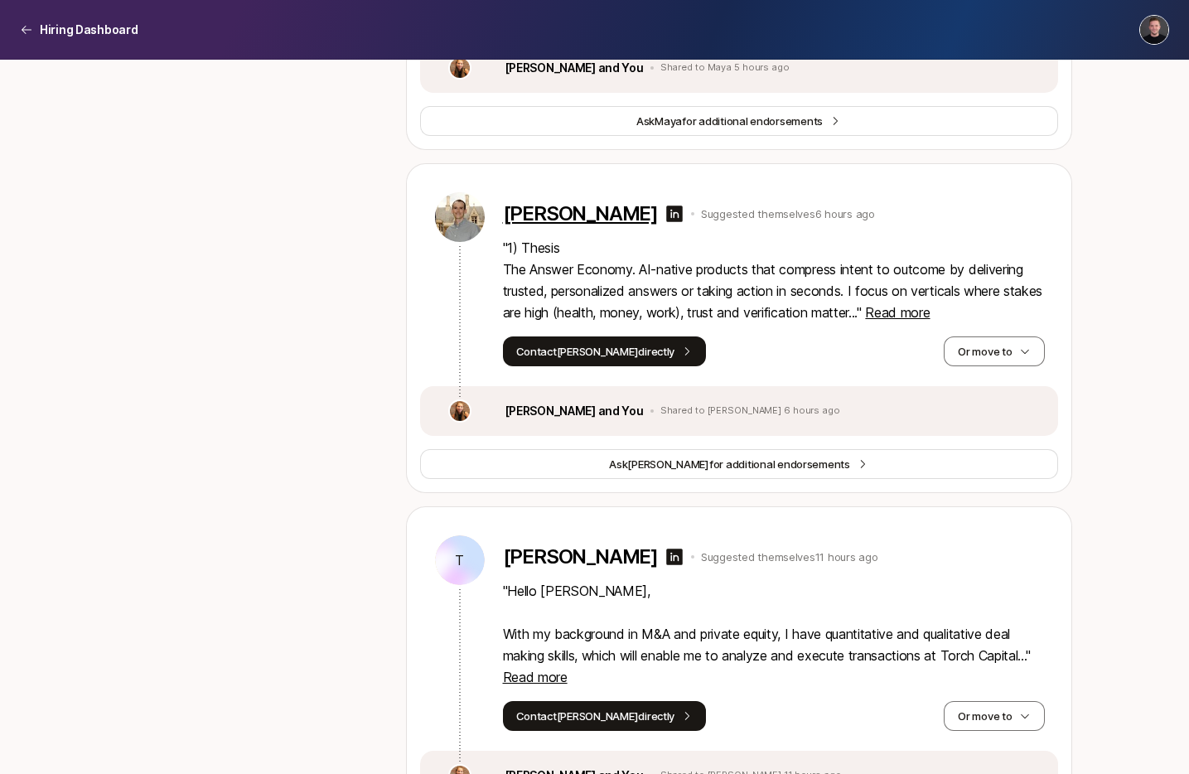
click at [549, 225] on p "[PERSON_NAME]" at bounding box center [580, 213] width 155 height 23
click at [930, 321] on span "Read more" at bounding box center [897, 312] width 65 height 17
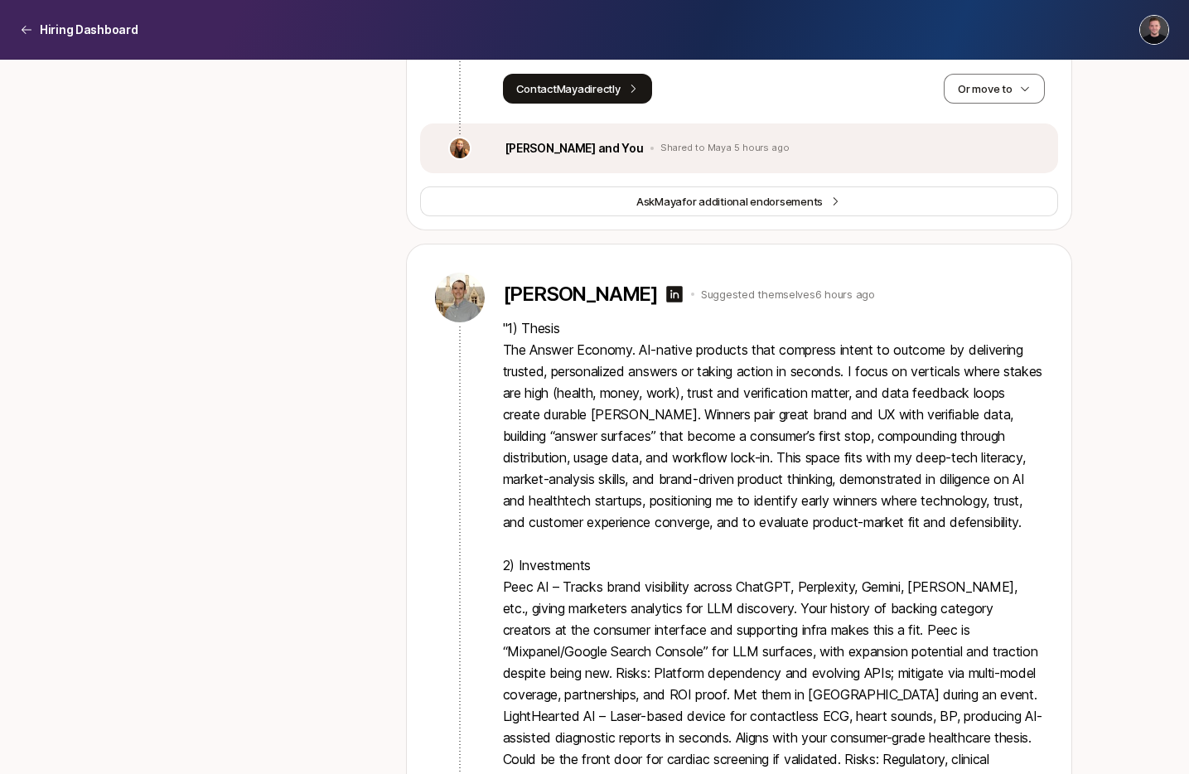
scroll to position [1879, 0]
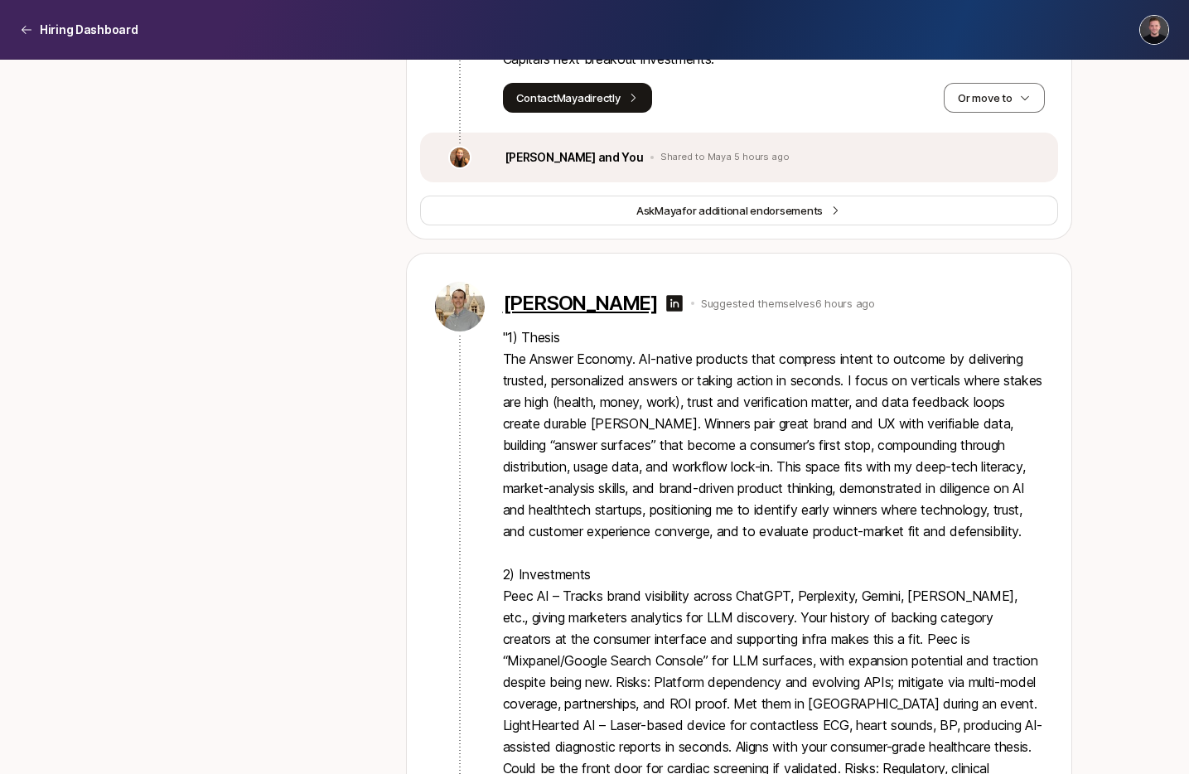
click at [590, 315] on p "[PERSON_NAME]" at bounding box center [580, 303] width 155 height 23
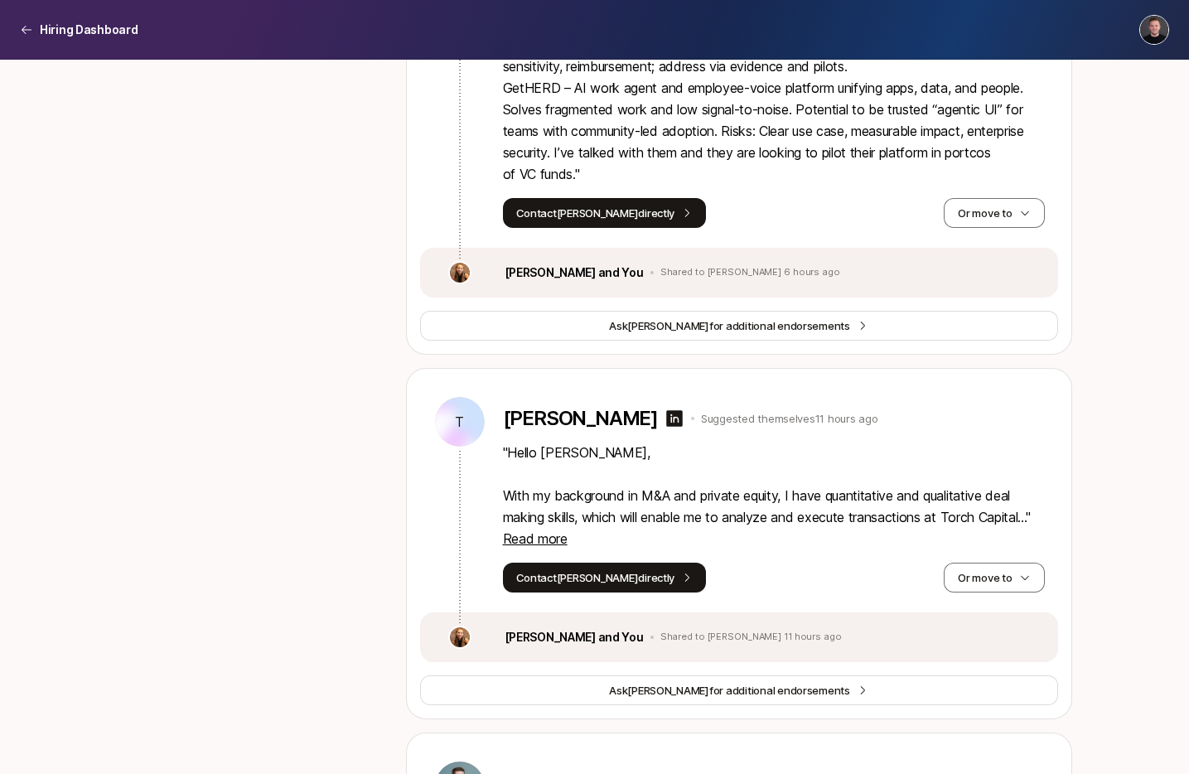
scroll to position [2804, 0]
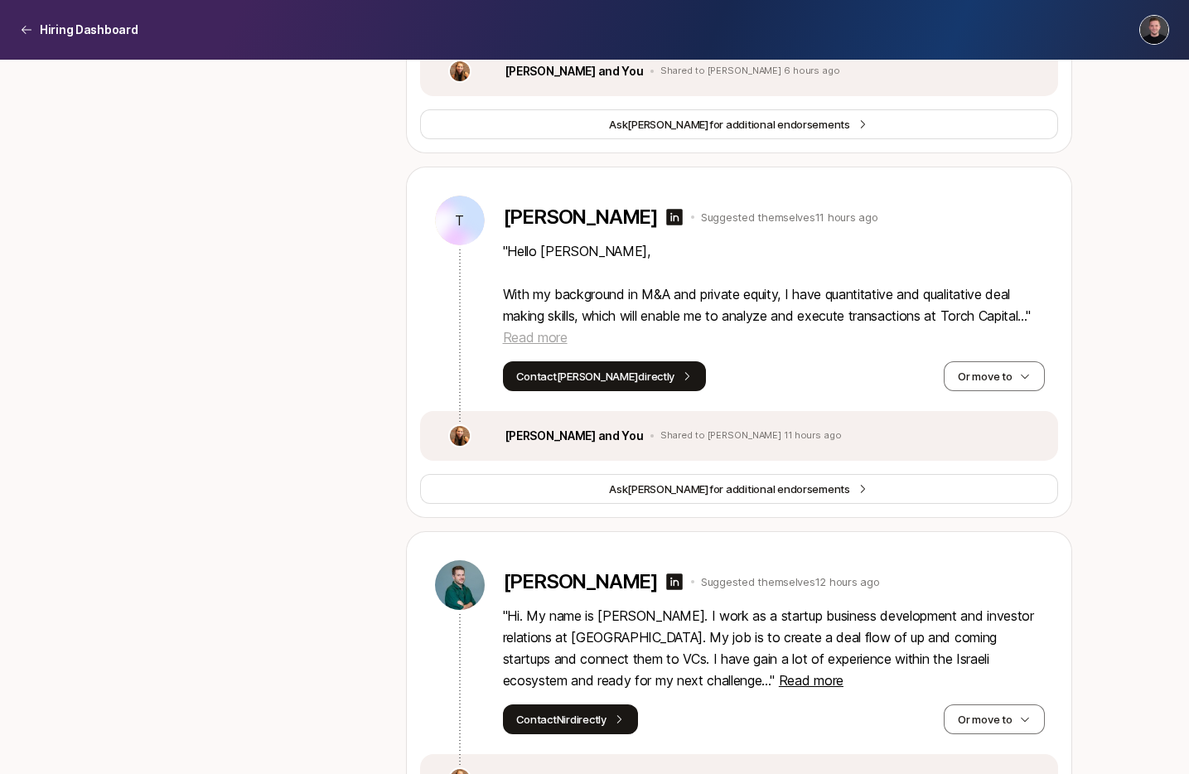
click at [533, 345] on span "Read more" at bounding box center [535, 337] width 65 height 17
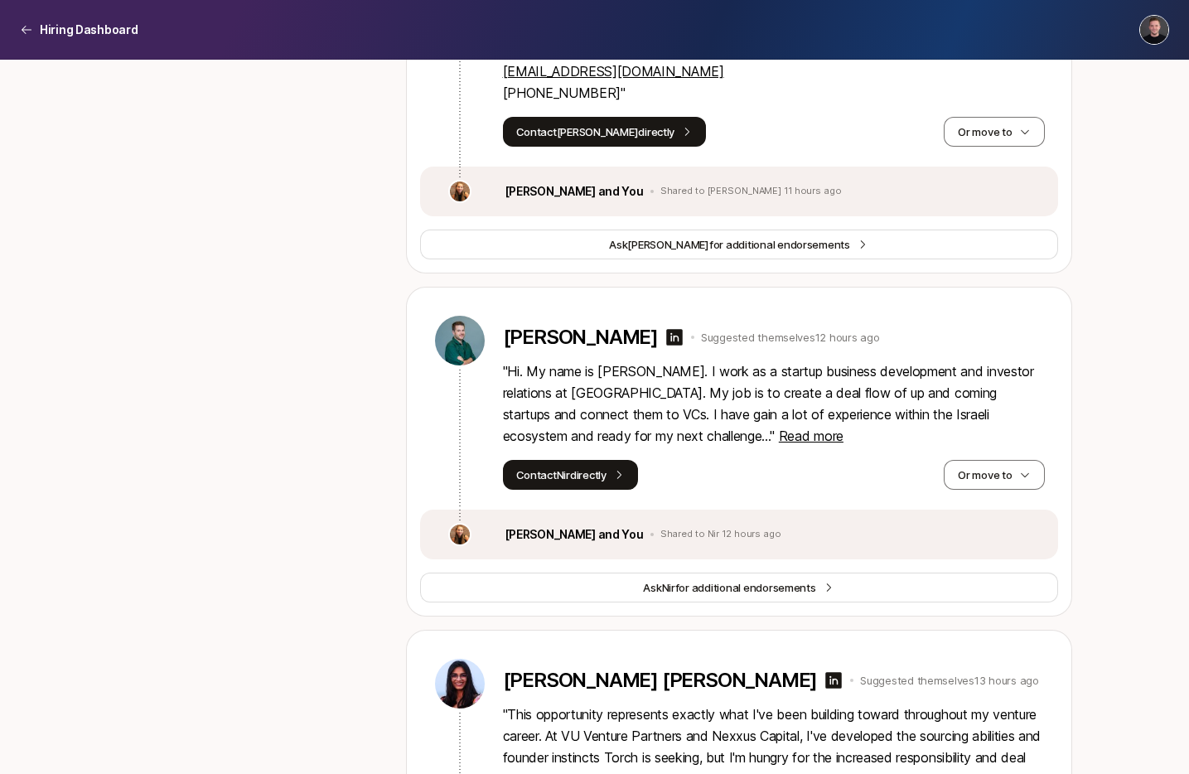
scroll to position [3698, 0]
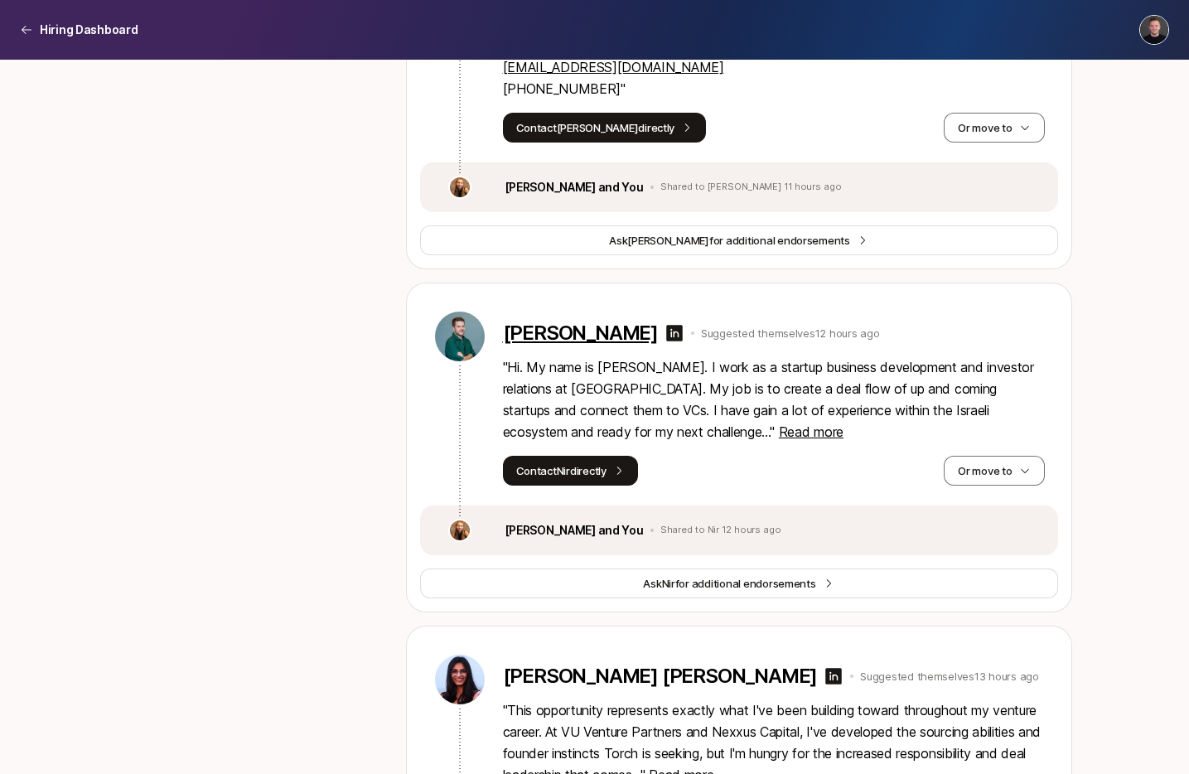
click at [548, 345] on p "[PERSON_NAME]" at bounding box center [580, 332] width 155 height 23
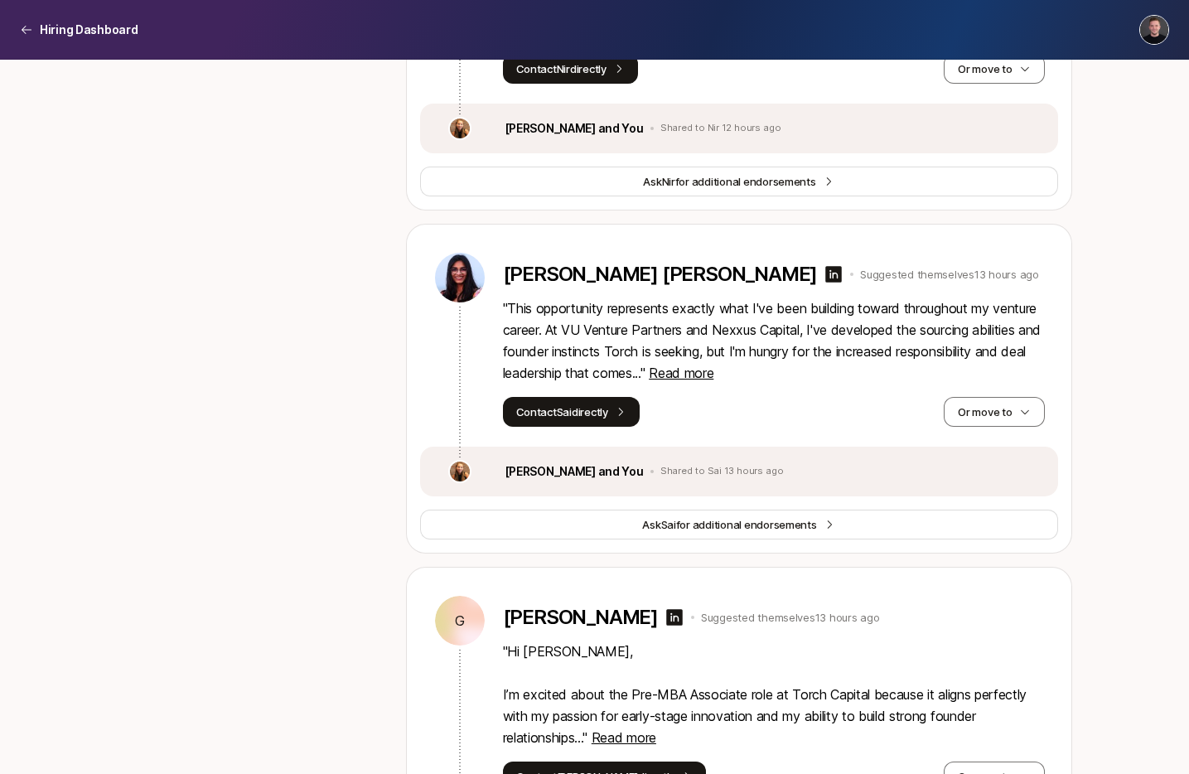
scroll to position [4101, 0]
click at [601, 285] on p "[PERSON_NAME] [PERSON_NAME]" at bounding box center [660, 273] width 315 height 23
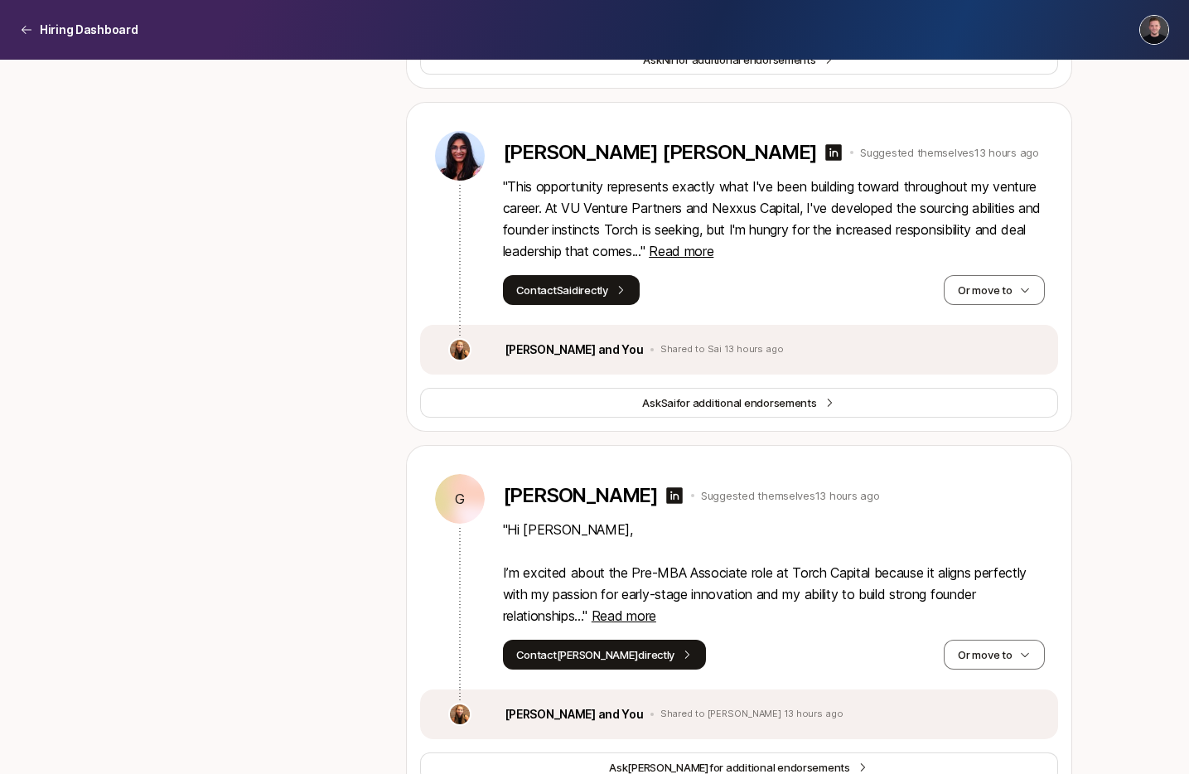
scroll to position [4224, 0]
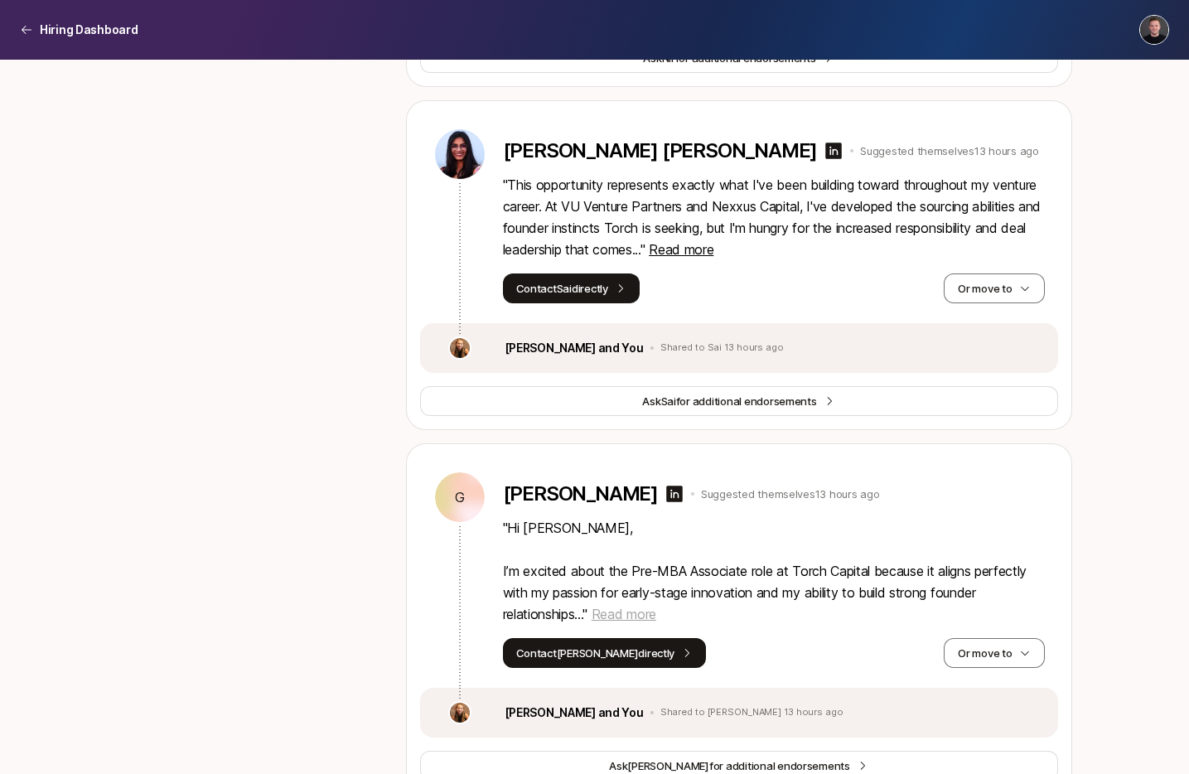
click at [636, 622] on span "Read more" at bounding box center [624, 614] width 65 height 17
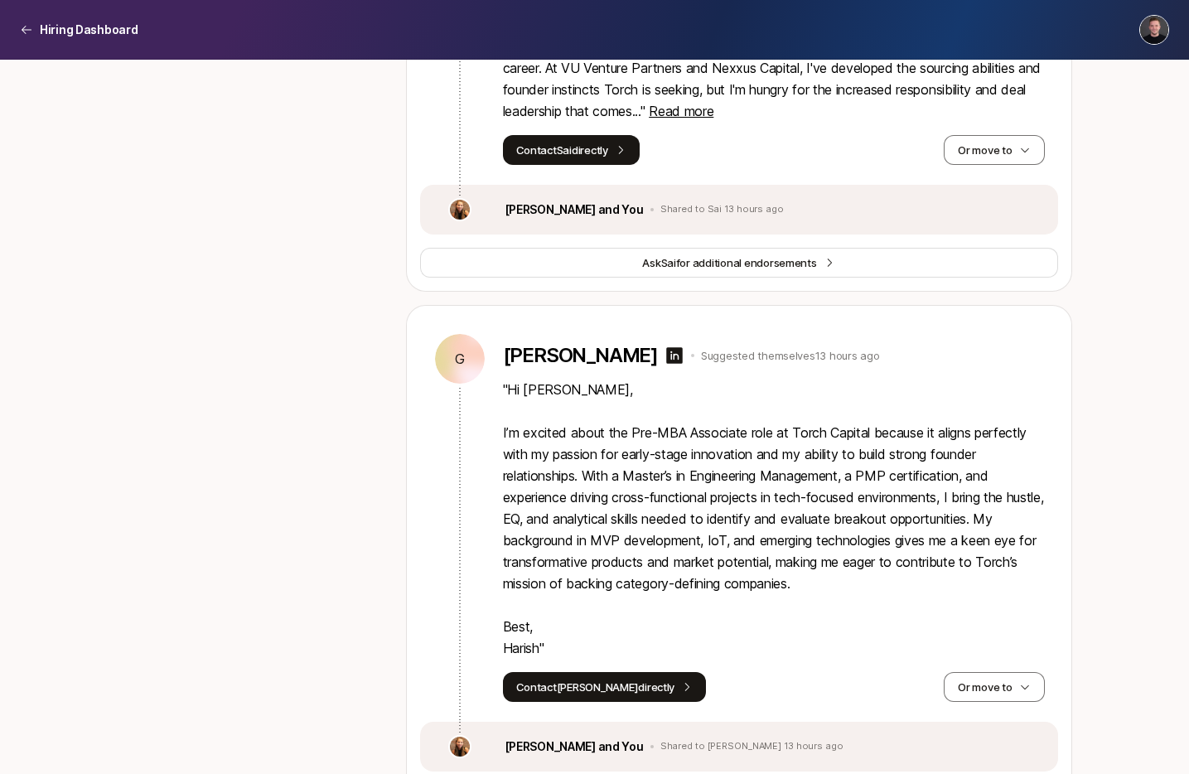
scroll to position [4365, 0]
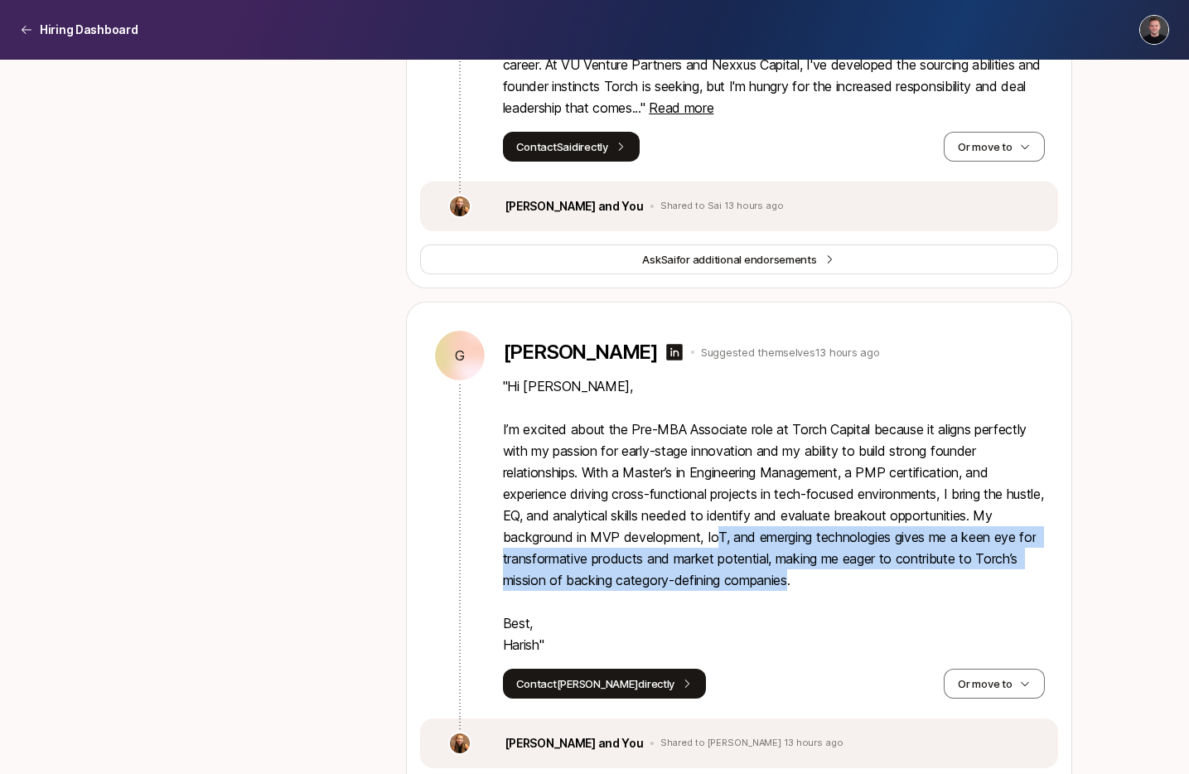
drag, startPoint x: 795, startPoint y: 625, endPoint x: 720, endPoint y: 576, distance: 89.9
click at [720, 576] on p "" Hi [PERSON_NAME], I’m excited about the Pre-MBA Associate role at Torch Capit…" at bounding box center [774, 515] width 542 height 280
click at [745, 580] on p "" Hi [PERSON_NAME], I’m excited about the Pre-MBA Associate role at Torch Capit…" at bounding box center [774, 515] width 542 height 280
drag, startPoint x: 795, startPoint y: 626, endPoint x: 741, endPoint y: 583, distance: 69.0
click at [741, 583] on p "" Hi [PERSON_NAME], I’m excited about the Pre-MBA Associate role at Torch Capit…" at bounding box center [774, 515] width 542 height 280
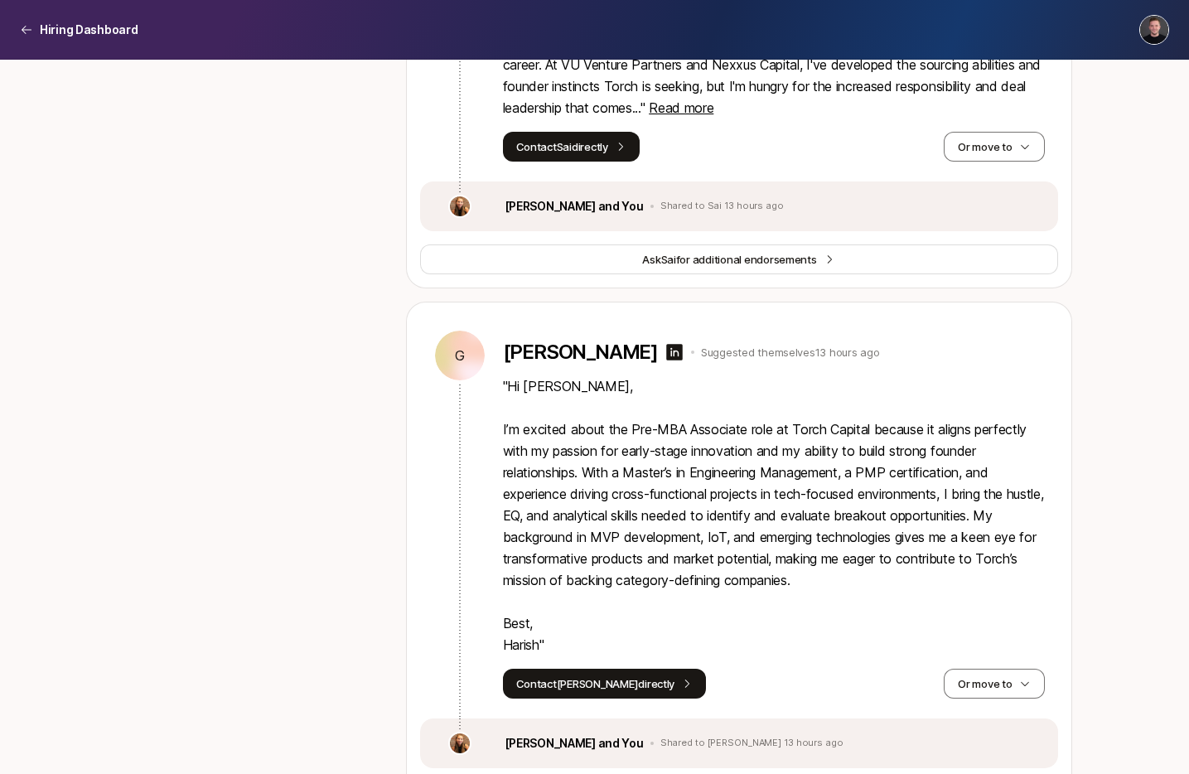
click at [563, 482] on p "" Hi [PERSON_NAME], I’m excited about the Pre-MBA Associate role at Torch Capit…" at bounding box center [774, 515] width 542 height 280
drag, startPoint x: 538, startPoint y: 495, endPoint x: 761, endPoint y: 495, distance: 222.9
click at [761, 495] on p "" Hi [PERSON_NAME], I’m excited about the Pre-MBA Associate role at Torch Capit…" at bounding box center [774, 515] width 542 height 280
click at [755, 498] on p "" Hi [PERSON_NAME], I’m excited about the Pre-MBA Associate role at Torch Capit…" at bounding box center [774, 515] width 542 height 280
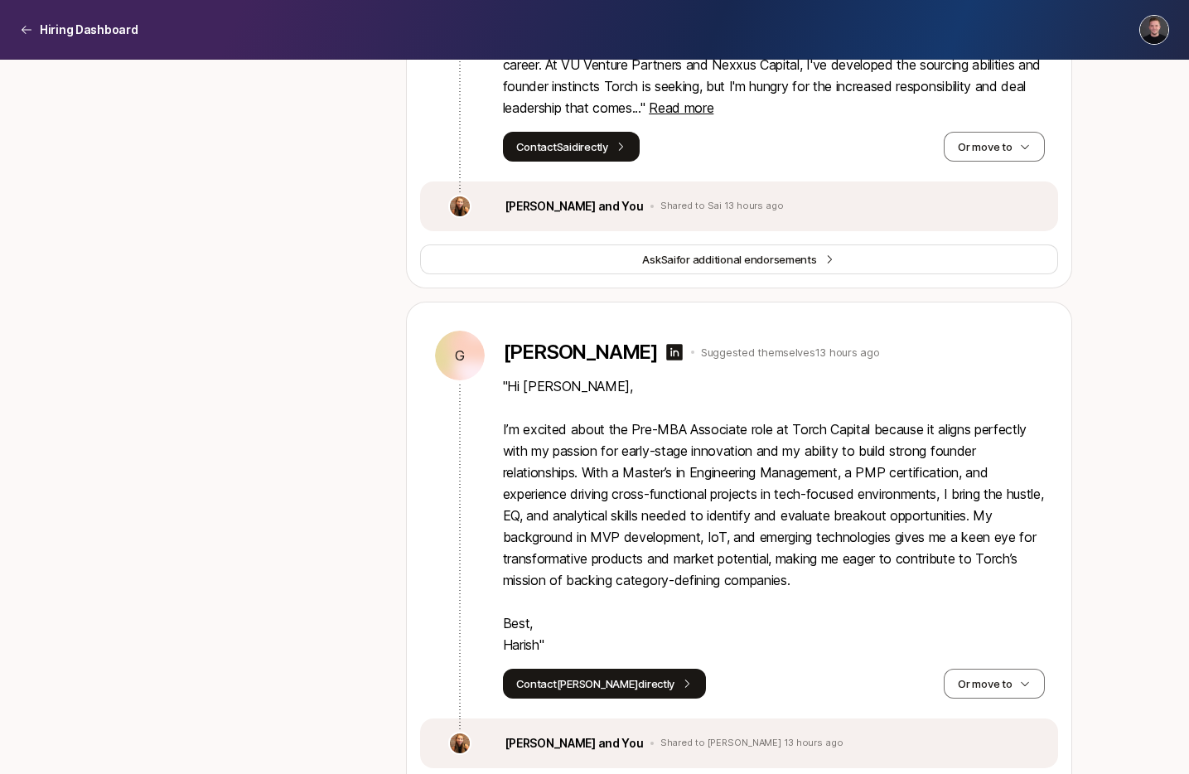
click at [722, 499] on p "" Hi [PERSON_NAME], I’m excited about the Pre-MBA Associate role at Torch Capit…" at bounding box center [774, 515] width 542 height 280
click at [500, 498] on div "G [PERSON_NAME] Suggested themselves 13 hours ago " Hi [PERSON_NAME], I’m excit…" at bounding box center [739, 510] width 638 height 416
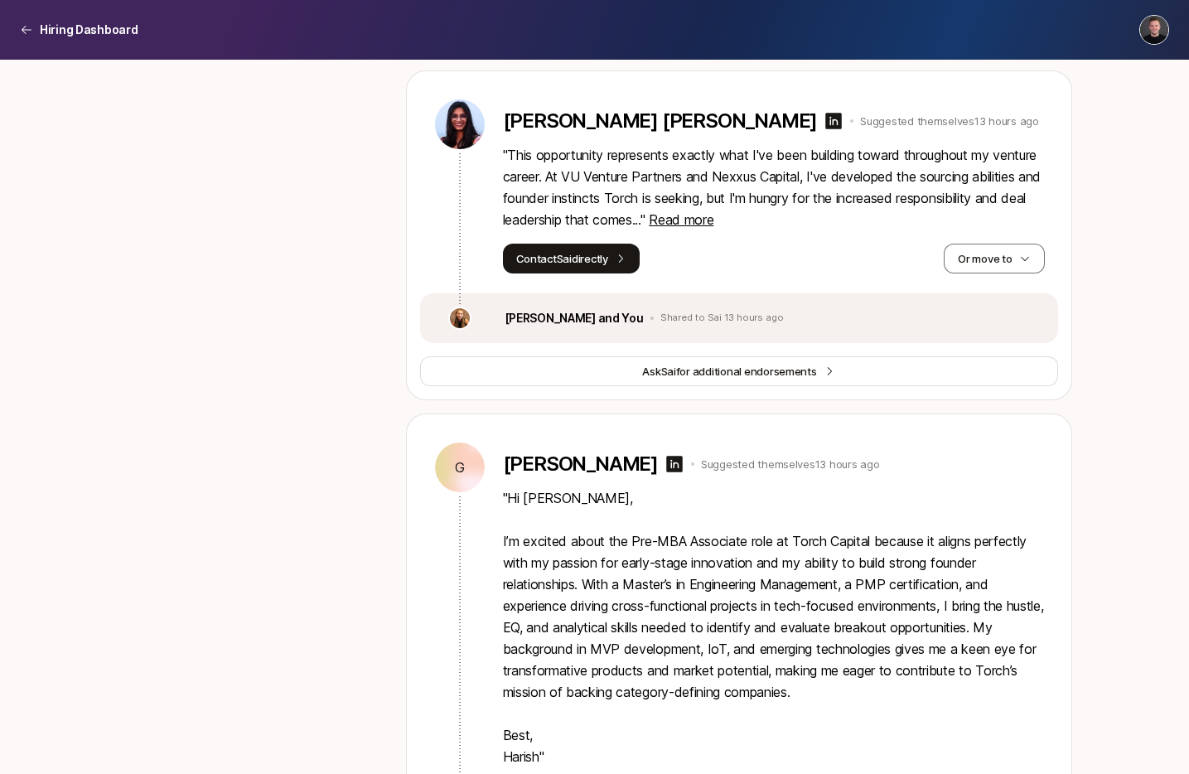
scroll to position [4453, 0]
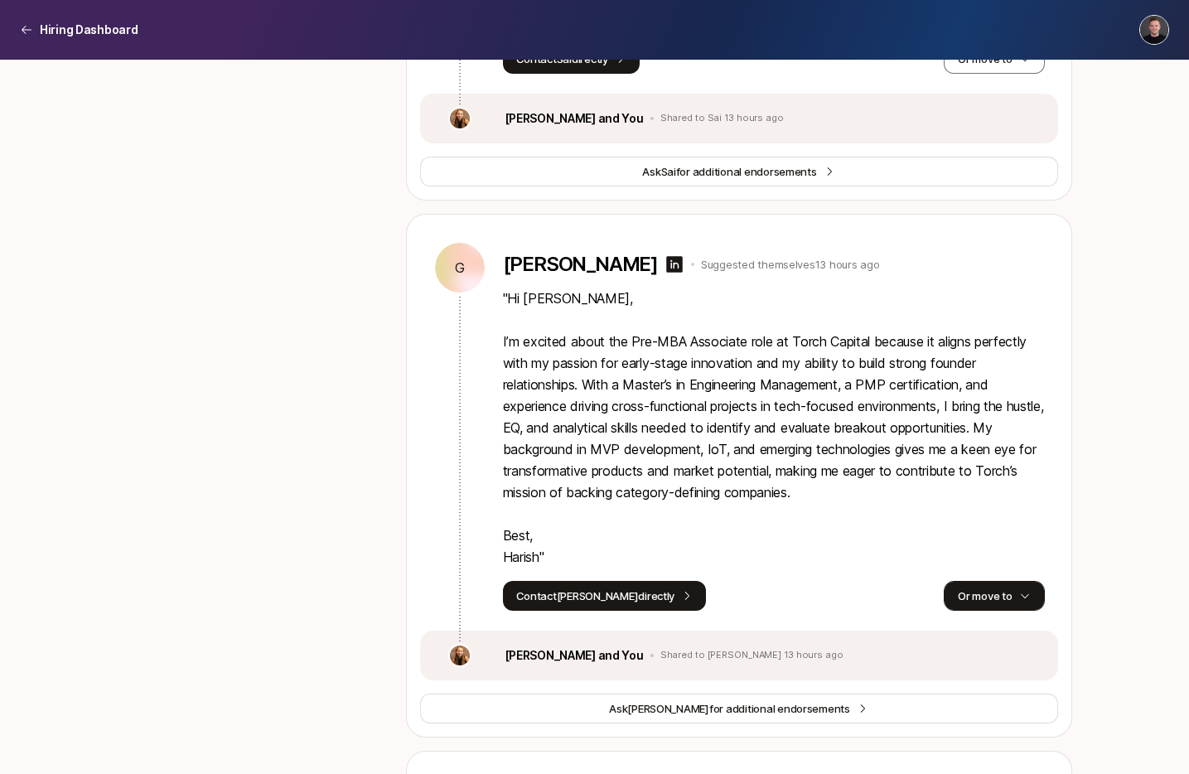
click at [978, 611] on button "Or move to" at bounding box center [994, 596] width 100 height 30
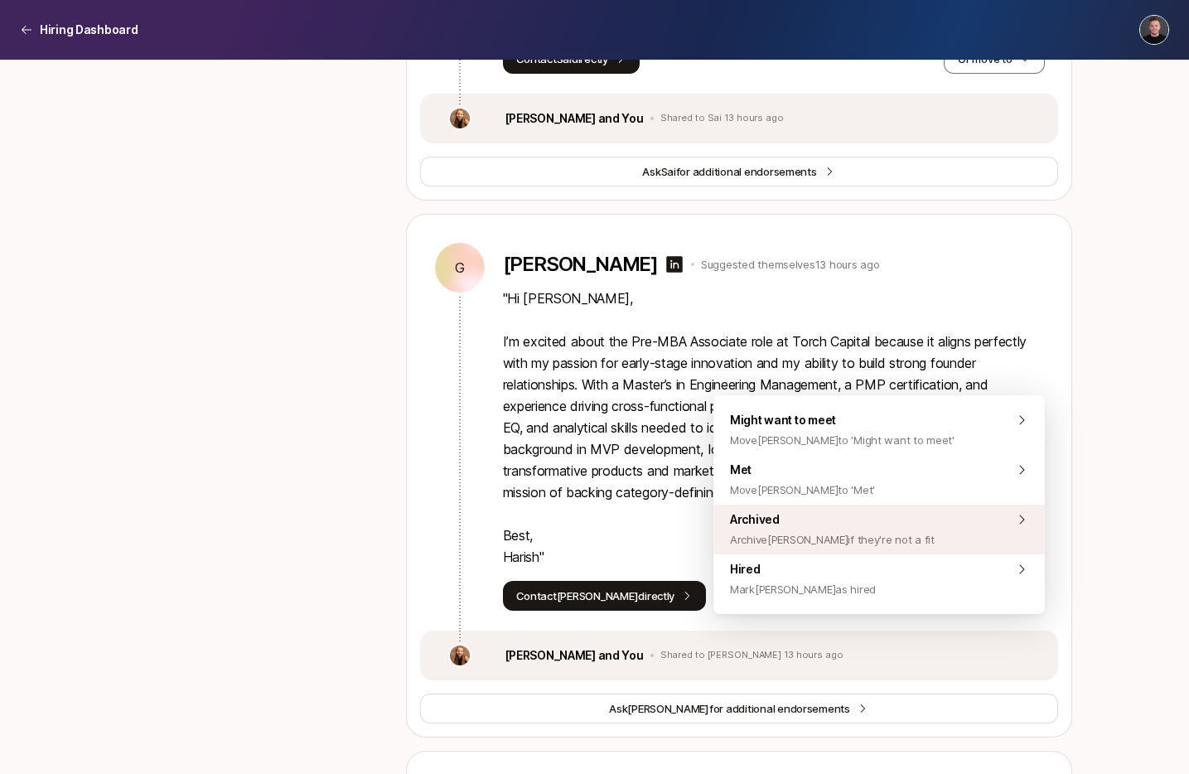
click at [796, 538] on span "Archive [PERSON_NAME] if they're not a fit" at bounding box center [832, 539] width 205 height 20
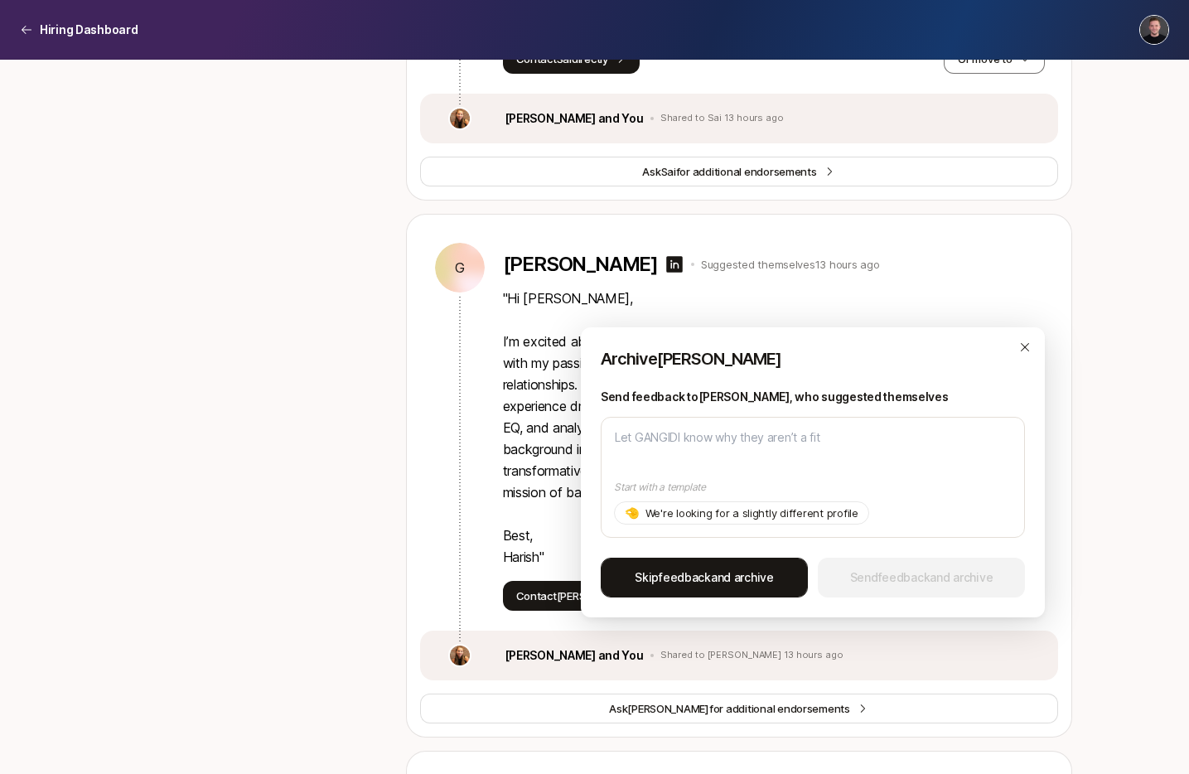
click at [718, 576] on span "Skip feedback and archive" at bounding box center [704, 578] width 139 height 20
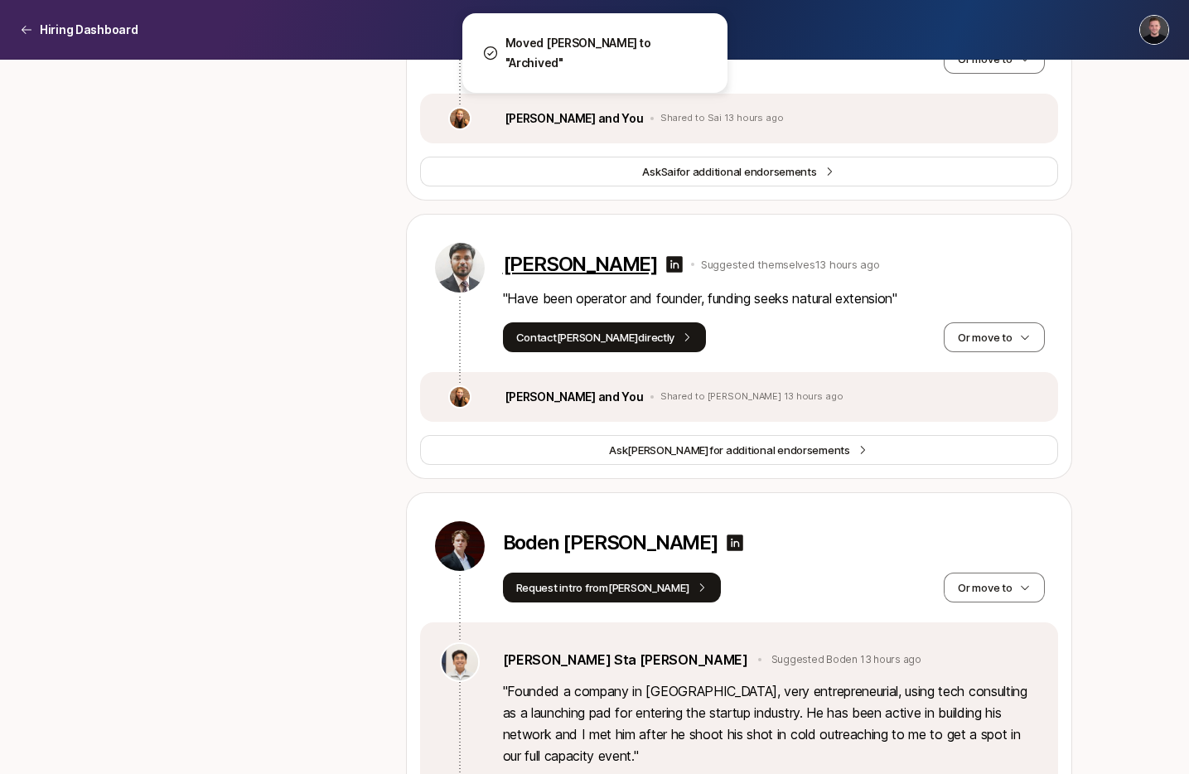
click at [544, 276] on p "[PERSON_NAME]" at bounding box center [580, 264] width 155 height 23
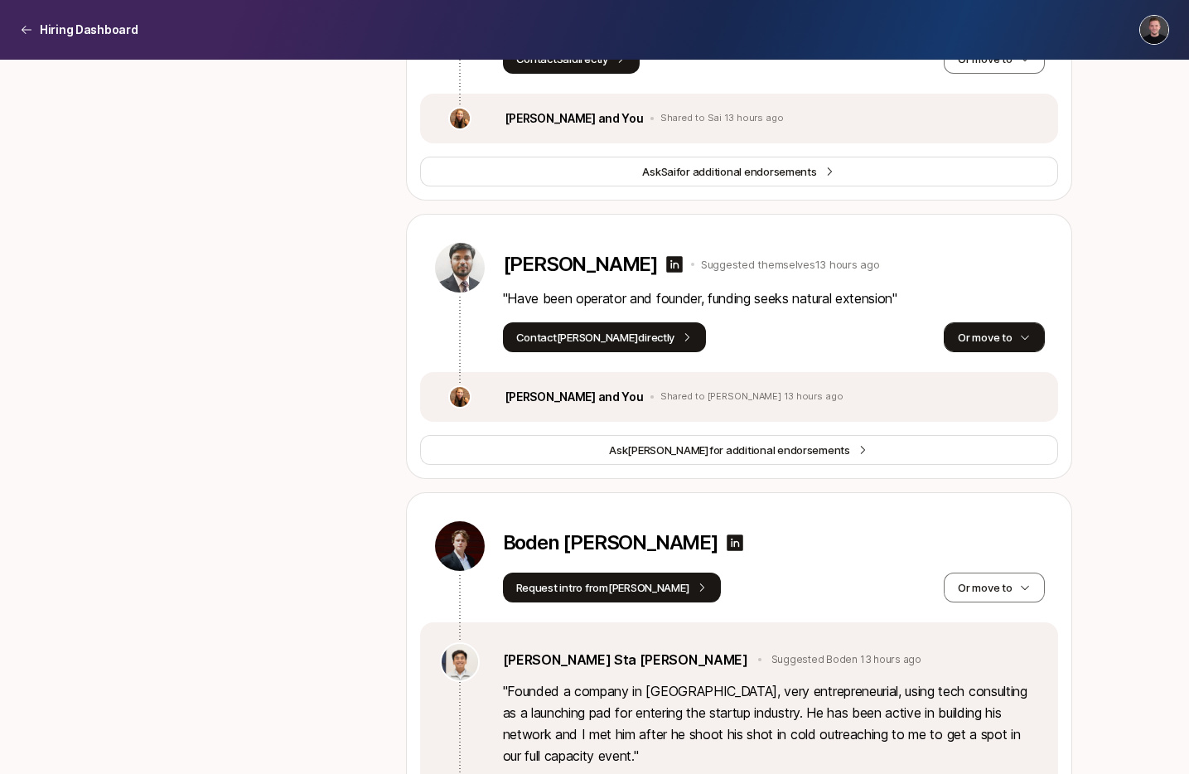
click at [977, 352] on button "Or move to" at bounding box center [994, 337] width 100 height 30
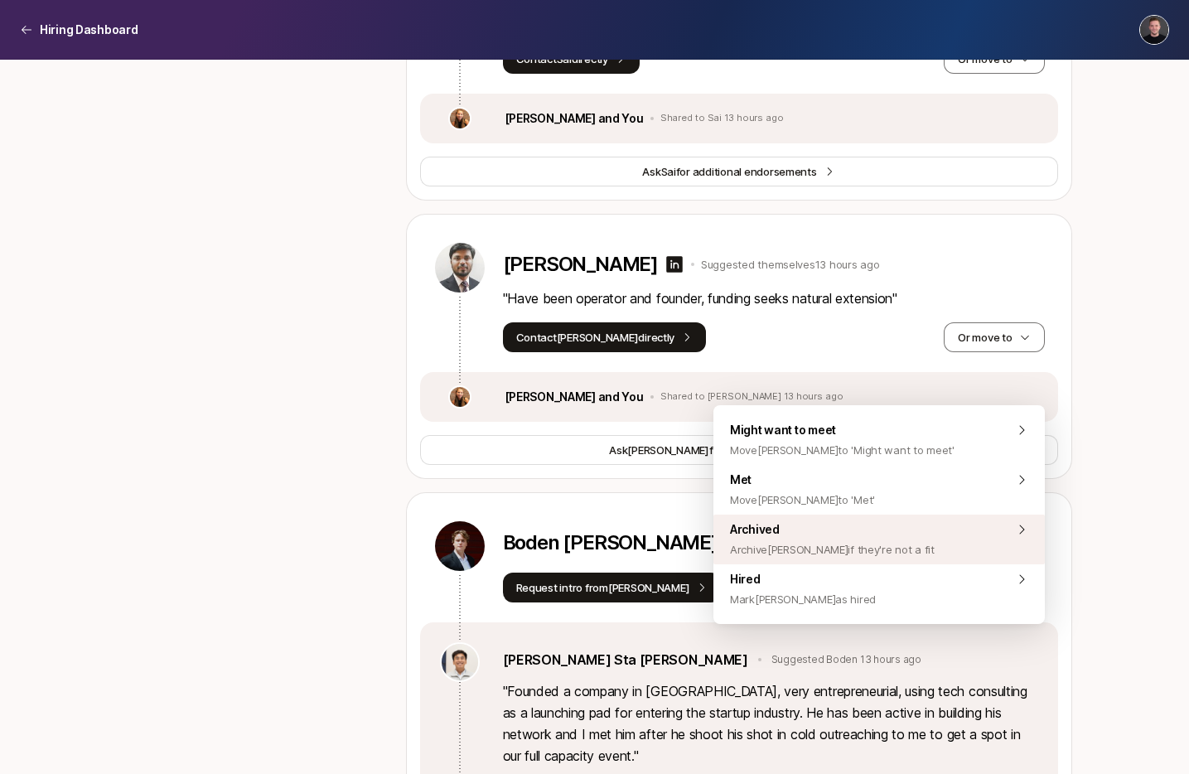
click at [824, 547] on span "Archive [PERSON_NAME] if they're not a fit" at bounding box center [832, 549] width 205 height 20
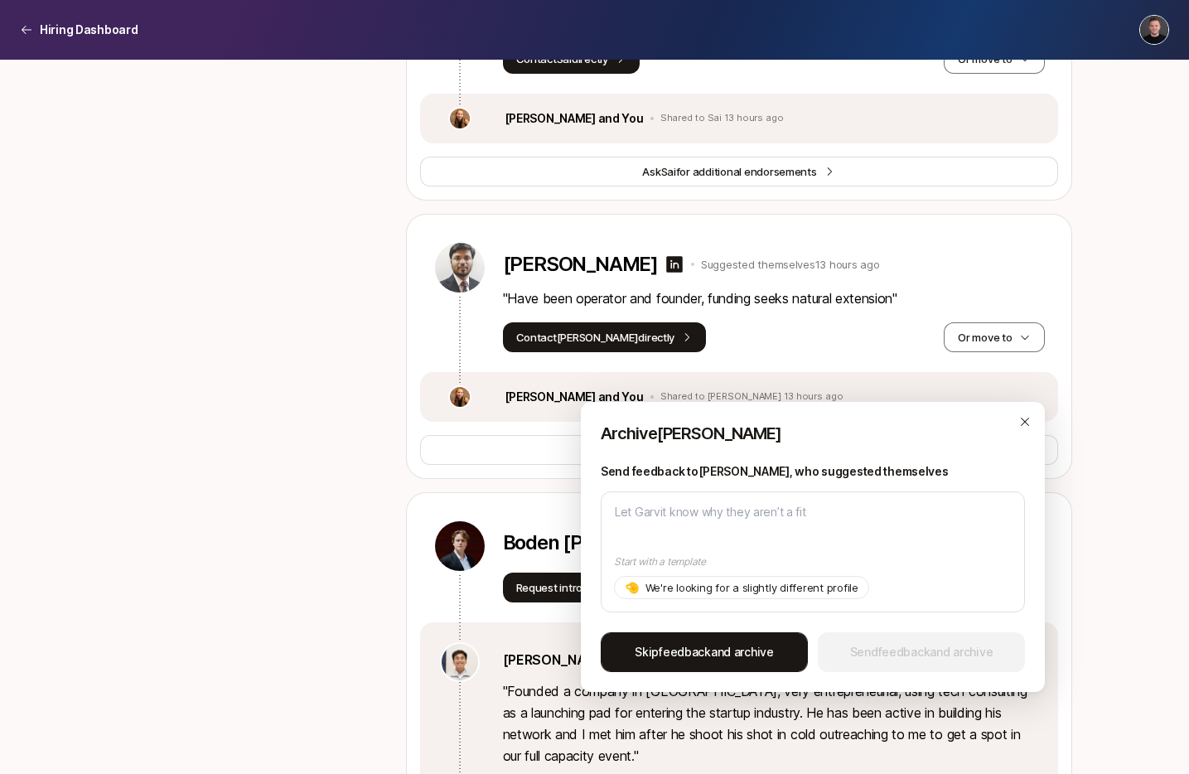
click at [710, 643] on span "Skip feedback and archive" at bounding box center [704, 652] width 139 height 20
type textarea "x"
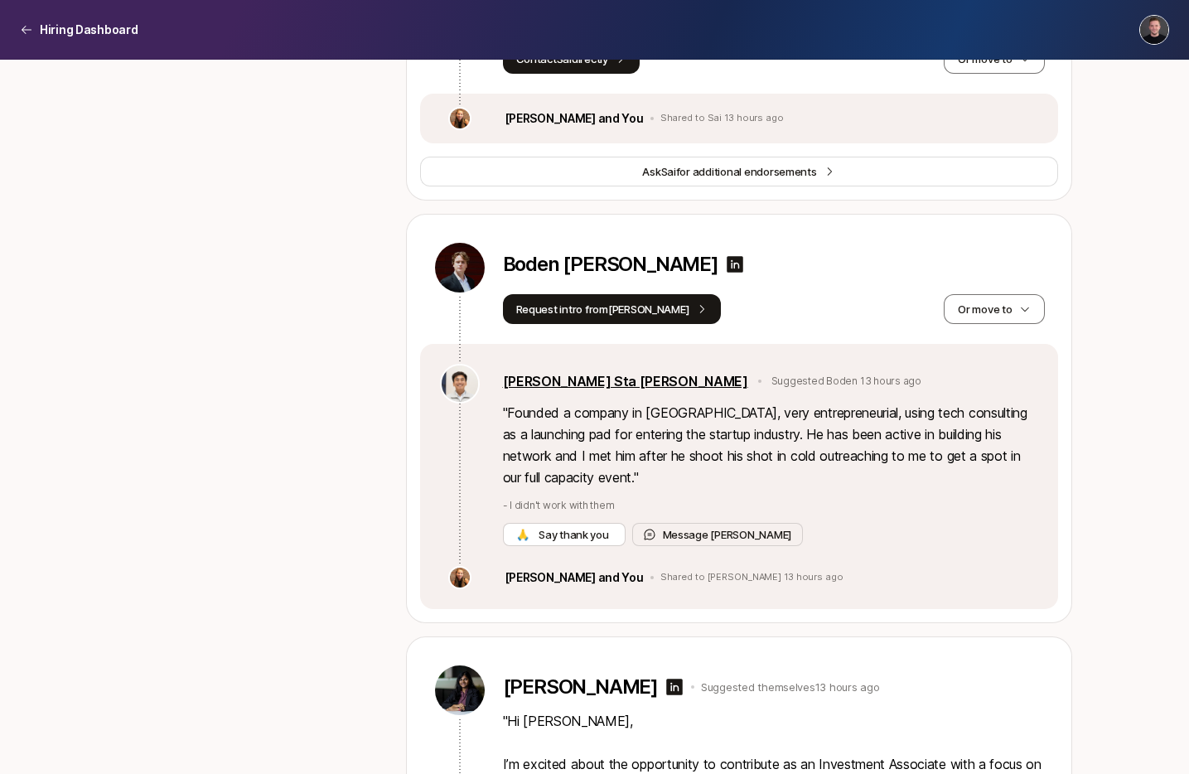
click at [568, 392] on link "[PERSON_NAME] Sta [PERSON_NAME]" at bounding box center [625, 381] width 245 height 22
click at [577, 276] on p "Boden [PERSON_NAME]" at bounding box center [610, 264] width 215 height 23
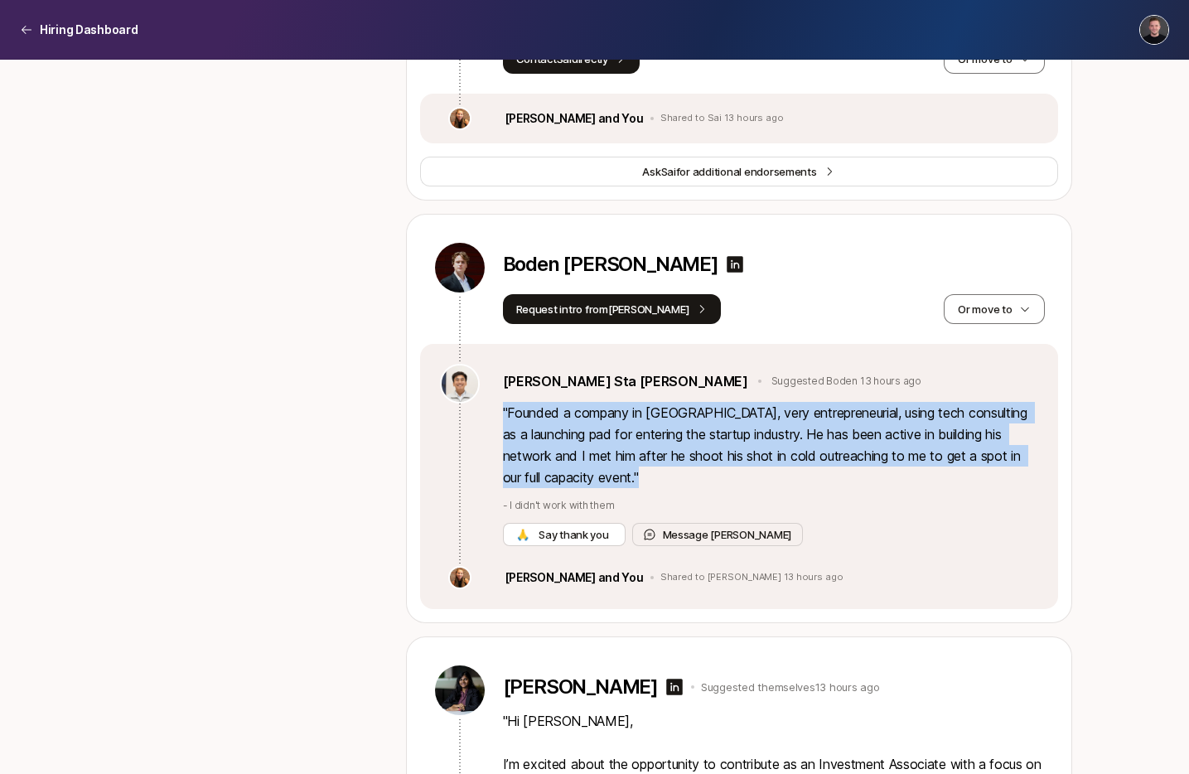
drag, startPoint x: 647, startPoint y: 523, endPoint x: 514, endPoint y: 442, distance: 156.2
click at [514, 442] on div "[PERSON_NAME] [PERSON_NAME] [PERSON_NAME] 13 hours ago " Founded a company in c…" at bounding box center [770, 455] width 535 height 182
click at [545, 448] on p "" Founded a company in college, very entrepreneurial, using tech consulting as …" at bounding box center [770, 445] width 535 height 86
drag, startPoint x: 630, startPoint y: 514, endPoint x: 510, endPoint y: 461, distance: 131.3
click at [510, 461] on p "" Founded a company in college, very entrepreneurial, using tech consulting as …" at bounding box center [770, 445] width 535 height 86
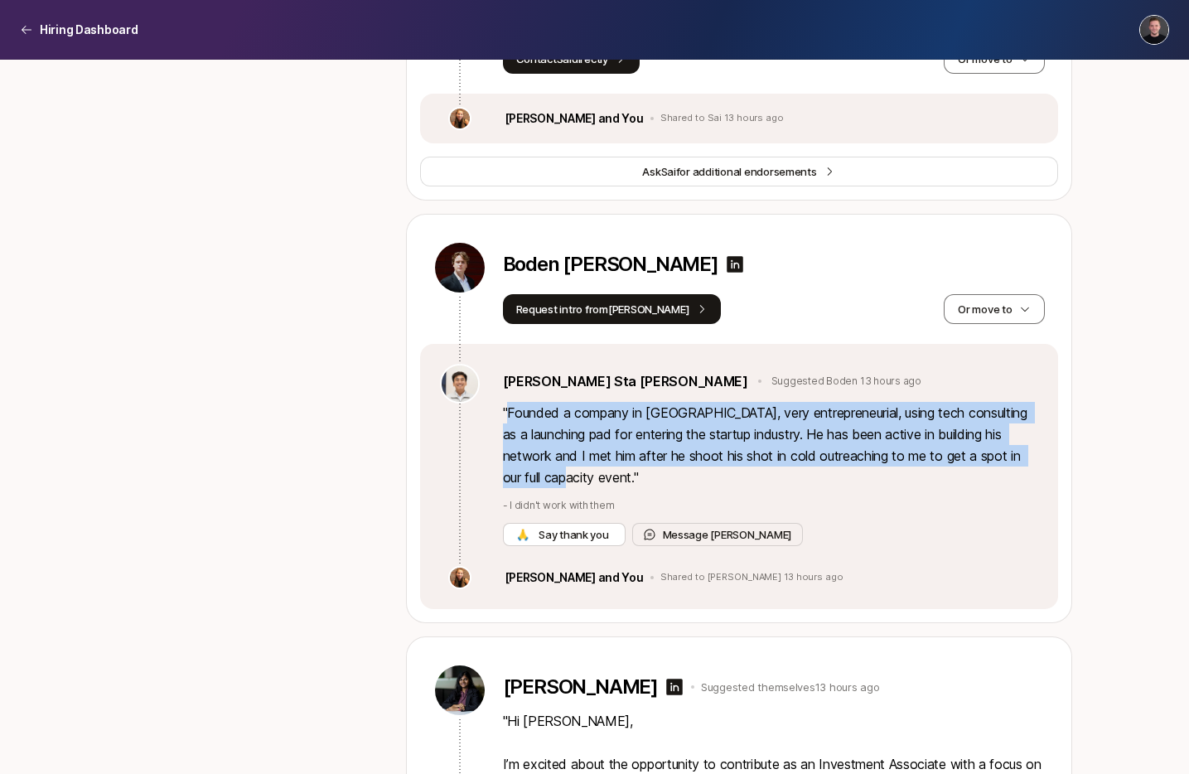
click at [510, 456] on p "" Founded a company in college, very entrepreneurial, using tech consulting as …" at bounding box center [770, 445] width 535 height 86
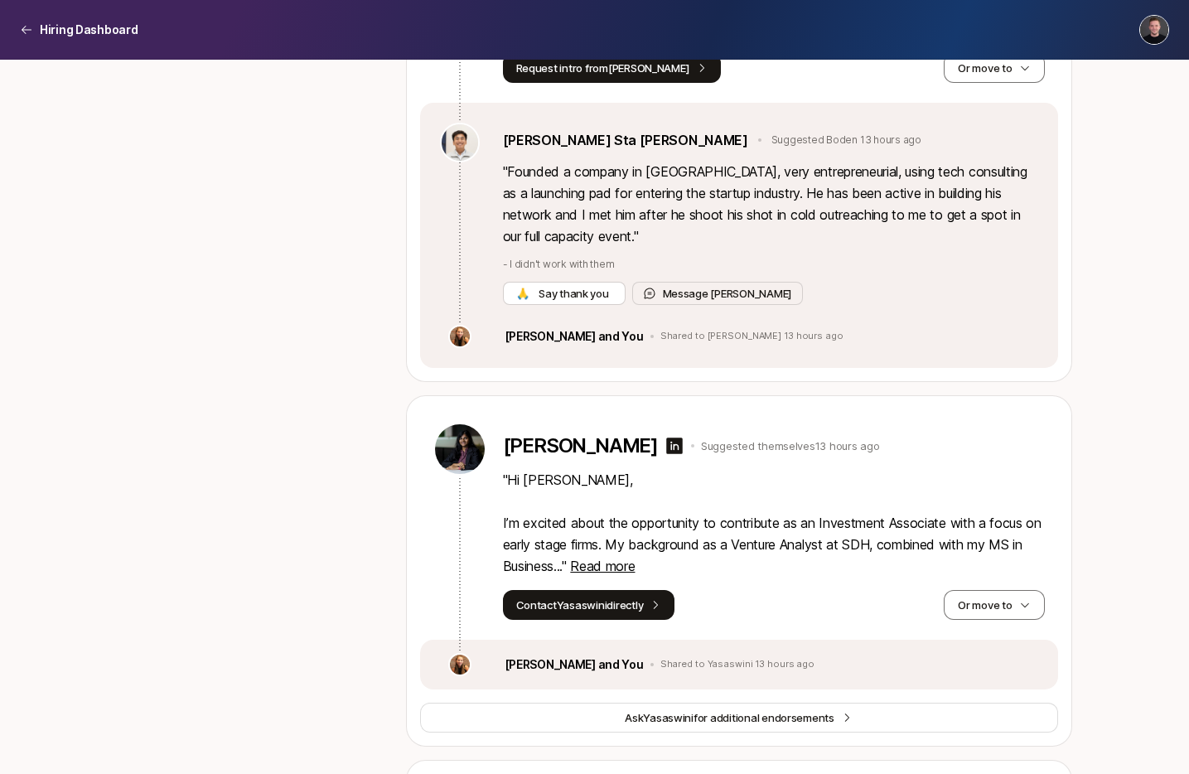
scroll to position [4693, 0]
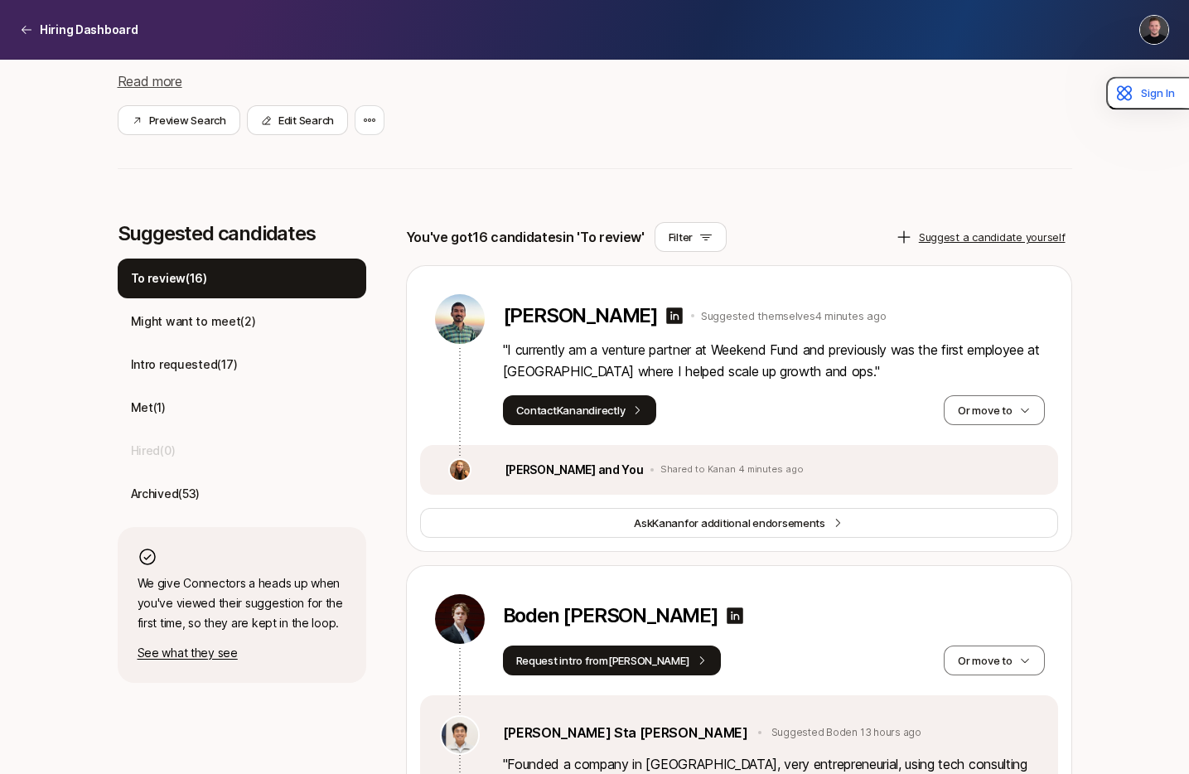
scroll to position [318, 0]
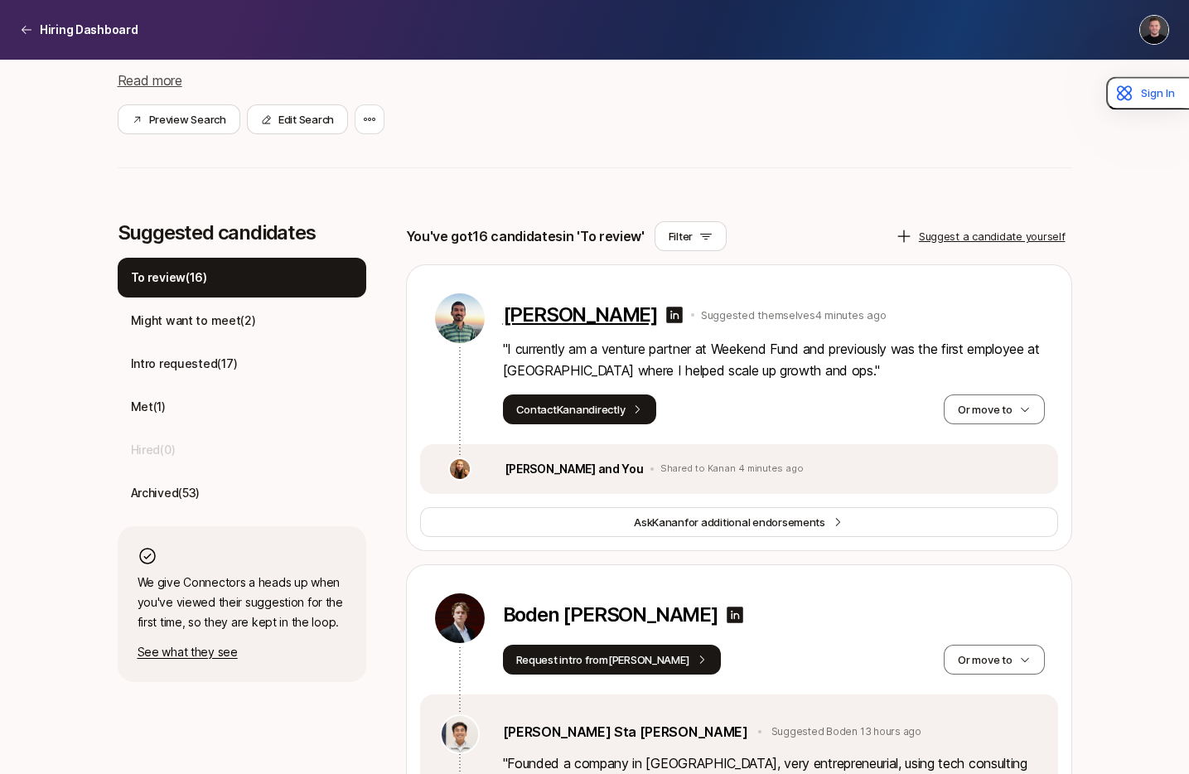
click at [590, 312] on p "Kanan Rengaraju" at bounding box center [580, 314] width 155 height 23
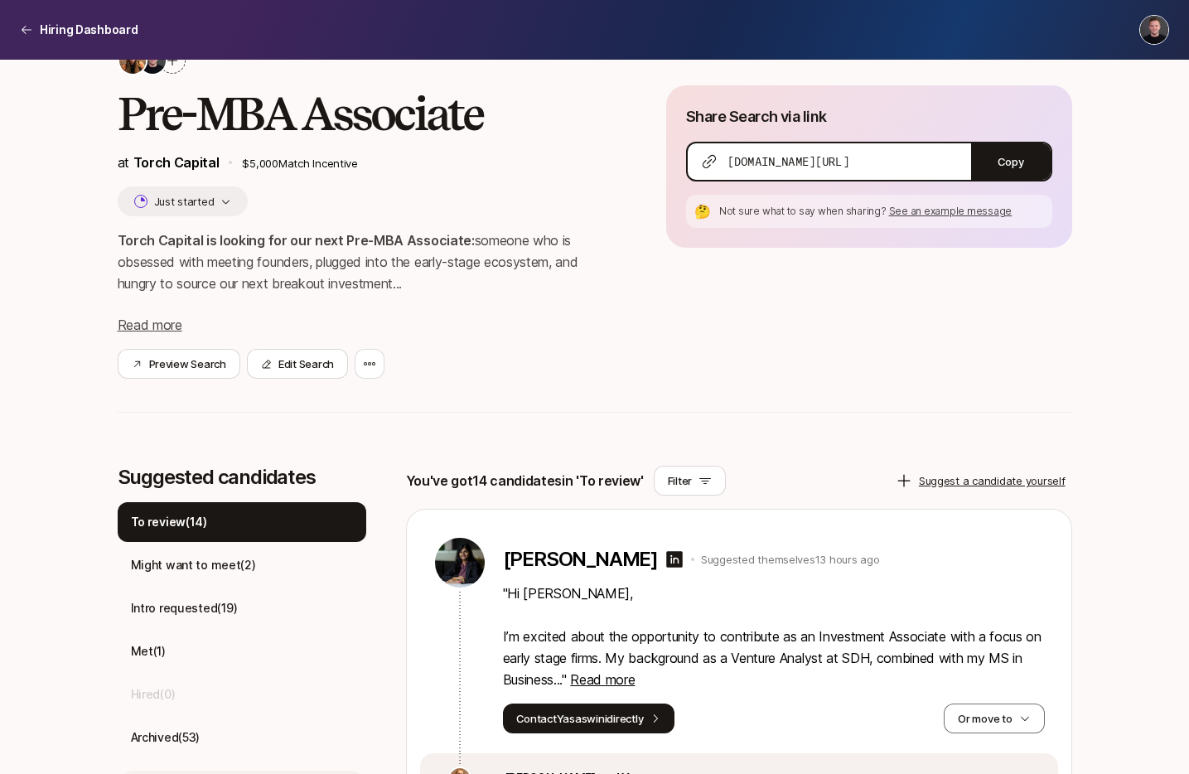
scroll to position [245, 0]
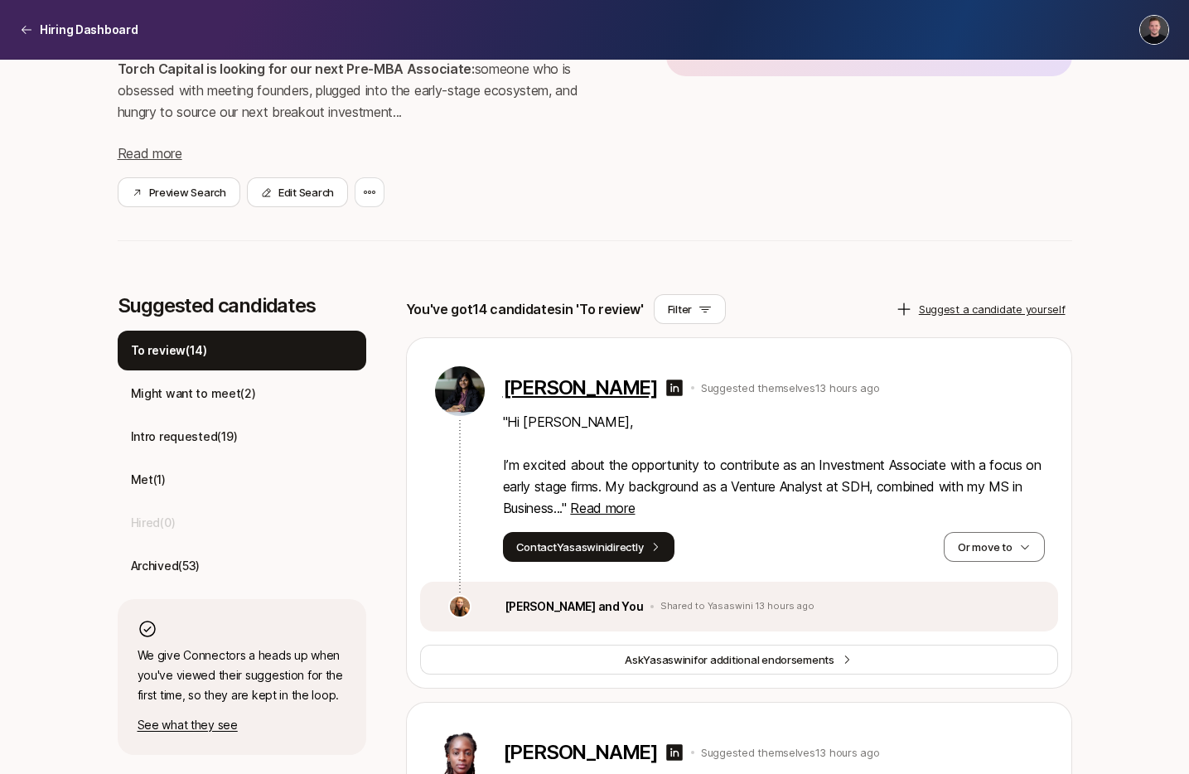
click at [617, 389] on p "[PERSON_NAME]" at bounding box center [580, 387] width 155 height 23
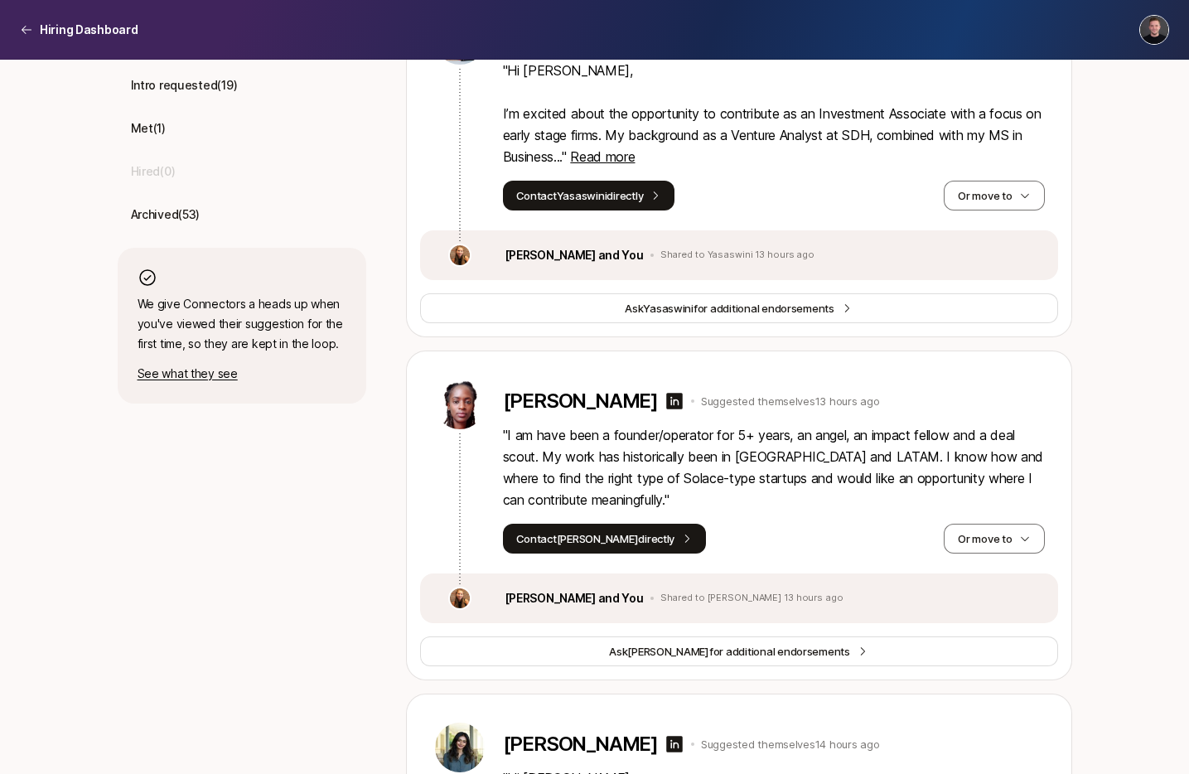
scroll to position [600, 0]
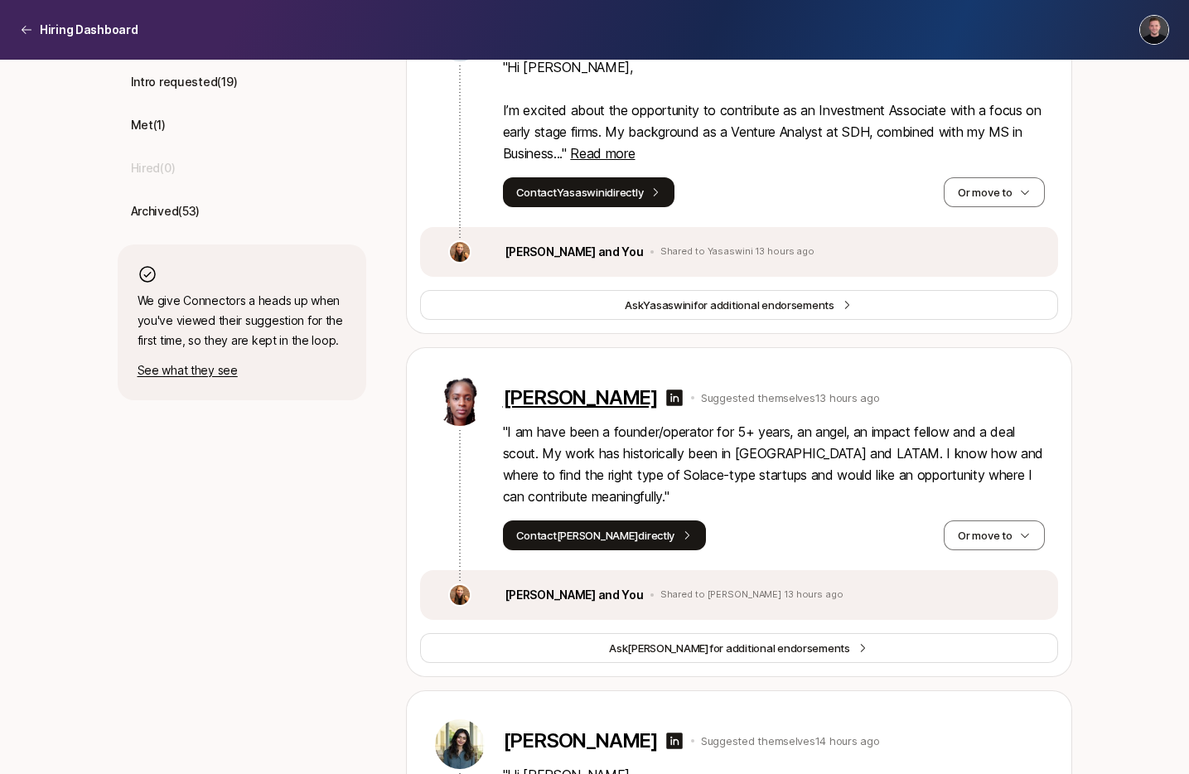
click at [564, 395] on p "[PERSON_NAME]" at bounding box center [580, 397] width 155 height 23
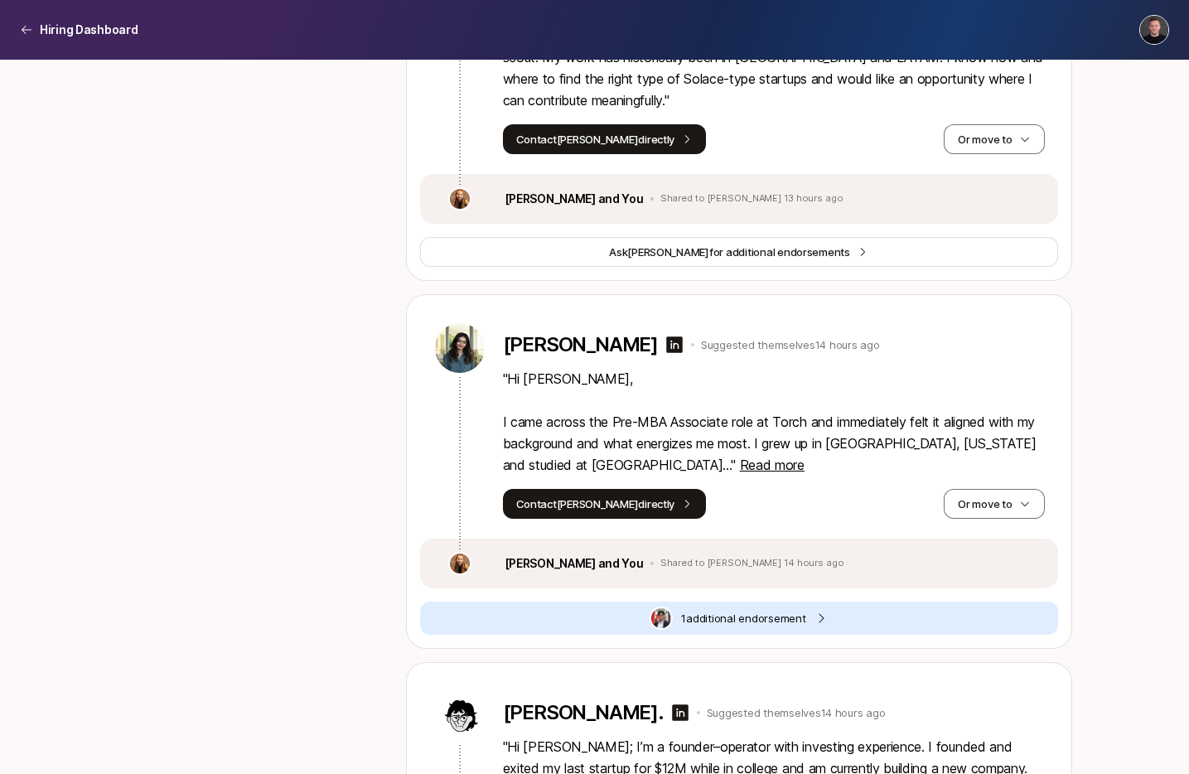
scroll to position [1002, 0]
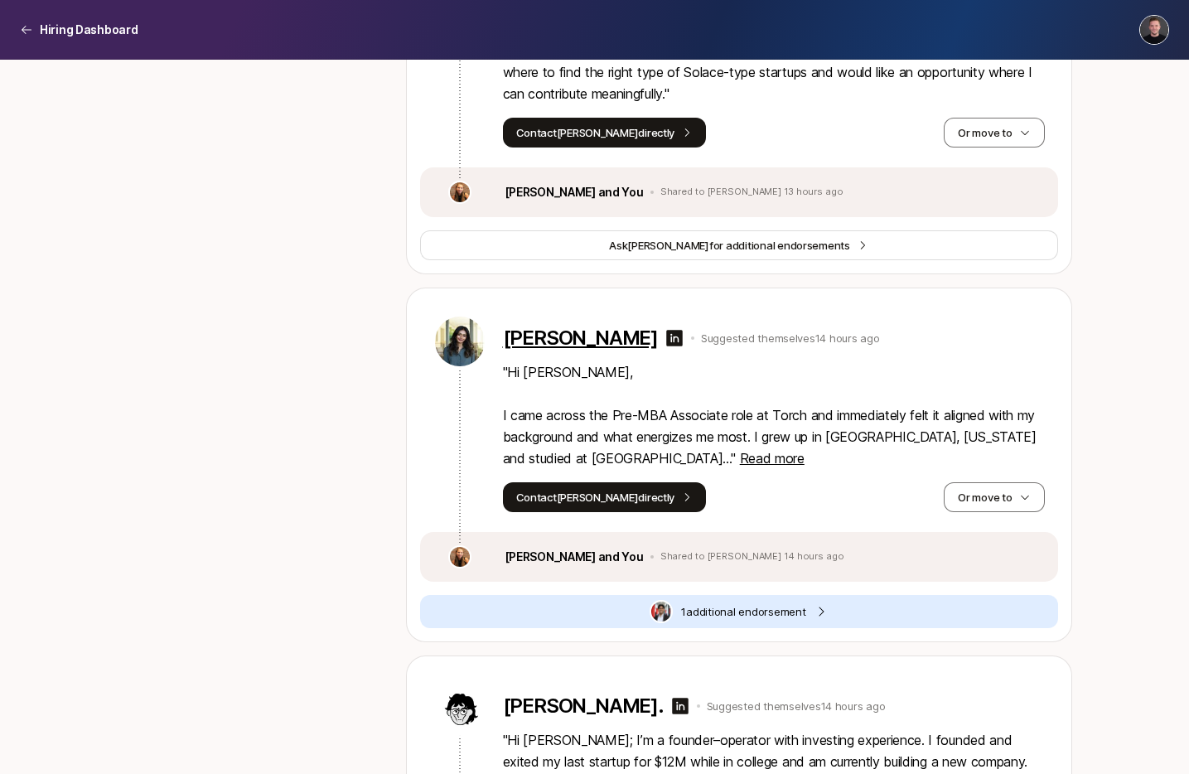
click at [597, 343] on p "[PERSON_NAME]" at bounding box center [580, 337] width 155 height 23
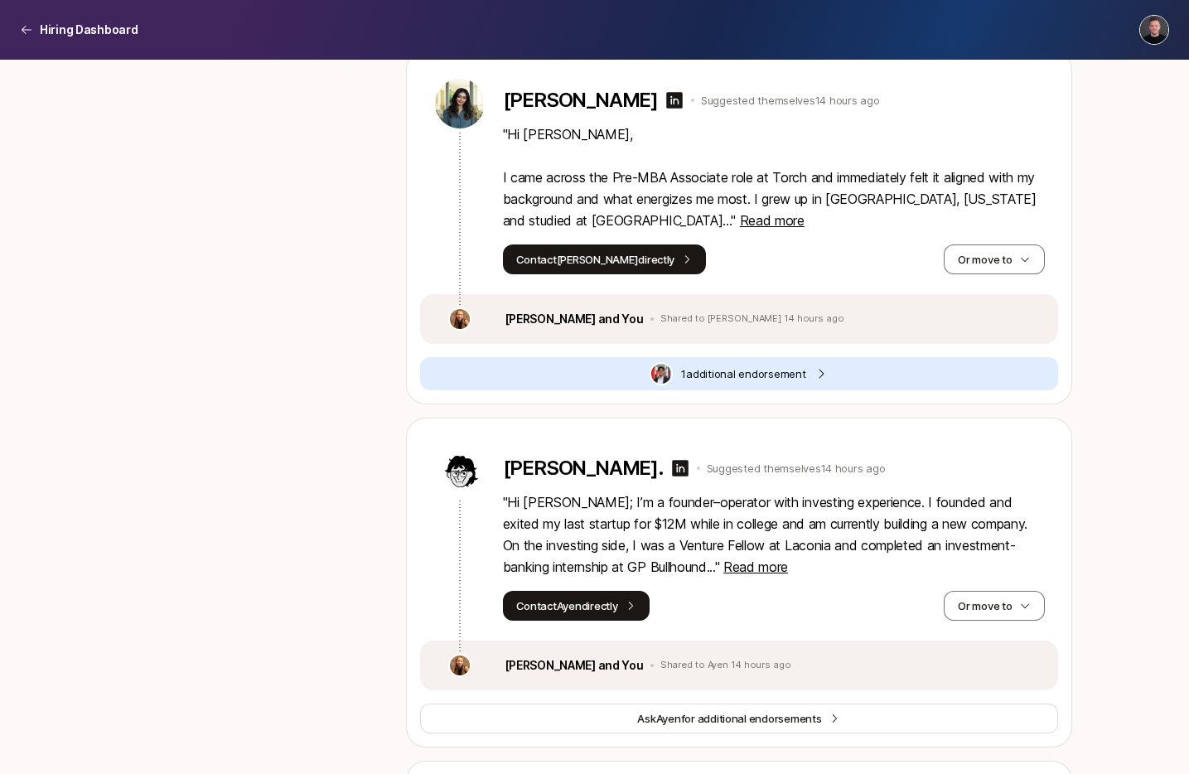
scroll to position [1221, 0]
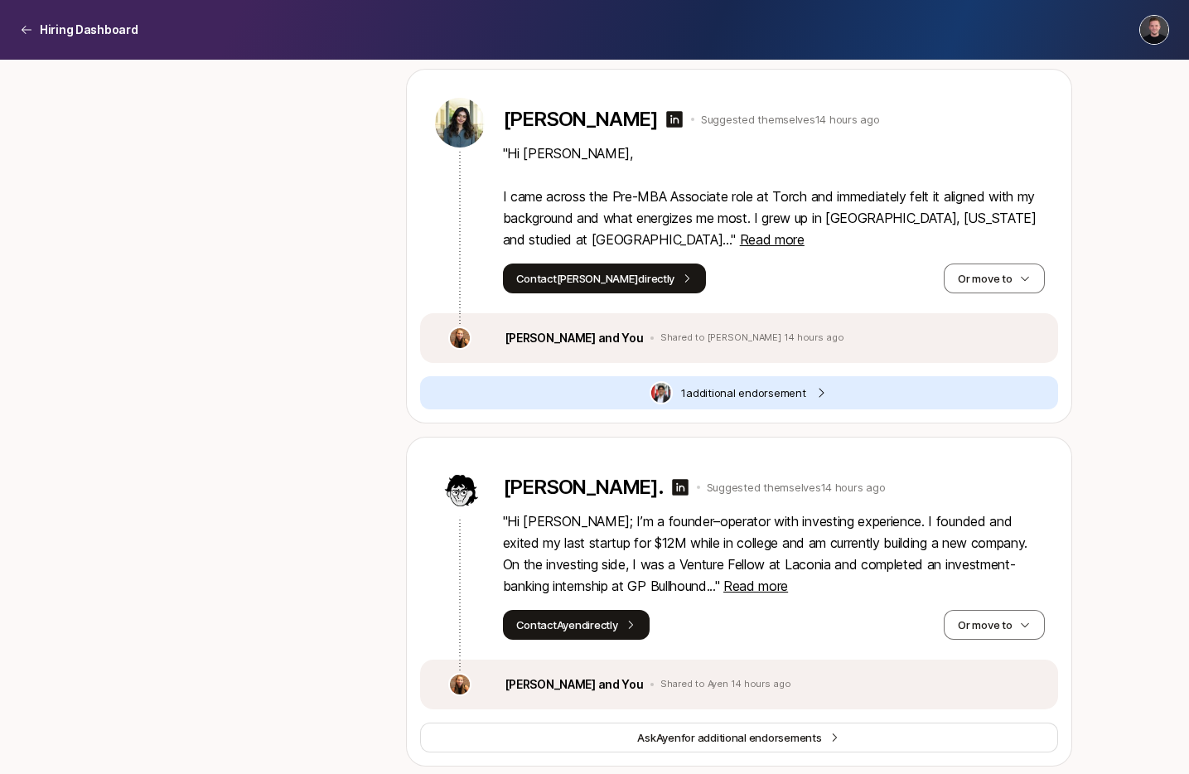
click at [710, 388] on span "1 additional endorsement" at bounding box center [743, 392] width 124 height 17
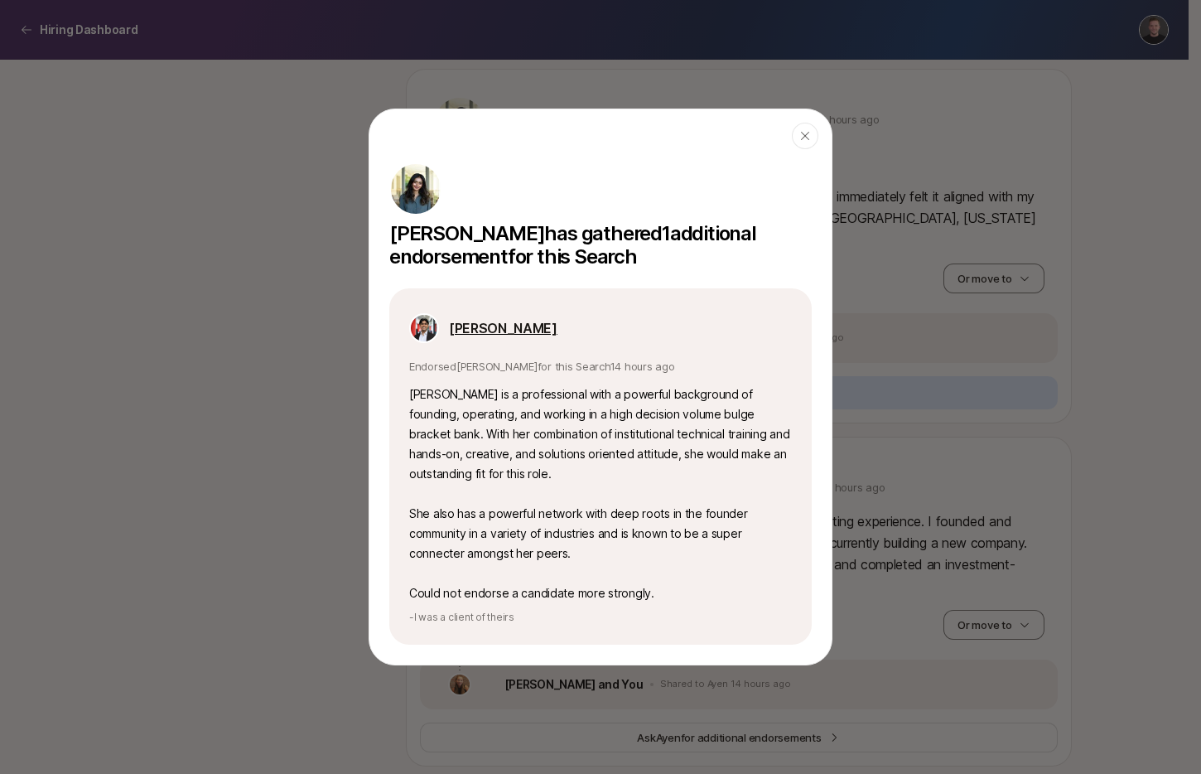
click at [491, 328] on p "Aayush Shah" at bounding box center [503, 328] width 109 height 22
click at [799, 129] on icon "button" at bounding box center [805, 135] width 13 height 13
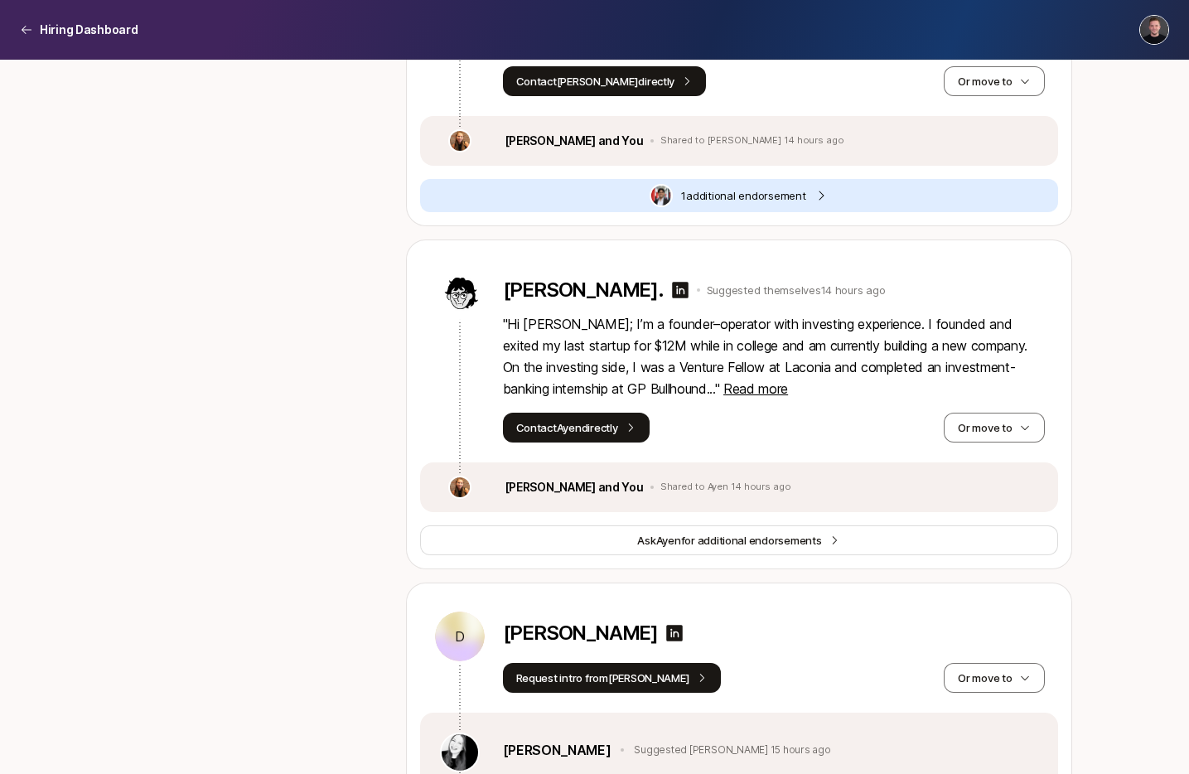
scroll to position [1432, 0]
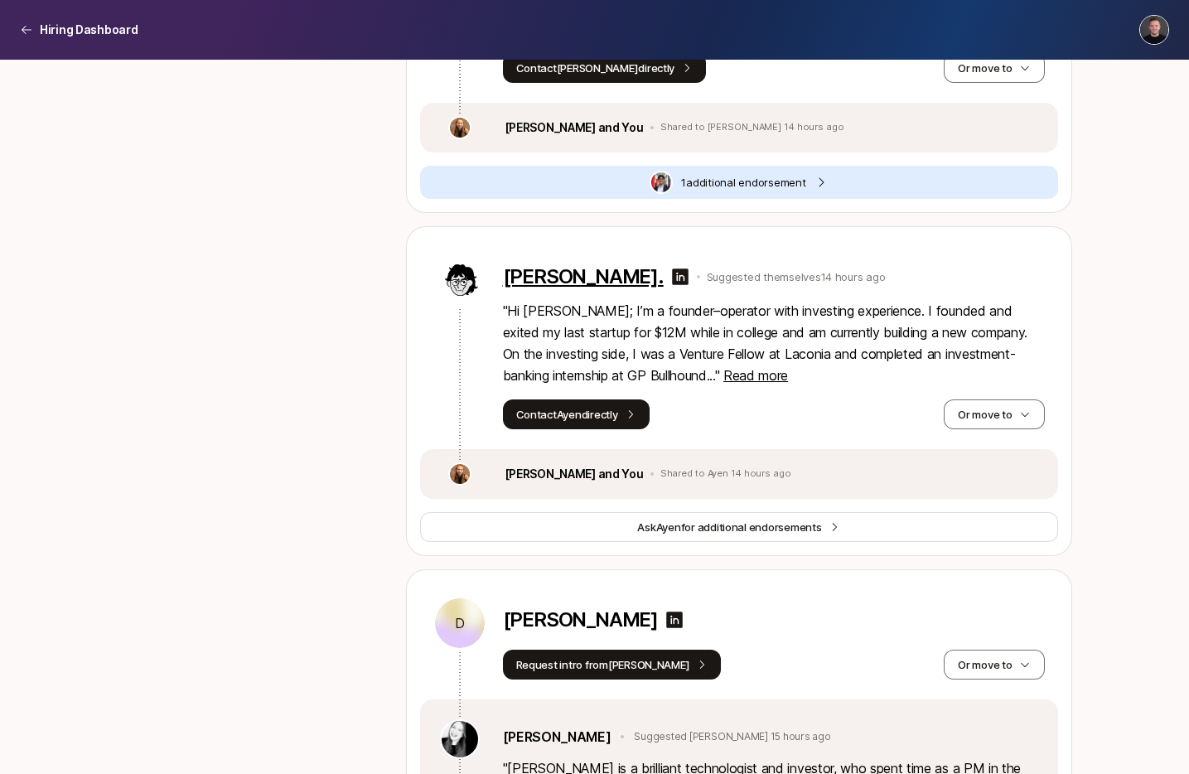
click at [579, 282] on p "[PERSON_NAME]." at bounding box center [583, 276] width 161 height 23
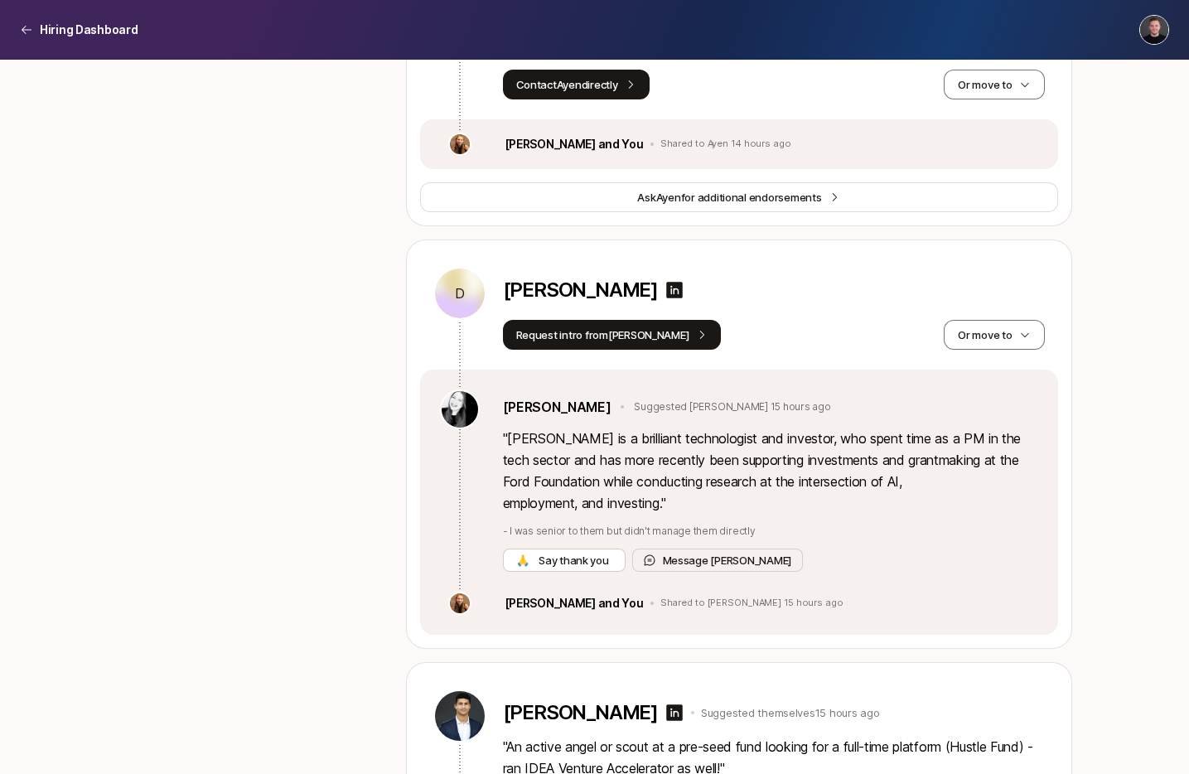
scroll to position [1762, 0]
click at [564, 292] on p "[PERSON_NAME]" at bounding box center [580, 289] width 155 height 23
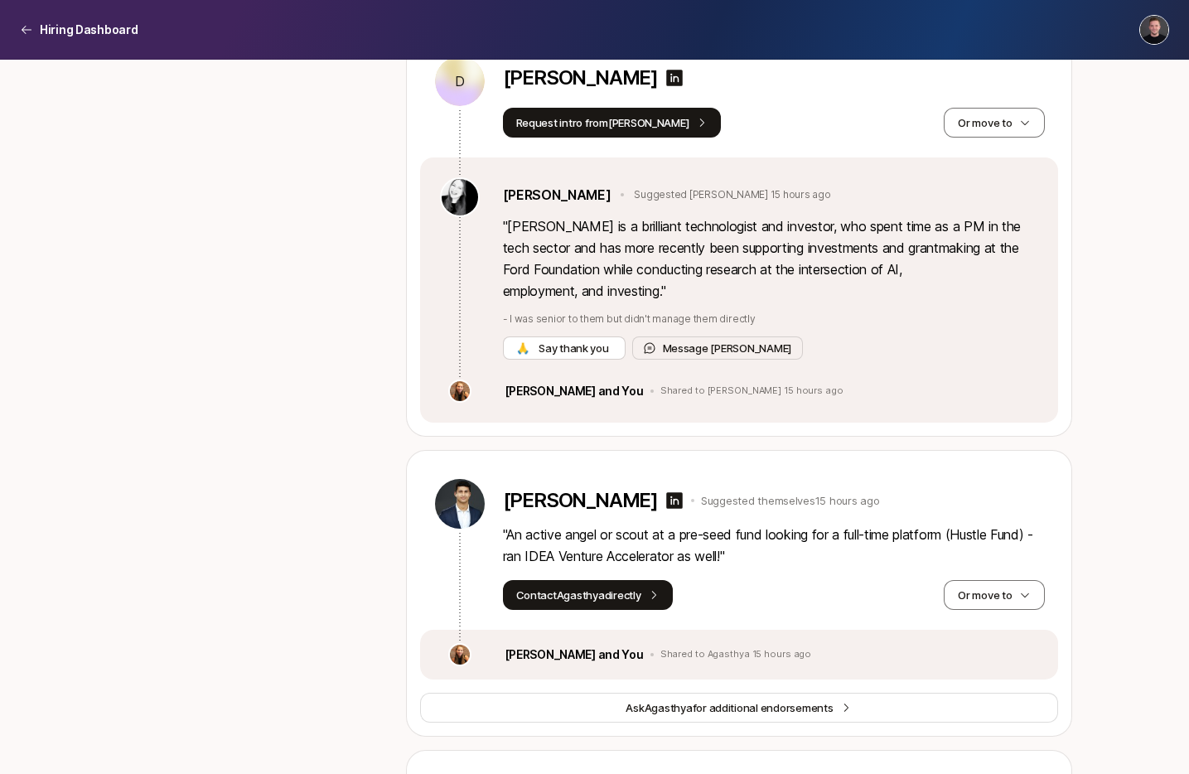
scroll to position [1977, 0]
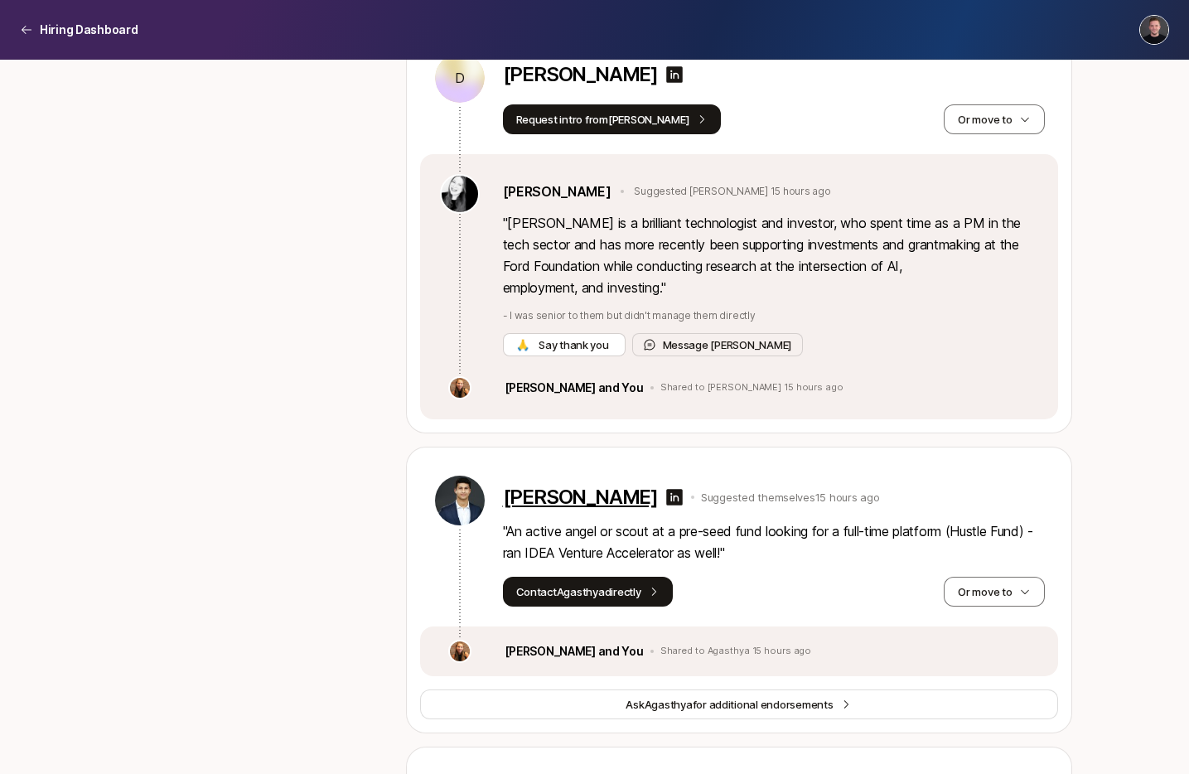
click at [543, 492] on p "[PERSON_NAME]" at bounding box center [580, 496] width 155 height 23
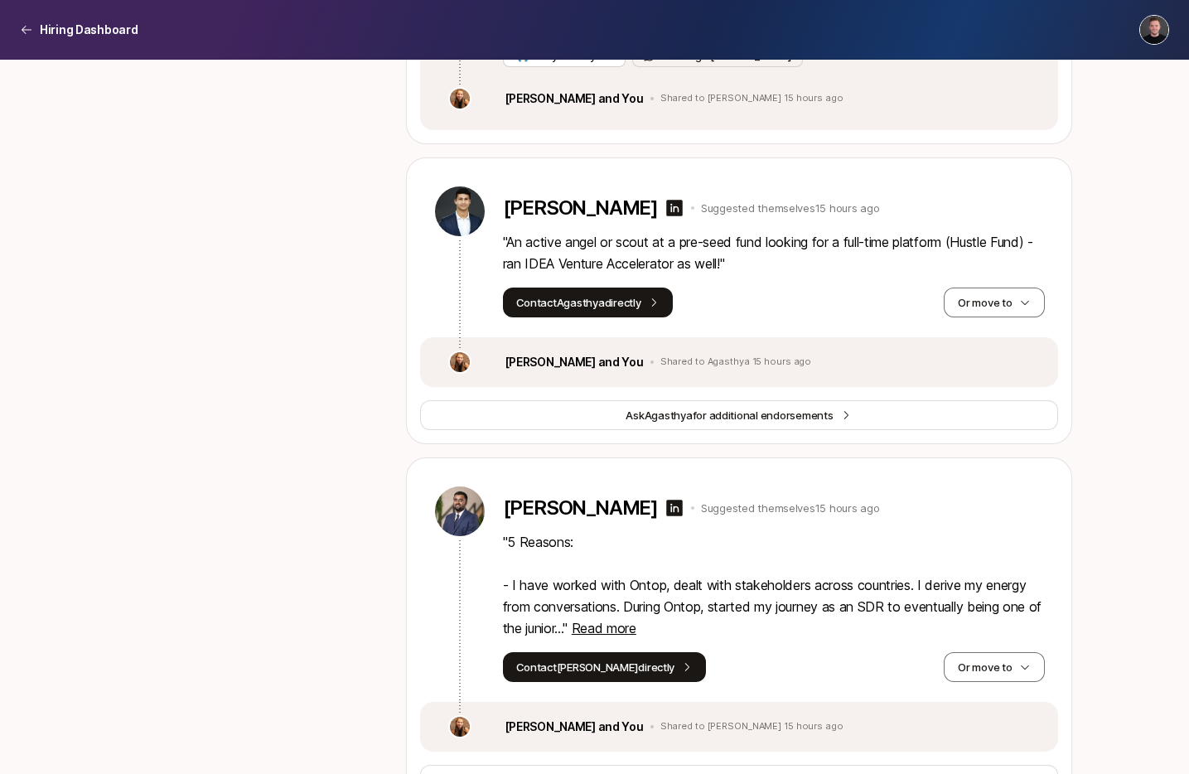
scroll to position [2432, 0]
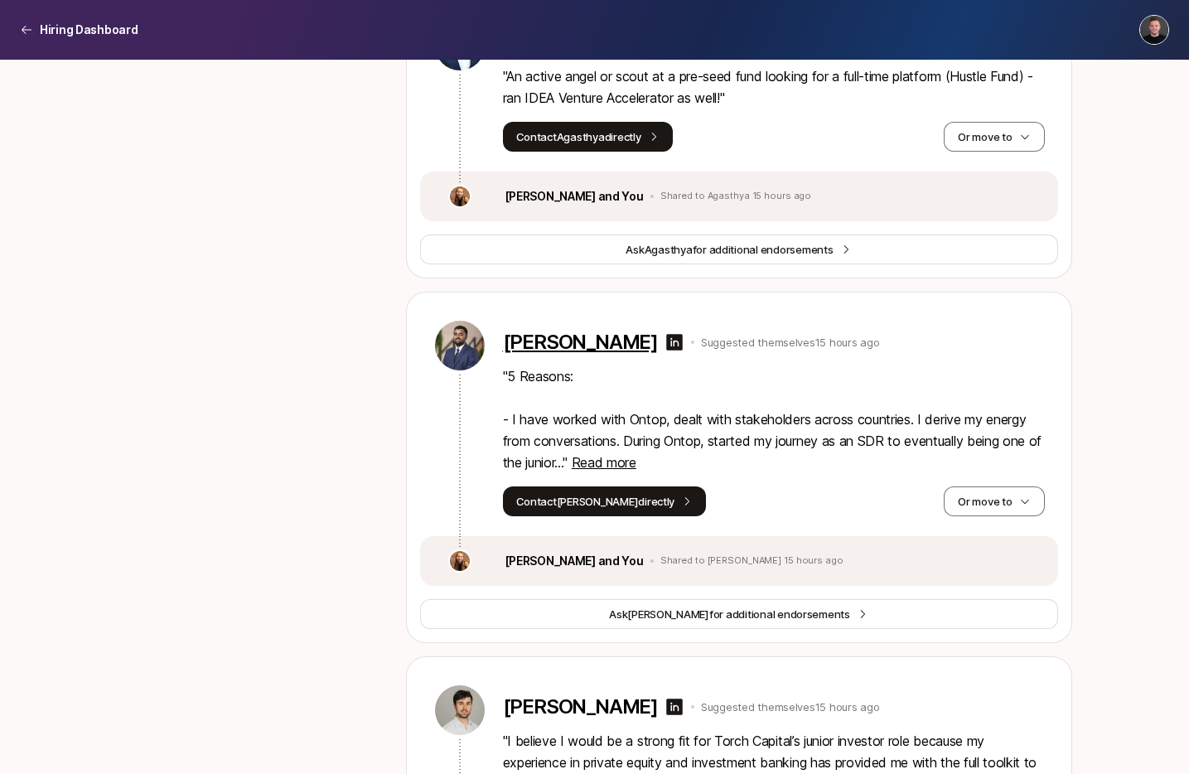
click at [571, 347] on p "[PERSON_NAME]" at bounding box center [580, 342] width 155 height 23
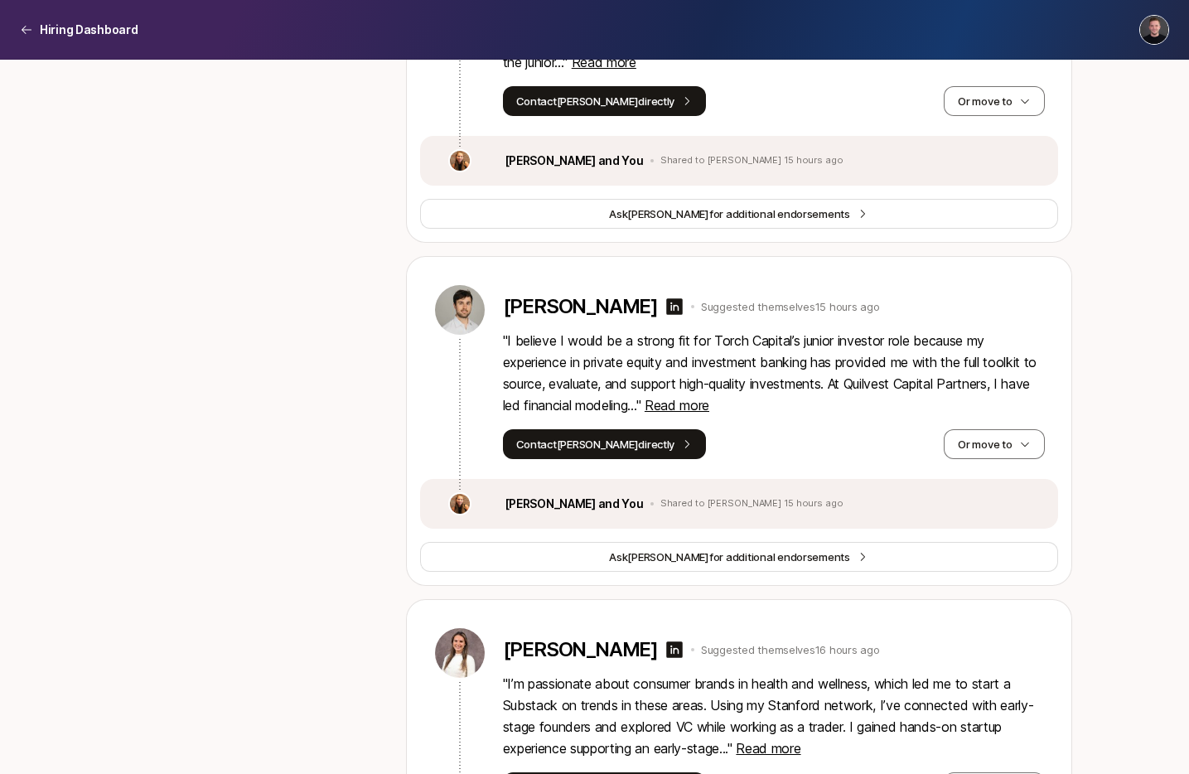
scroll to position [2857, 0]
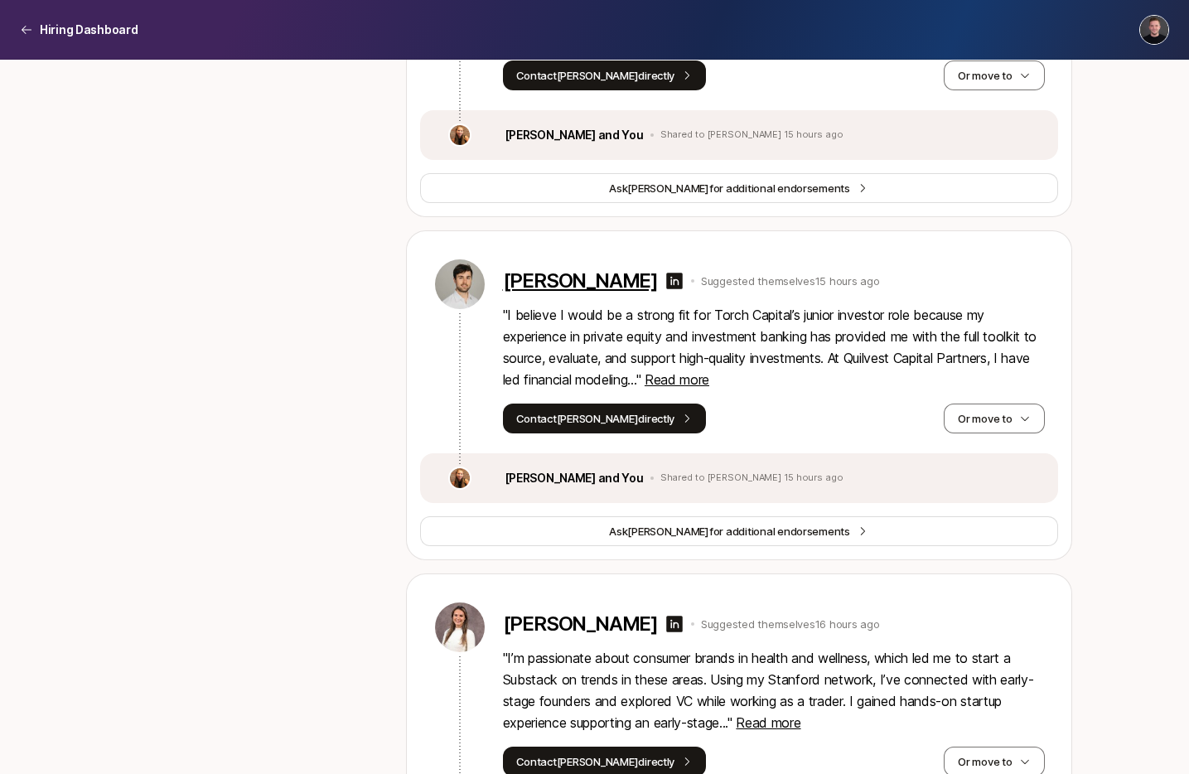
click at [556, 289] on p "[PERSON_NAME]" at bounding box center [580, 280] width 155 height 23
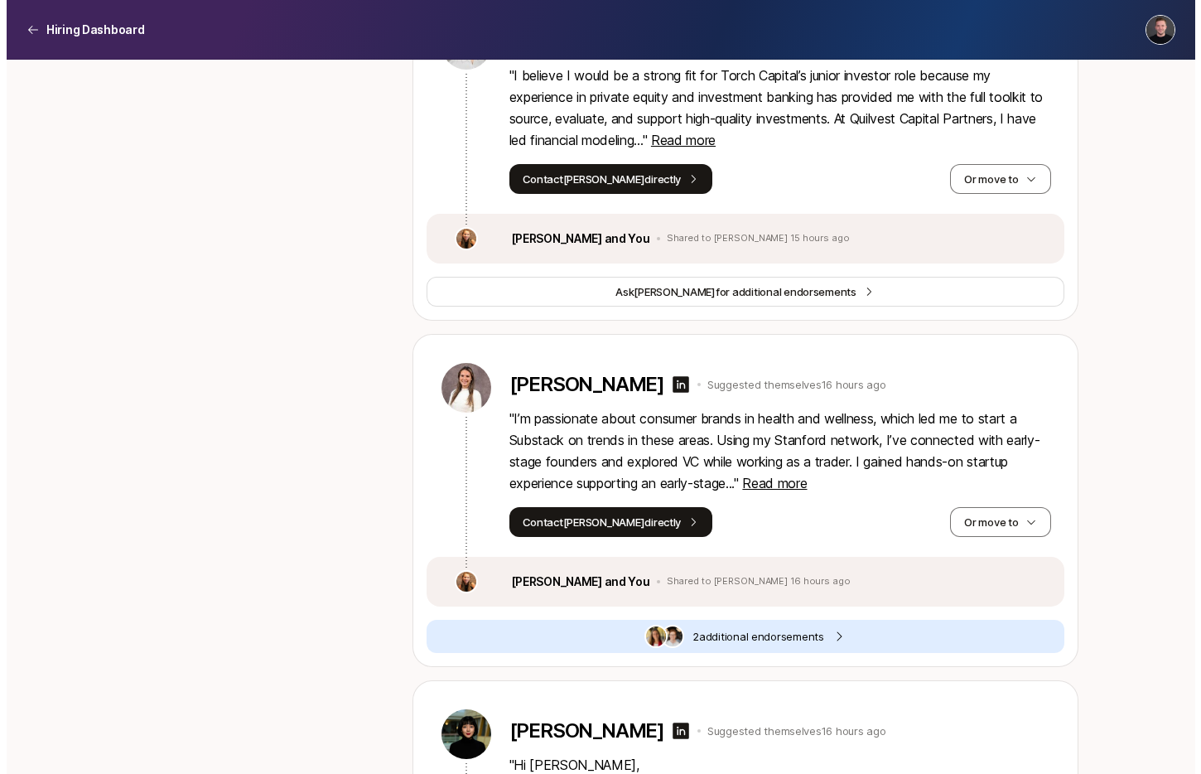
scroll to position [3137, 0]
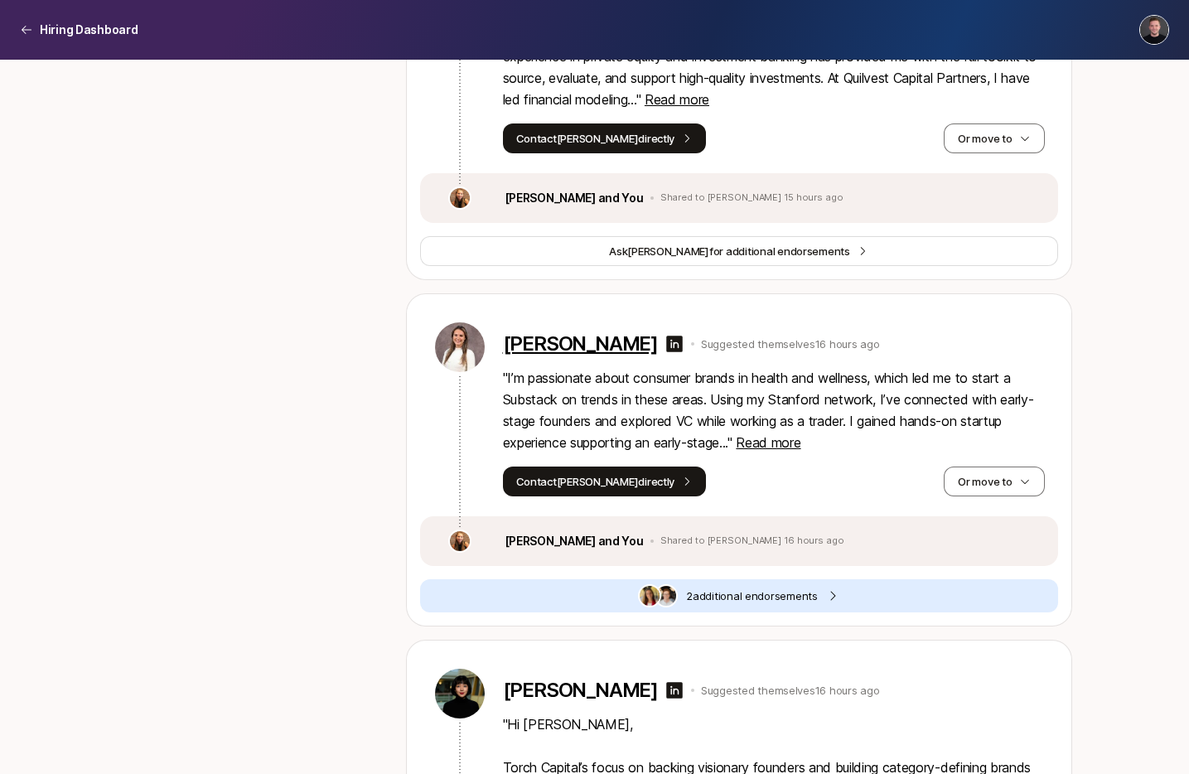
click at [582, 344] on p "[PERSON_NAME]" at bounding box center [580, 343] width 155 height 23
click at [766, 602] on span "2 additional endorsement s" at bounding box center [752, 595] width 132 height 17
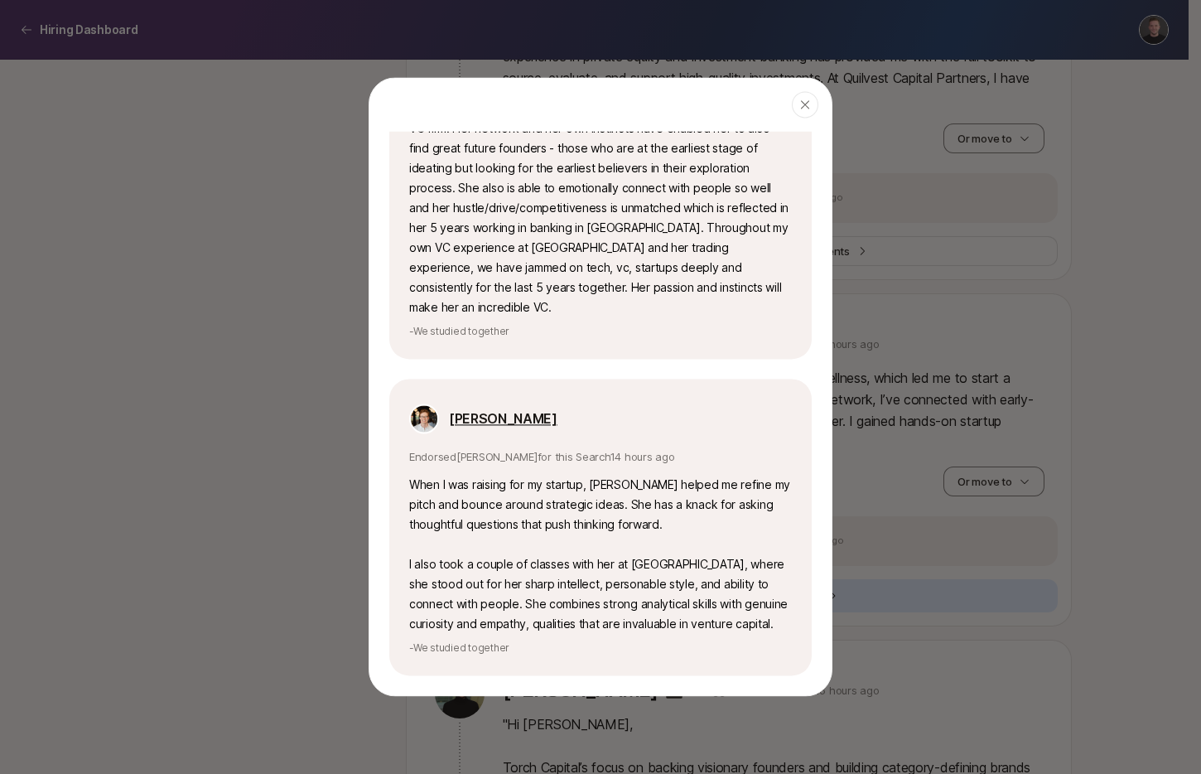
scroll to position [354, 0]
drag, startPoint x: 449, startPoint y: 466, endPoint x: 630, endPoint y: 472, distance: 180.7
click at [625, 475] on p "When I was raising for my startup, Naomi helped me refine my pitch and bounce a…" at bounding box center [600, 554] width 383 height 159
click at [636, 475] on p "When I was raising for my startup, Naomi helped me refine my pitch and bounce a…" at bounding box center [600, 554] width 383 height 159
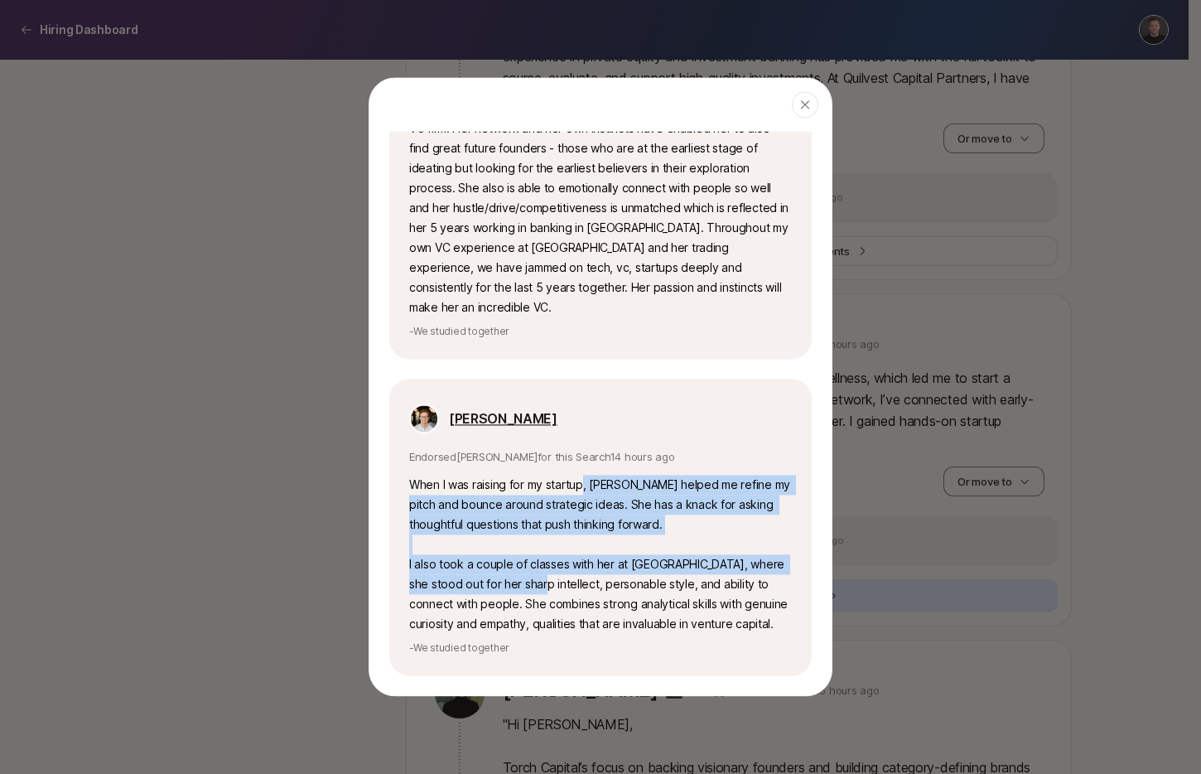
drag, startPoint x: 586, startPoint y: 465, endPoint x: 606, endPoint y: 563, distance: 100.6
click at [606, 563] on p "When I was raising for my startup, Naomi helped me refine my pitch and bounce a…" at bounding box center [600, 554] width 383 height 159
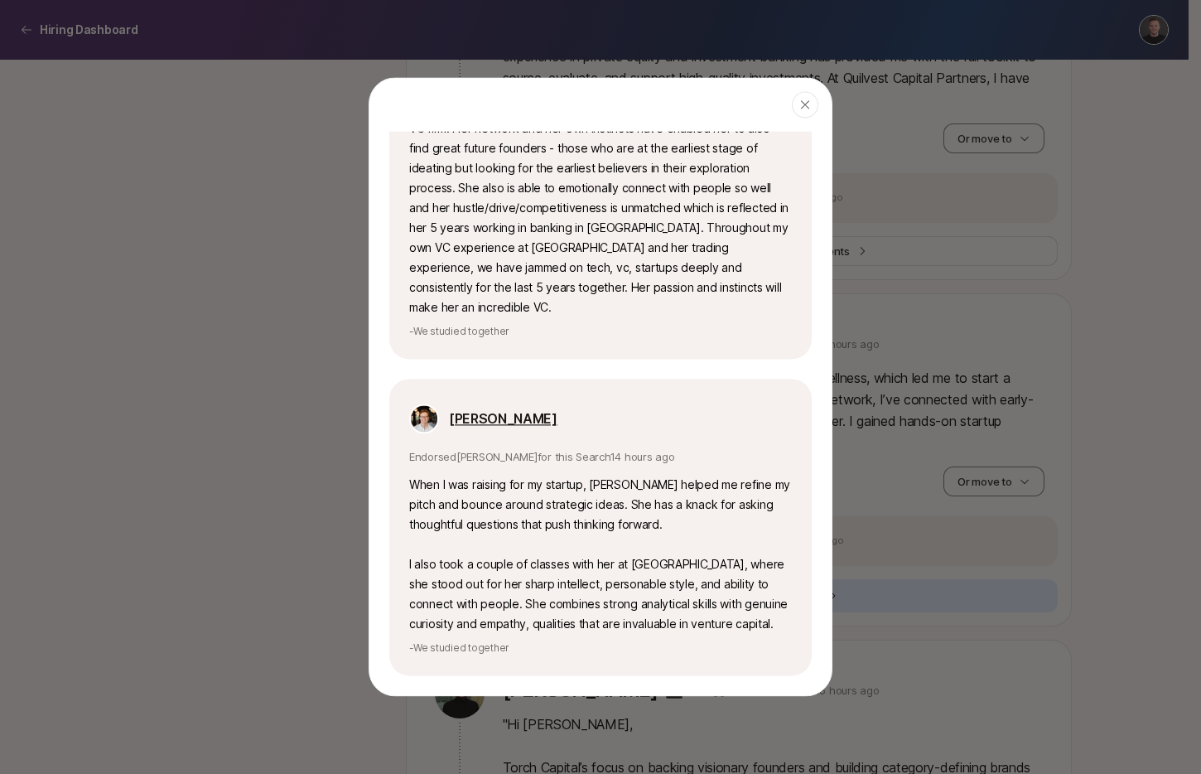
click at [584, 568] on p "When I was raising for my startup, Naomi helped me refine my pitch and bounce a…" at bounding box center [600, 554] width 383 height 159
click at [529, 572] on p "When I was raising for my startup, Naomi helped me refine my pitch and bounce a…" at bounding box center [600, 554] width 383 height 159
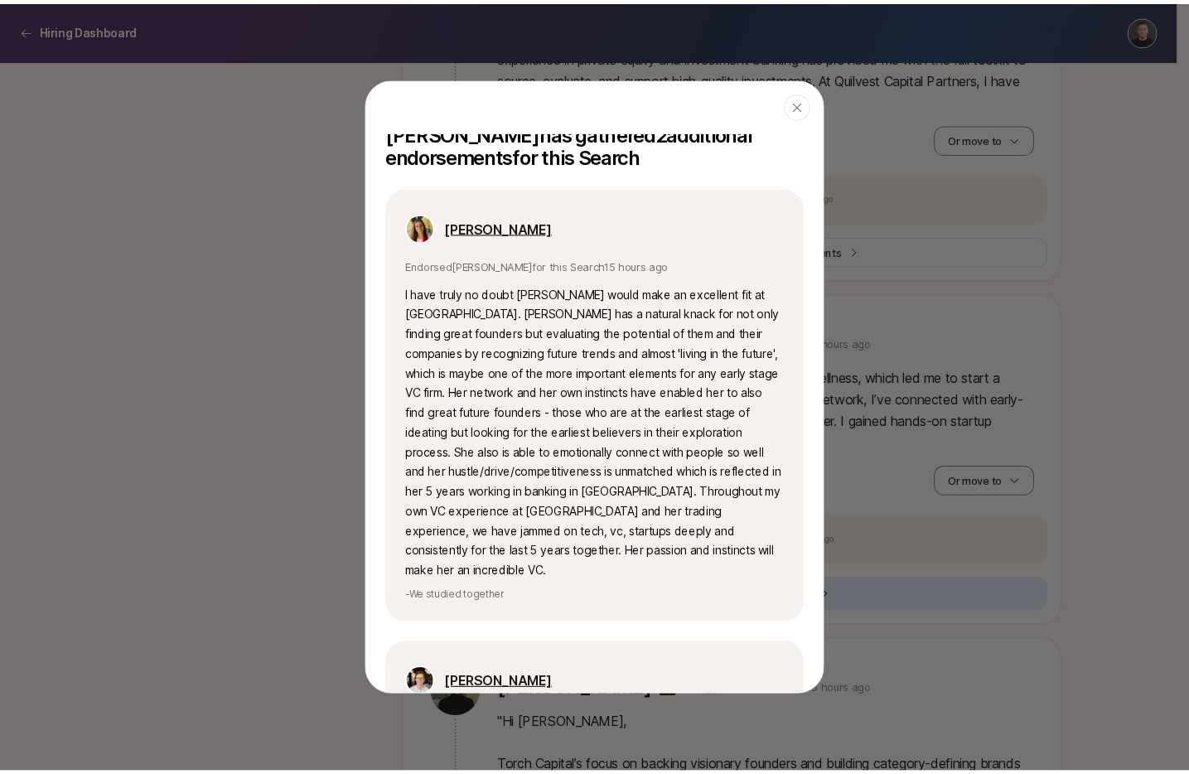
scroll to position [0, 0]
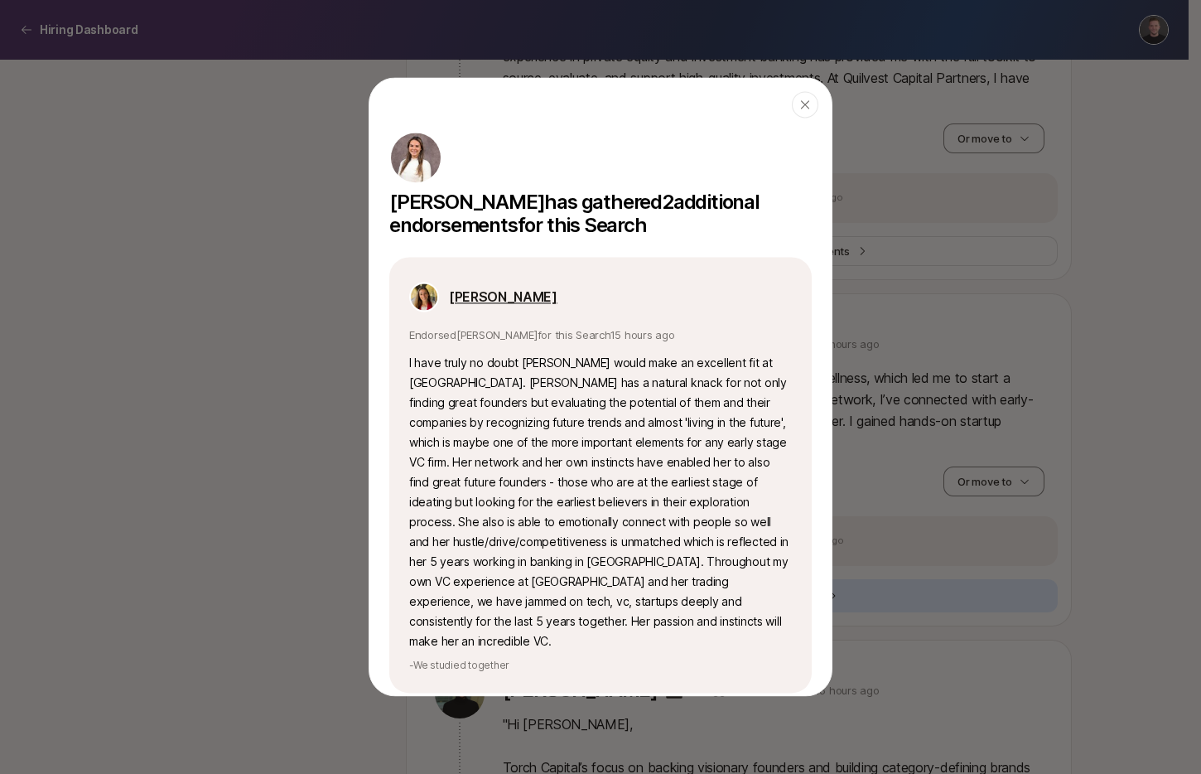
click at [805, 100] on icon "button" at bounding box center [805, 104] width 13 height 13
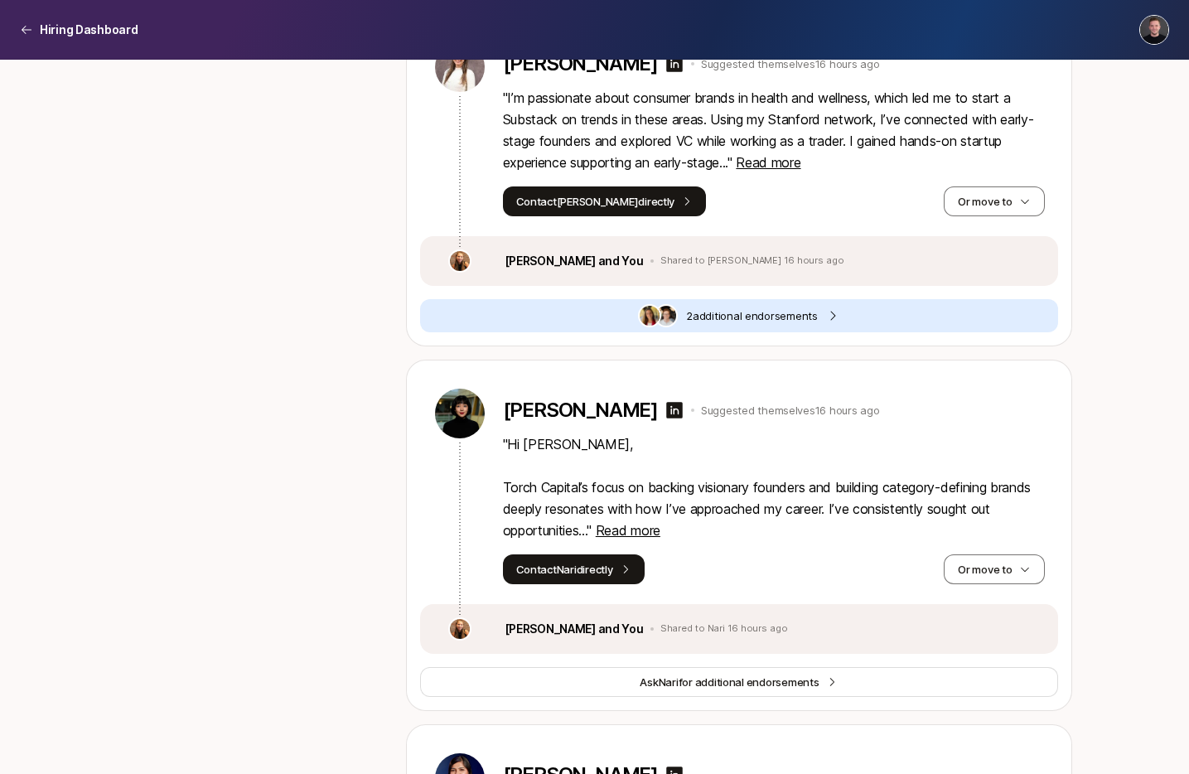
scroll to position [3422, 0]
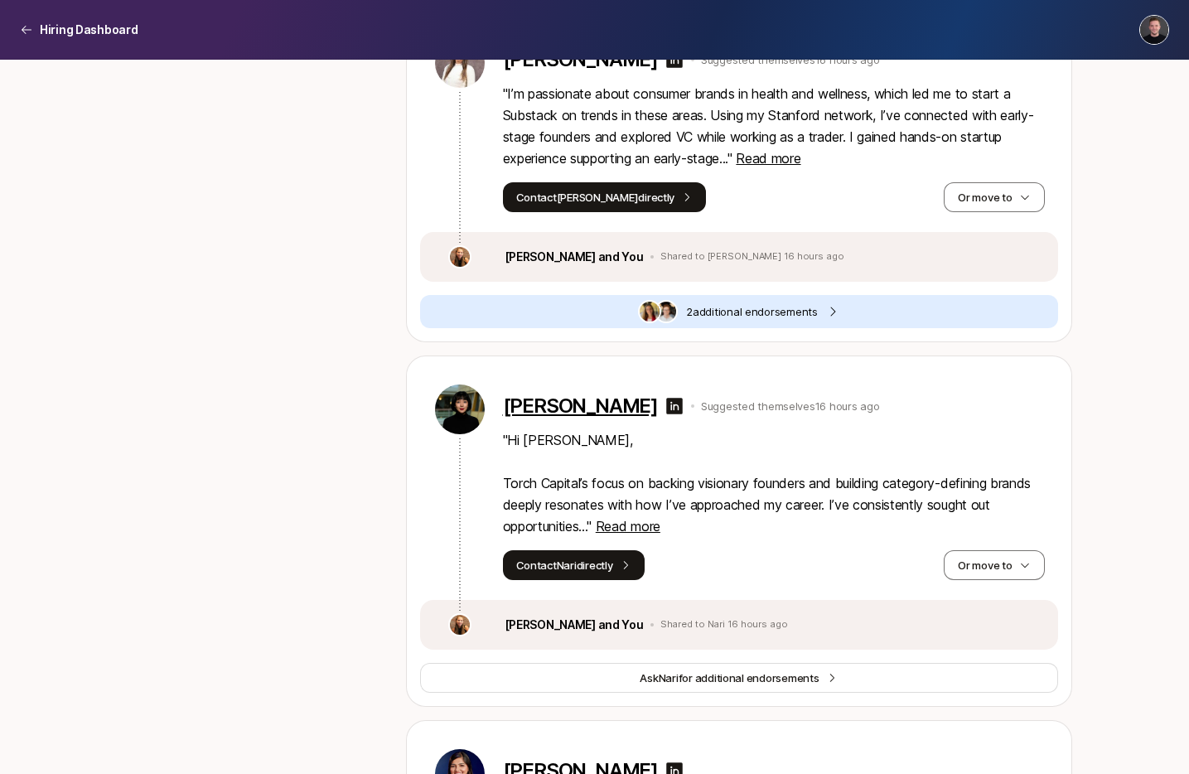
click at [581, 413] on p "[PERSON_NAME]" at bounding box center [580, 405] width 155 height 23
click at [649, 524] on span "Read more" at bounding box center [628, 526] width 65 height 17
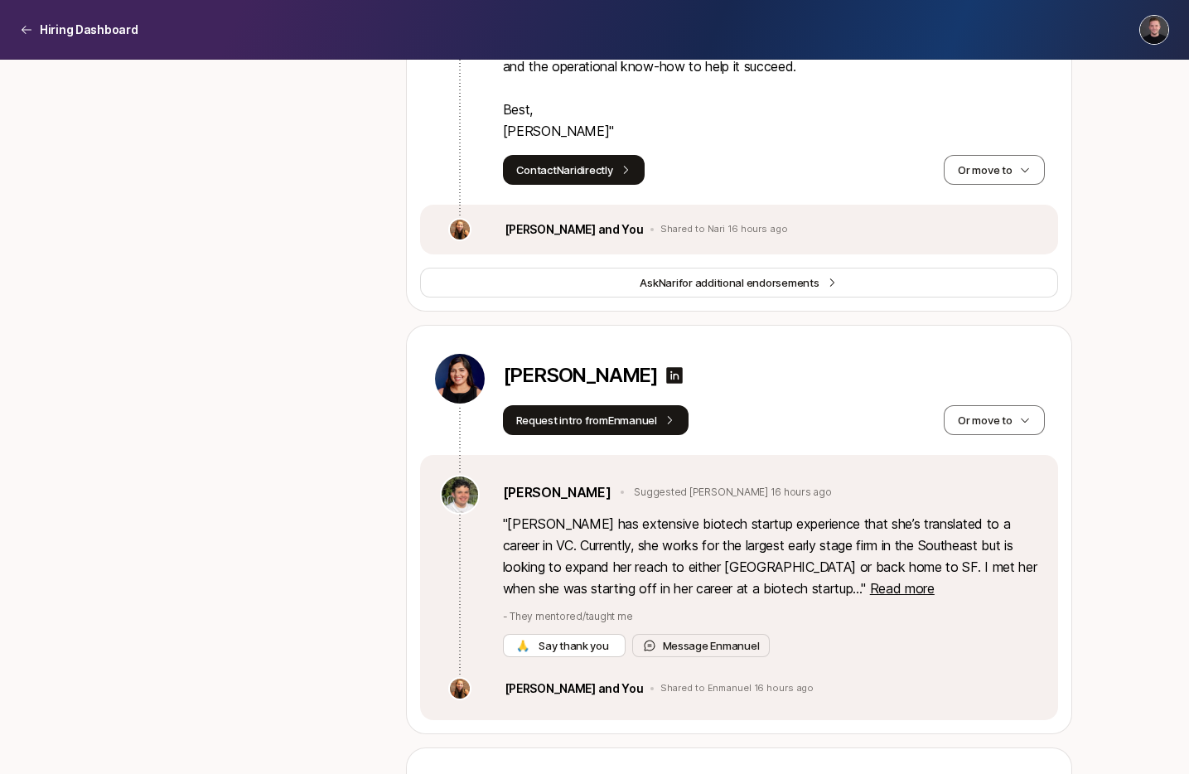
scroll to position [4155, 0]
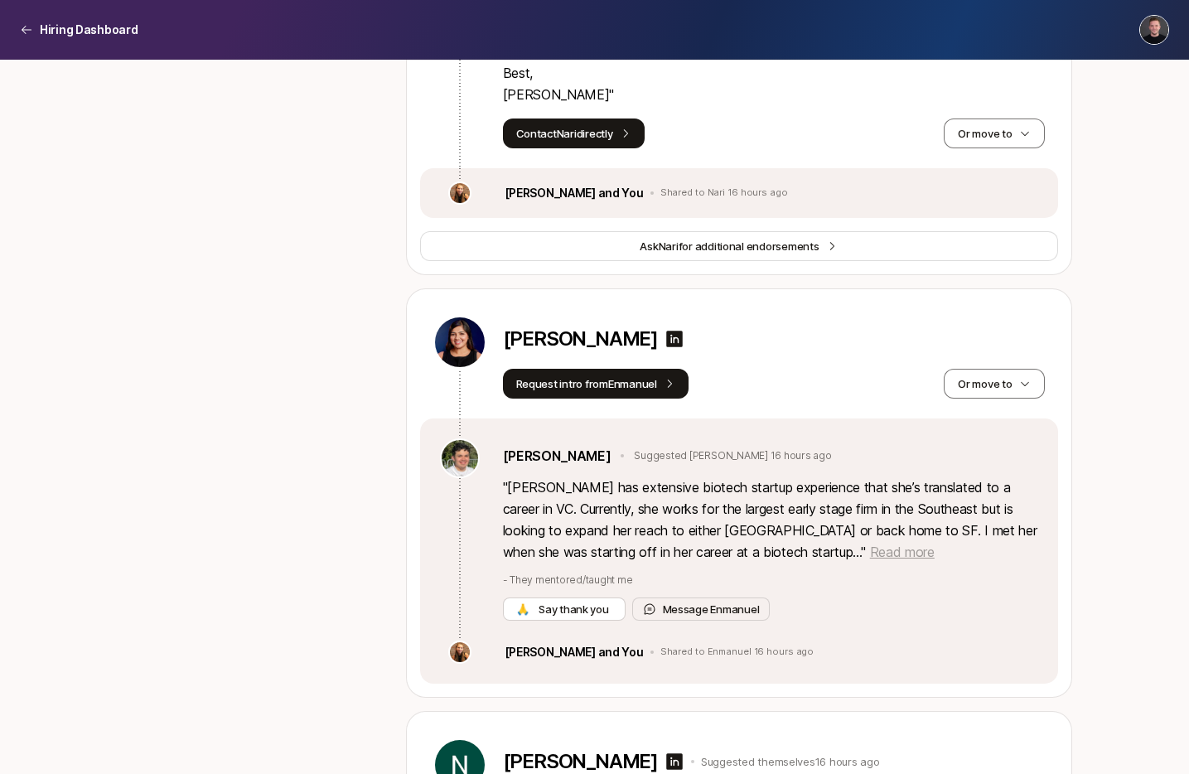
click at [870, 553] on span "Read more" at bounding box center [902, 551] width 65 height 17
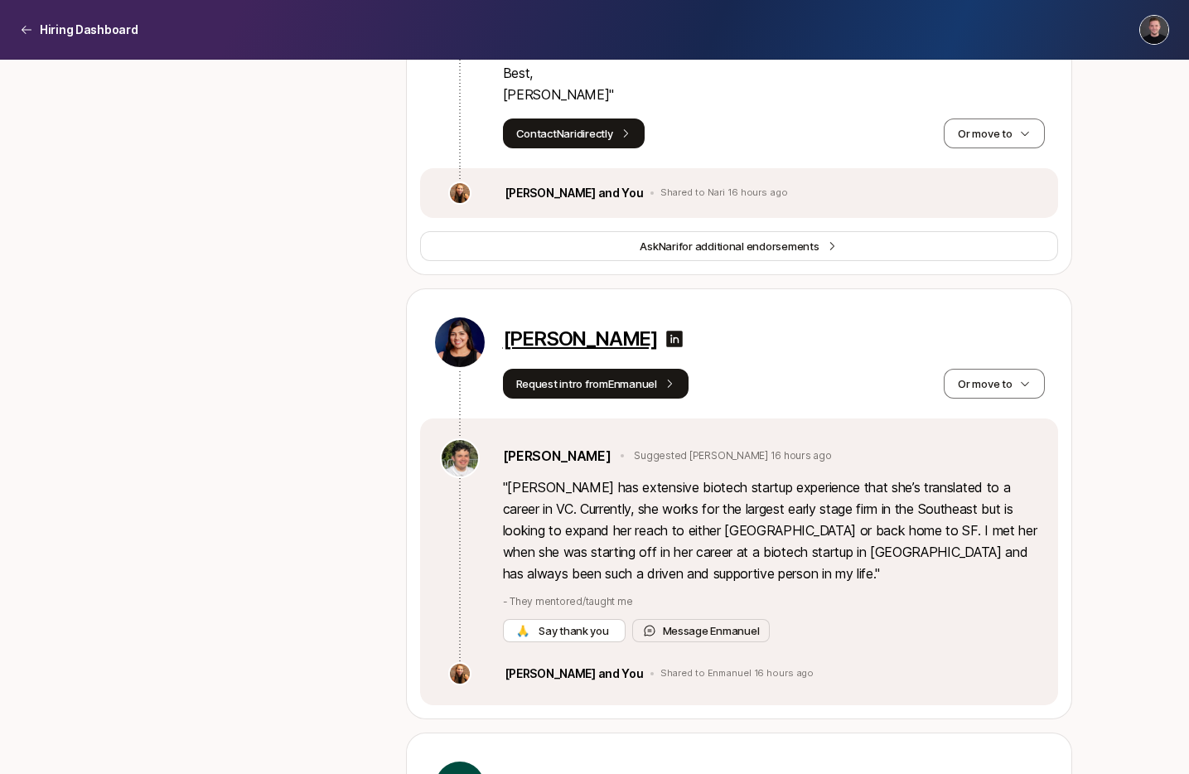
click at [555, 341] on p "[PERSON_NAME]" at bounding box center [580, 338] width 155 height 23
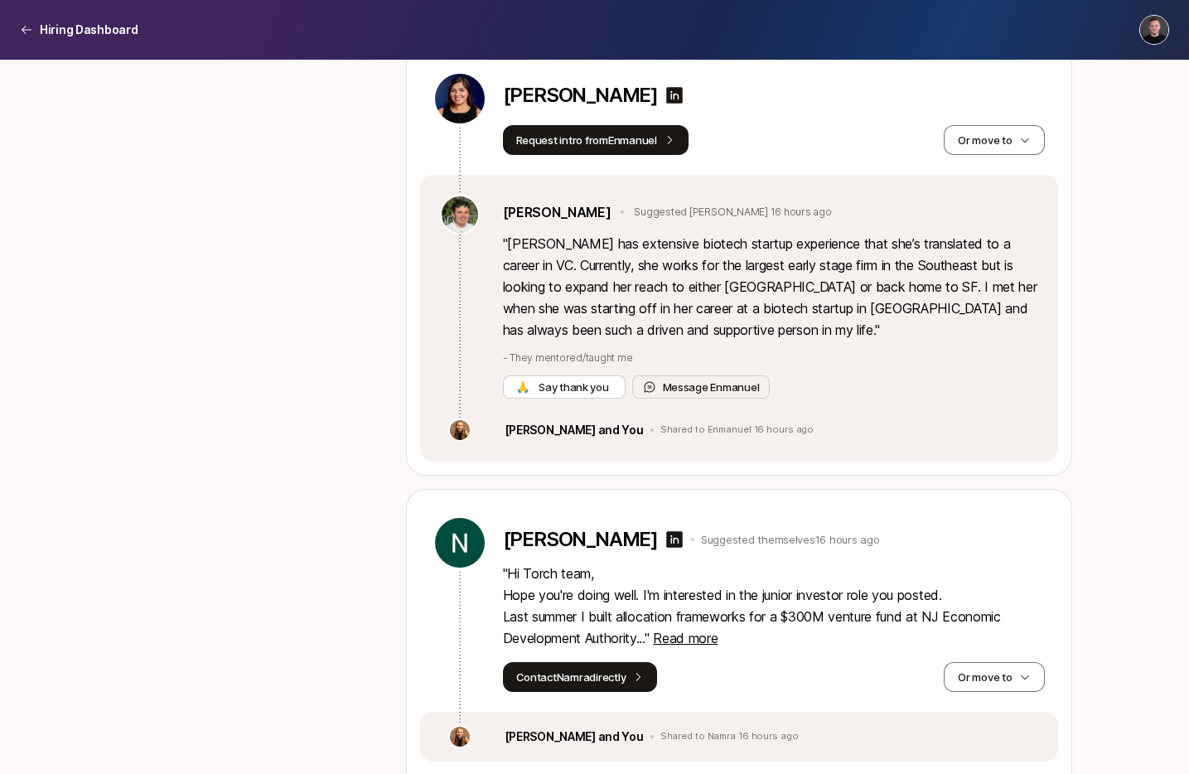
scroll to position [4442, 0]
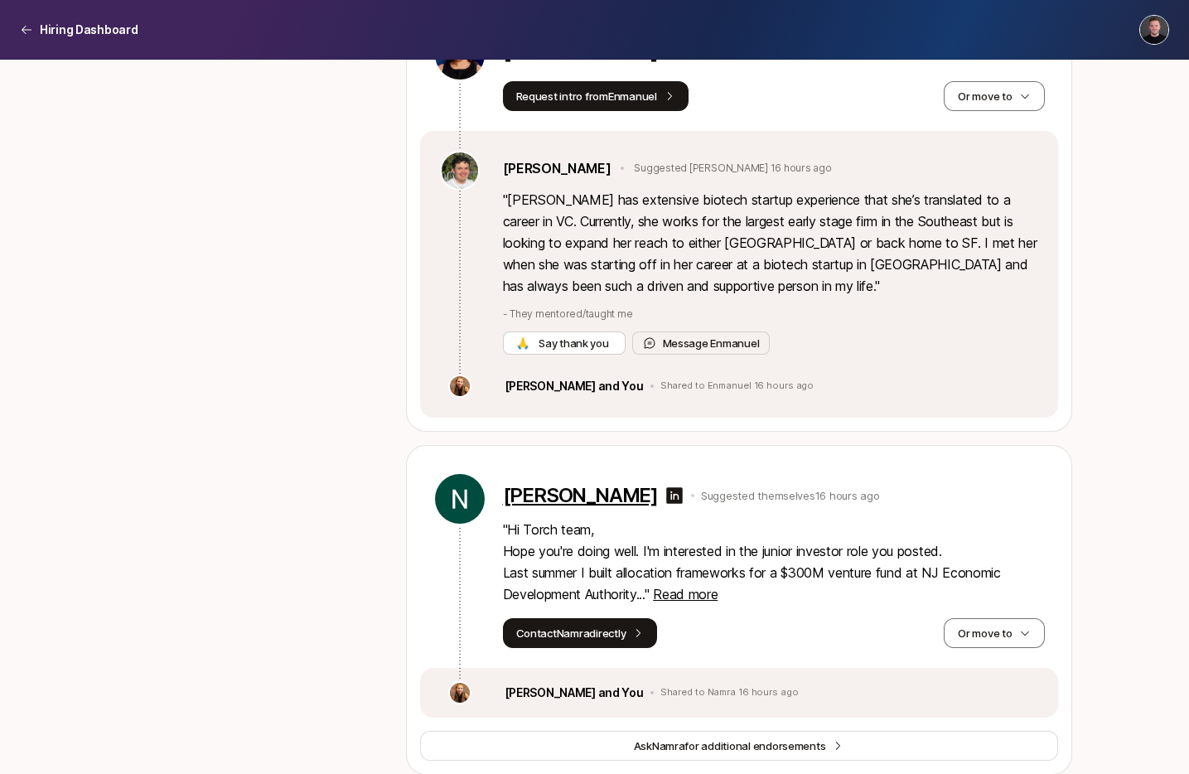
click at [564, 500] on p "[PERSON_NAME]" at bounding box center [580, 495] width 155 height 23
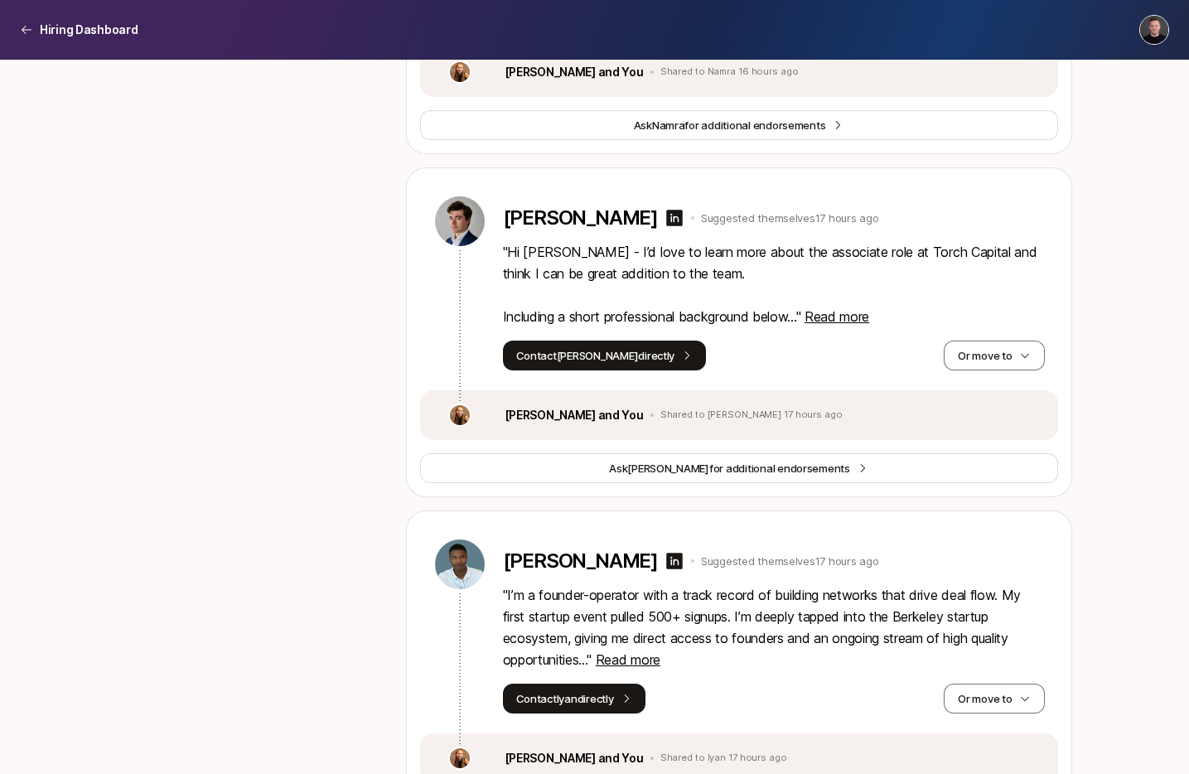
scroll to position [5059, 0]
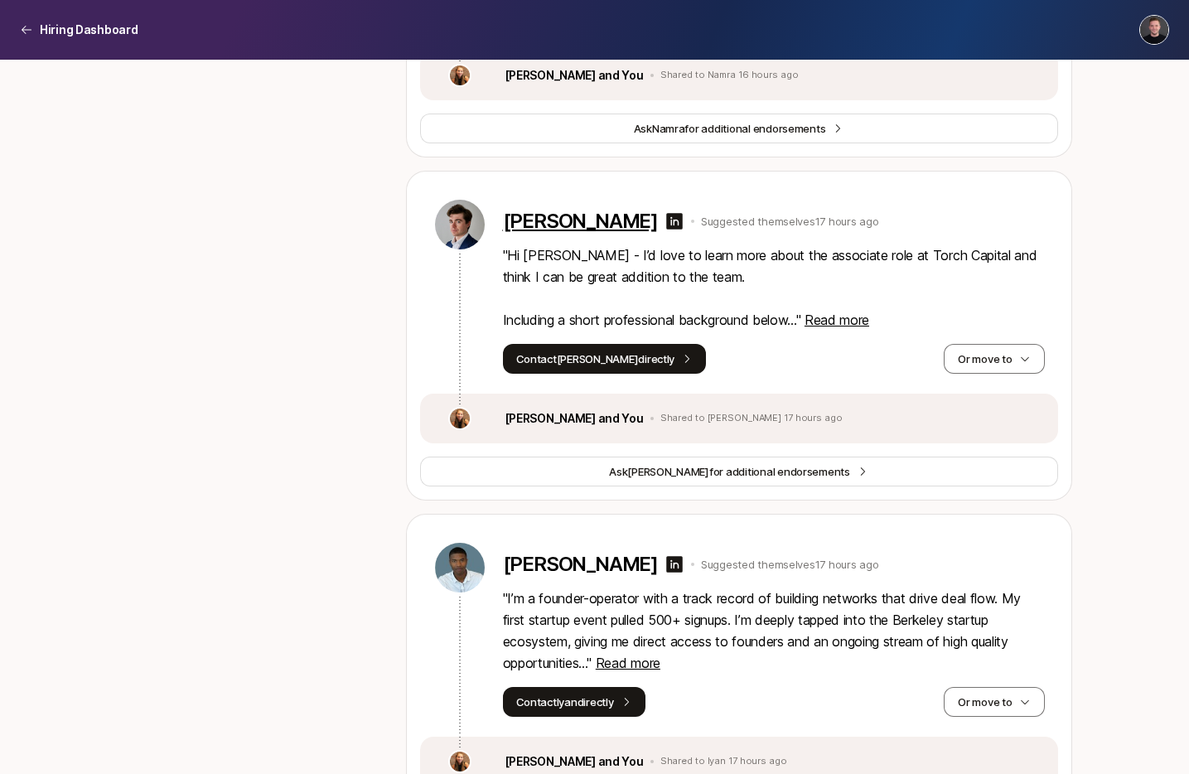
click at [561, 225] on p "[PERSON_NAME]" at bounding box center [580, 221] width 155 height 23
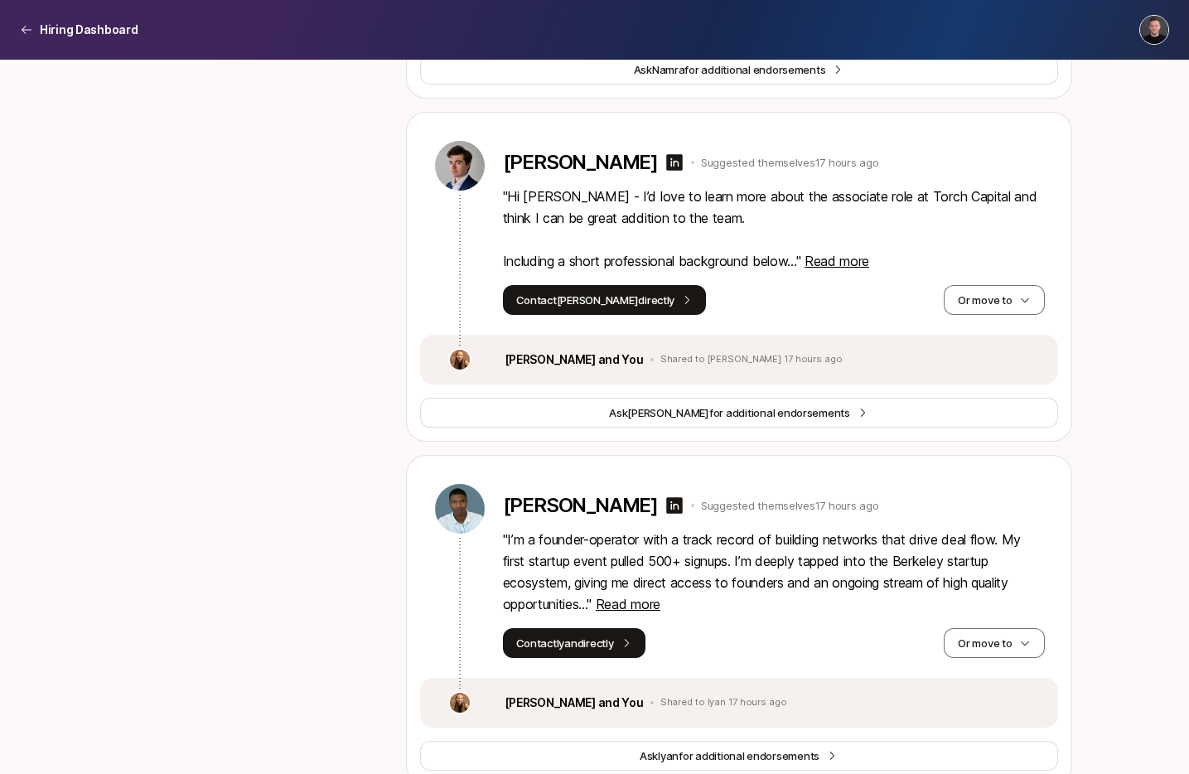
scroll to position [5142, 0]
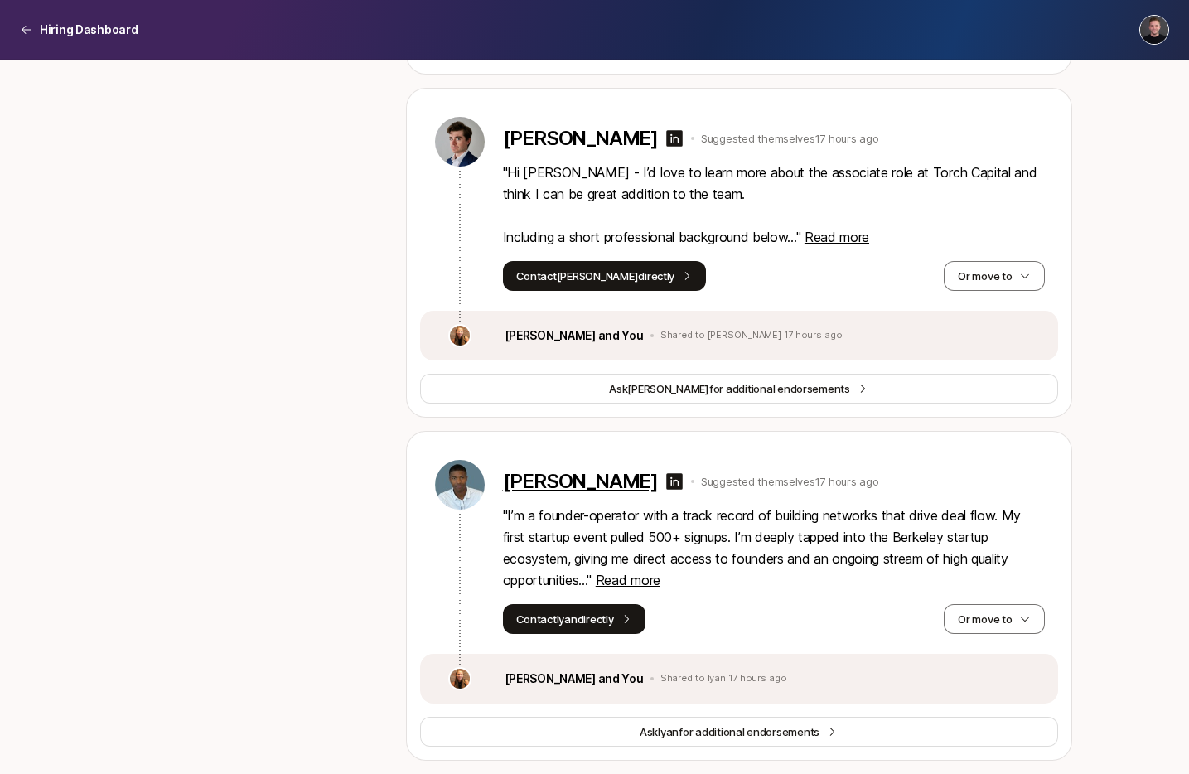
click at [581, 488] on p "[PERSON_NAME]" at bounding box center [580, 481] width 155 height 23
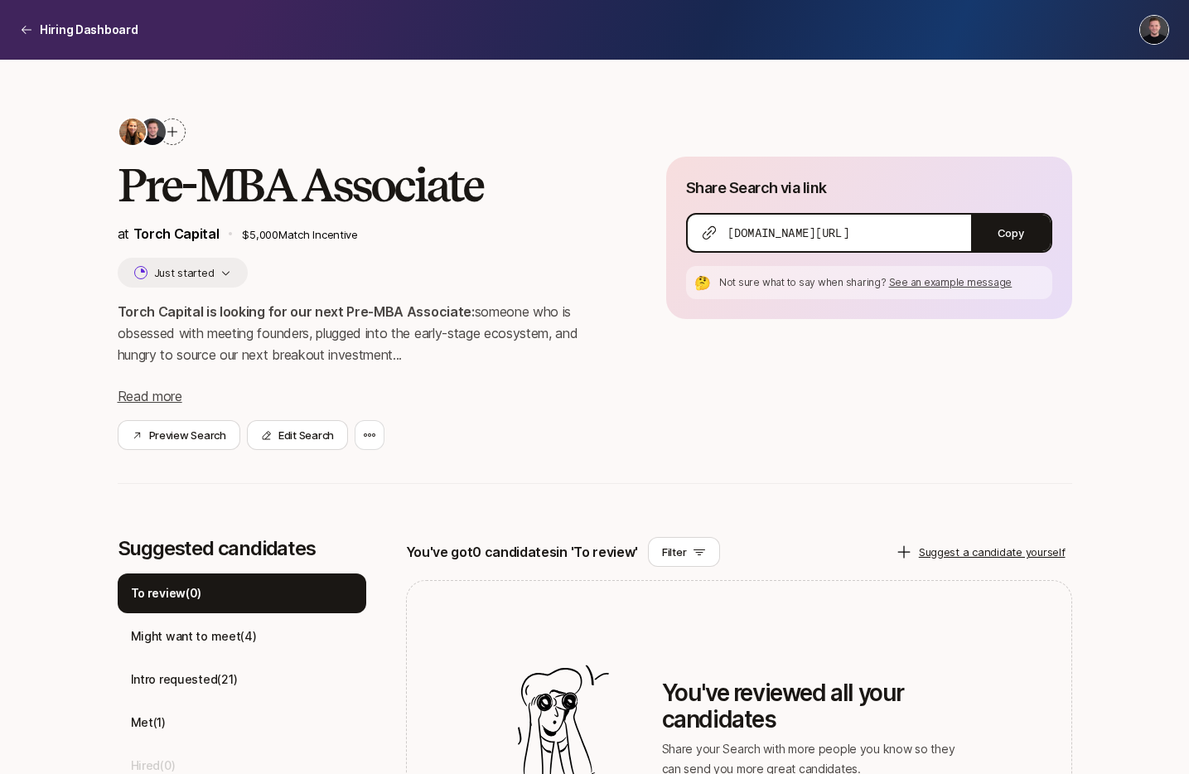
scroll to position [3, 0]
click at [176, 196] on h2 "Pre-MBA Associate" at bounding box center [365, 184] width 495 height 50
click at [176, 197] on h2 "Pre-MBA Associate" at bounding box center [365, 184] width 495 height 50
click at [321, 176] on h2 "Pre-MBA Associate" at bounding box center [365, 184] width 495 height 50
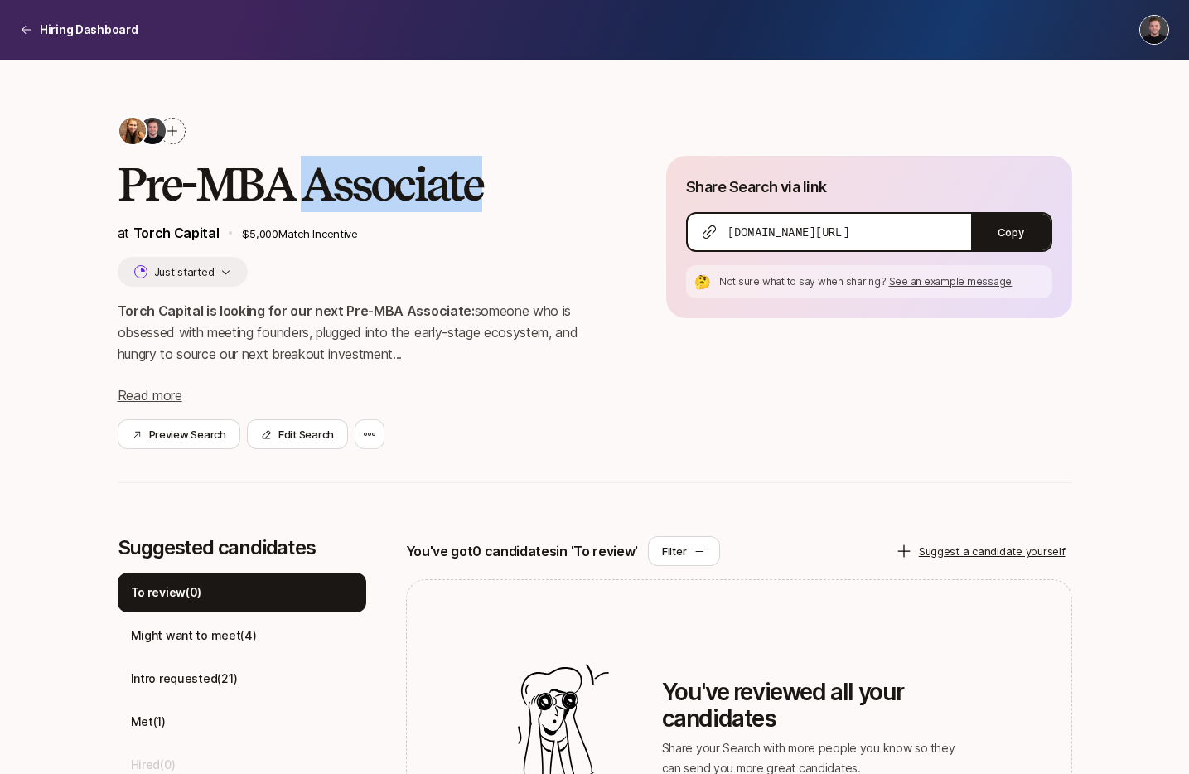
click at [321, 176] on h2 "Pre-MBA Associate" at bounding box center [365, 184] width 495 height 50
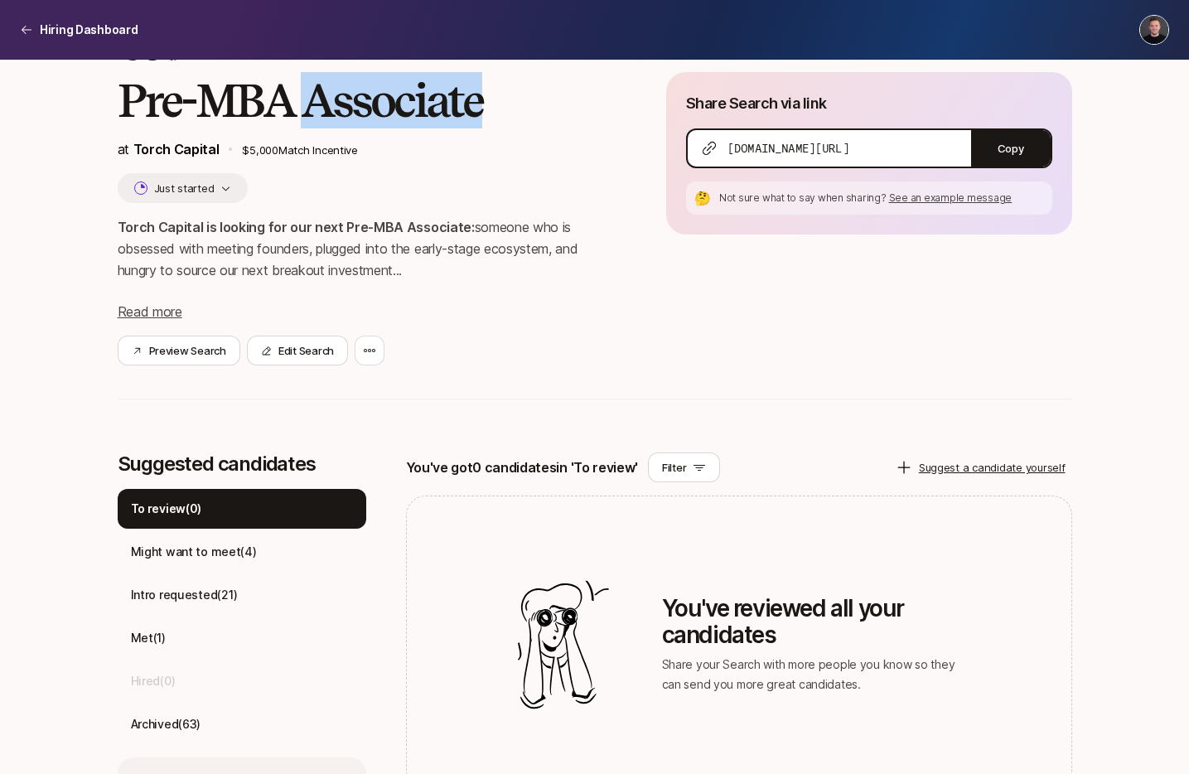
scroll to position [0, 0]
